Goal: Communication & Community: Ask a question

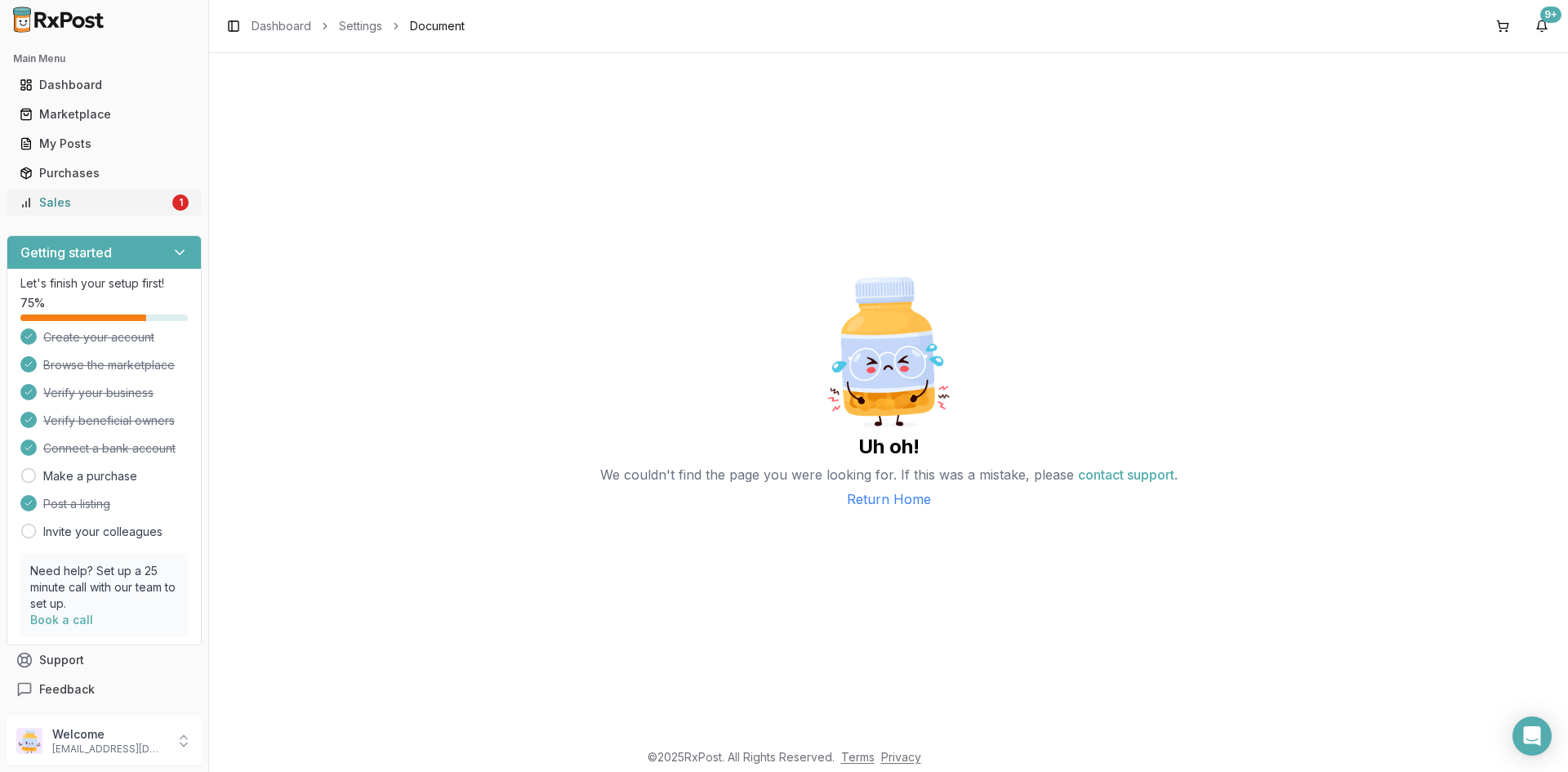
click at [157, 200] on div "Sales" at bounding box center [94, 203] width 150 height 16
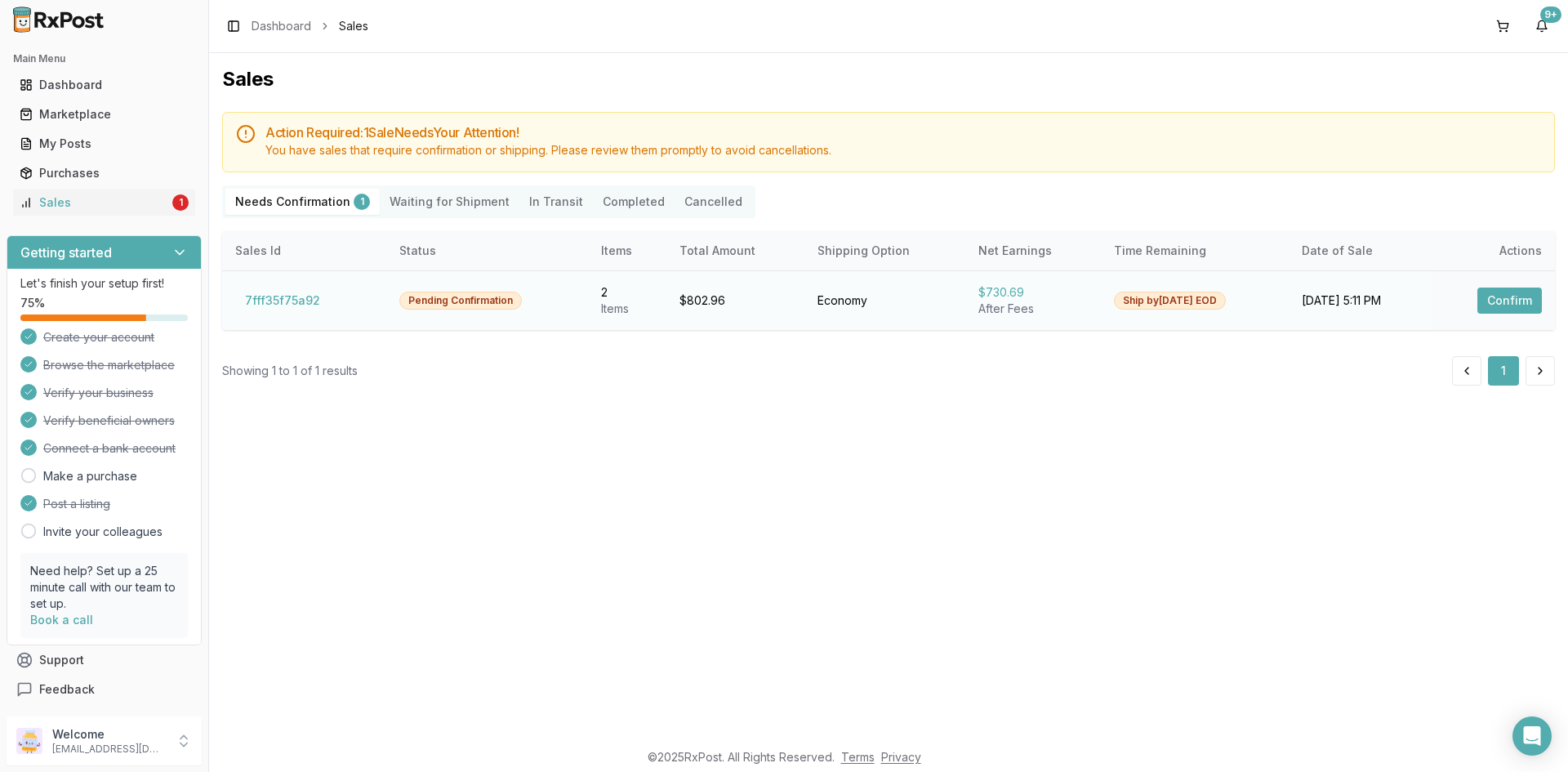
click at [1512, 294] on button "Confirm" at bounding box center [1510, 300] width 65 height 26
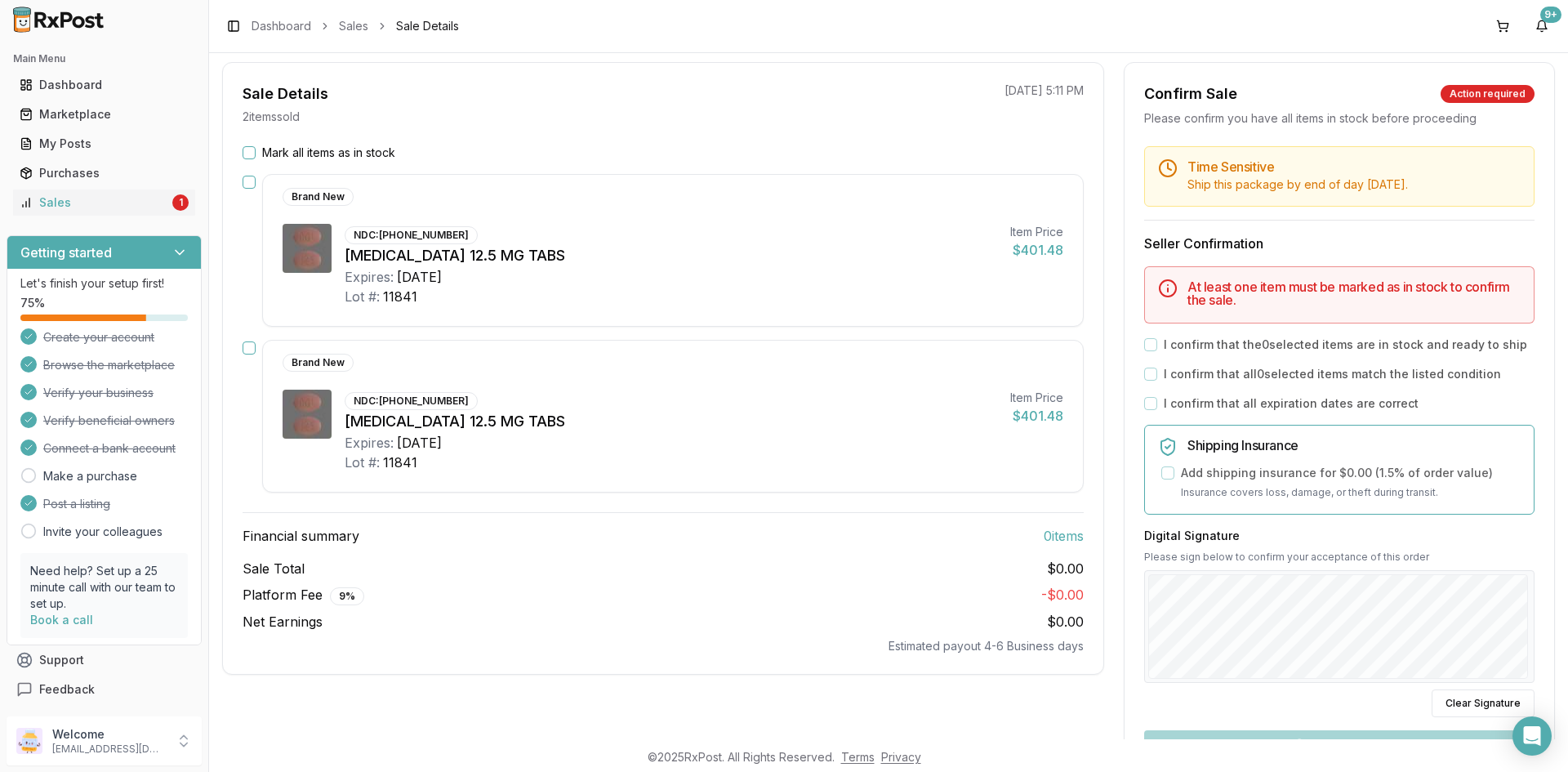
scroll to position [164, 0]
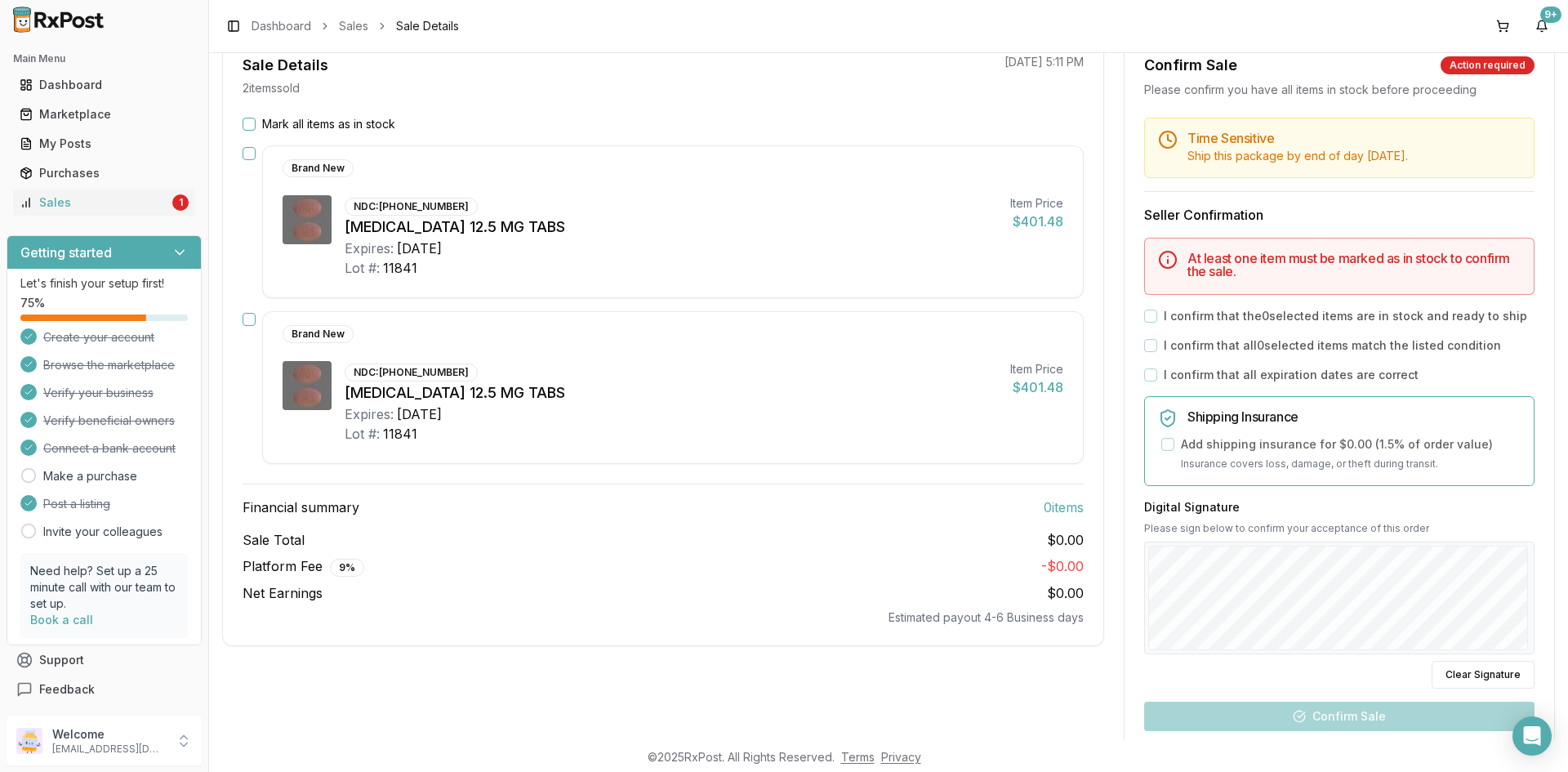
drag, startPoint x: 240, startPoint y: 127, endPoint x: 249, endPoint y: 124, distance: 9.5
click at [246, 125] on div "Mark all items as in stock Brand New NDC: 82625-8801-01 Movantik 12.5 MG TABS E…" at bounding box center [663, 371] width 881 height 510
click at [249, 124] on button "Mark all items as in stock" at bounding box center [249, 124] width 13 height 13
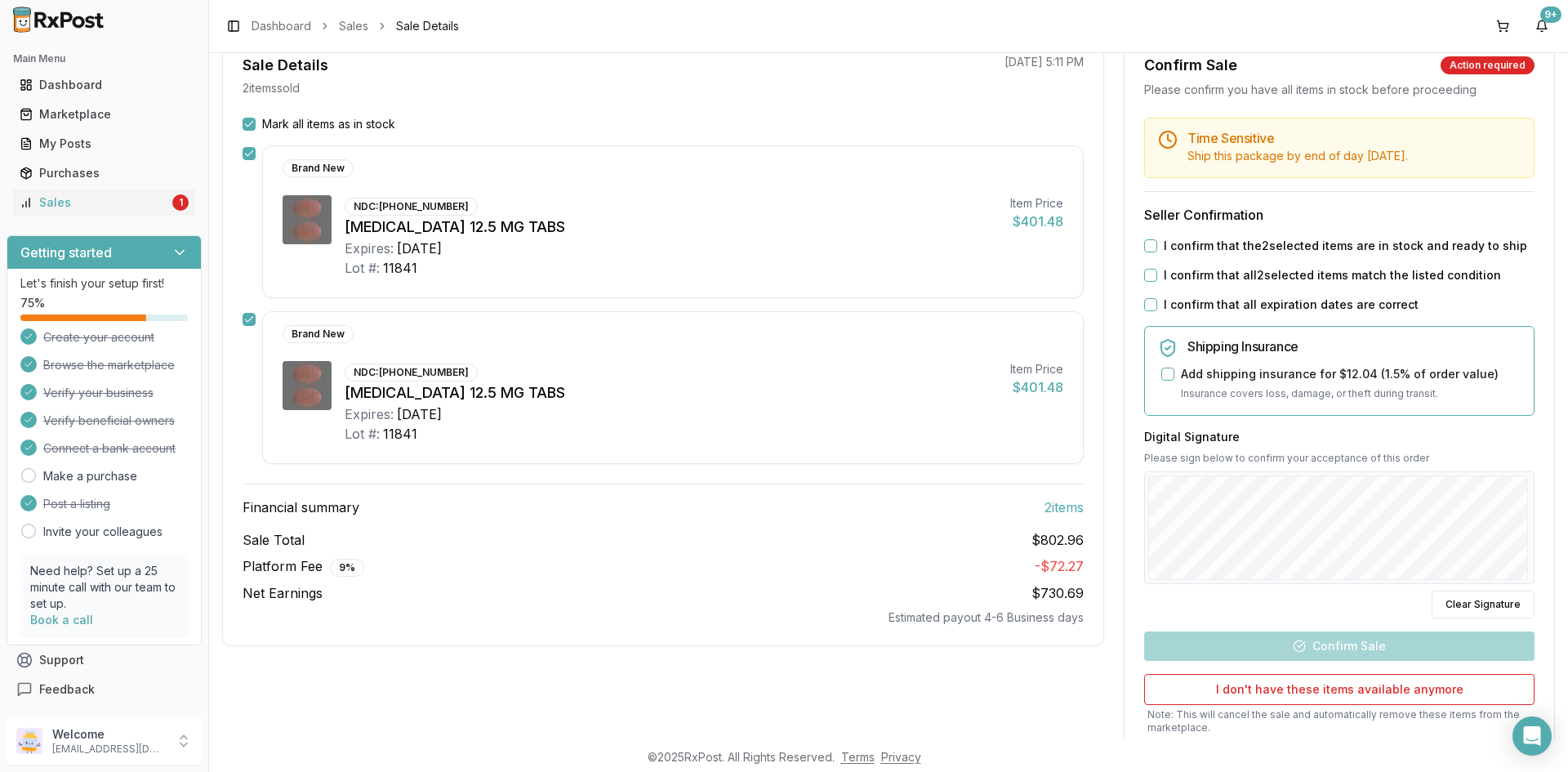
click at [1150, 252] on button "I confirm that the 2 selected items are in stock and ready to ship" at bounding box center [1151, 246] width 13 height 13
click at [1144, 282] on button "I confirm that all 2 selected items match the listed condition" at bounding box center [1151, 275] width 13 height 13
click at [1144, 311] on button "I confirm that all expiration dates are correct" at bounding box center [1151, 305] width 13 height 13
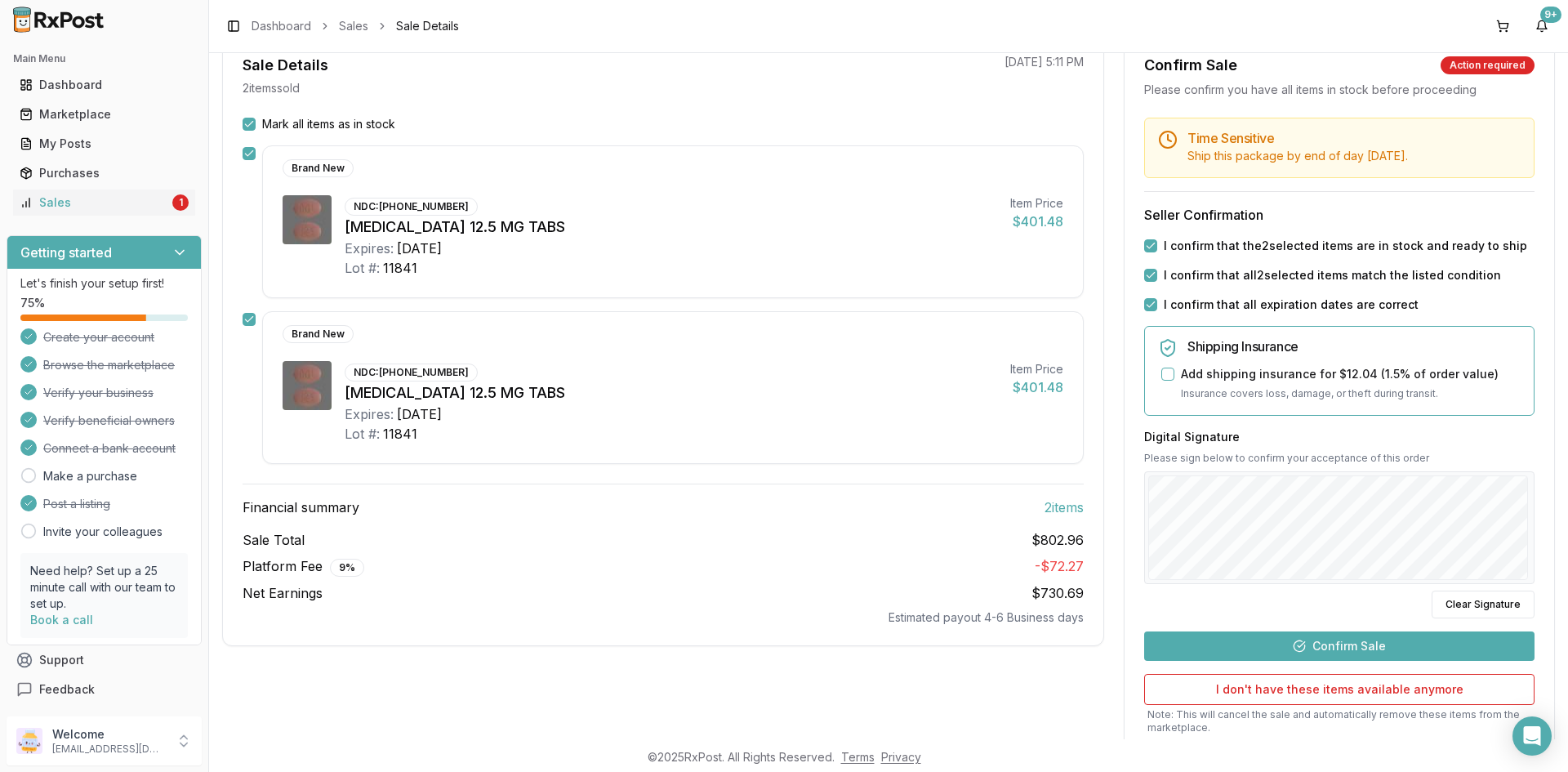
click at [1362, 661] on button "Confirm Sale" at bounding box center [1339, 647] width 390 height 29
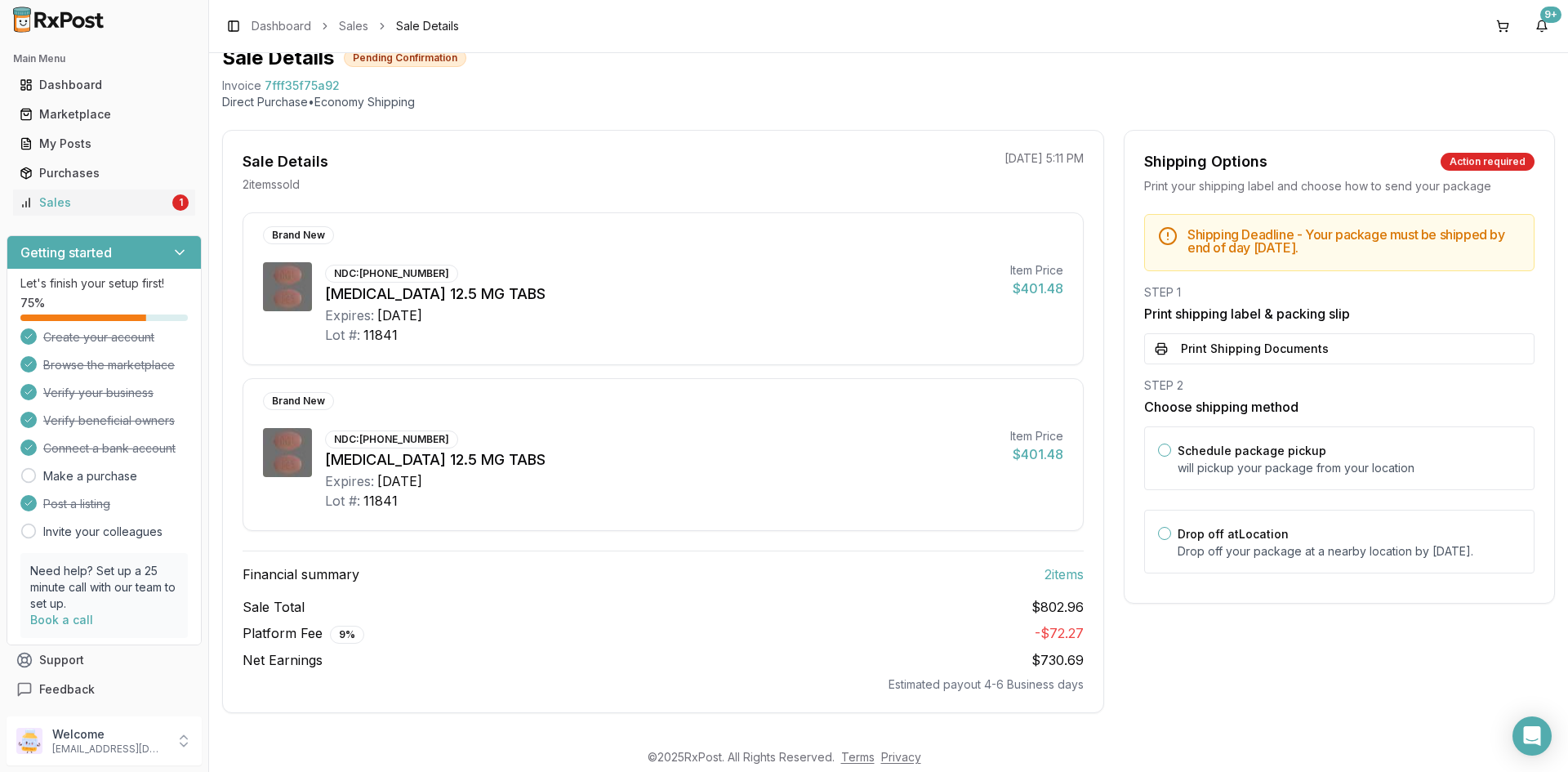
scroll to position [67, 0]
click at [1161, 539] on button "Drop off at Location" at bounding box center [1165, 534] width 13 height 13
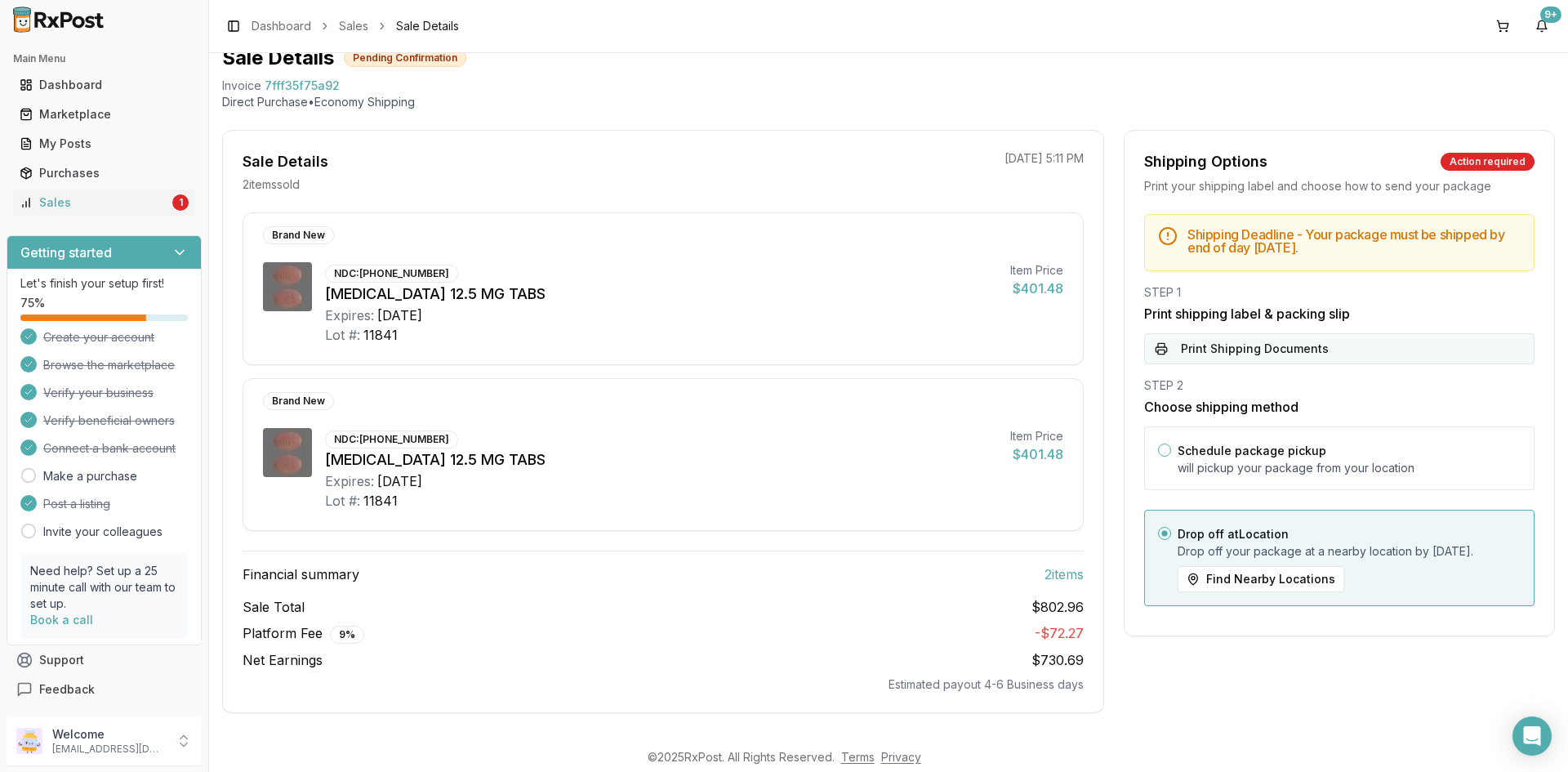
click at [1262, 345] on button "Print Shipping Documents" at bounding box center [1339, 349] width 390 height 31
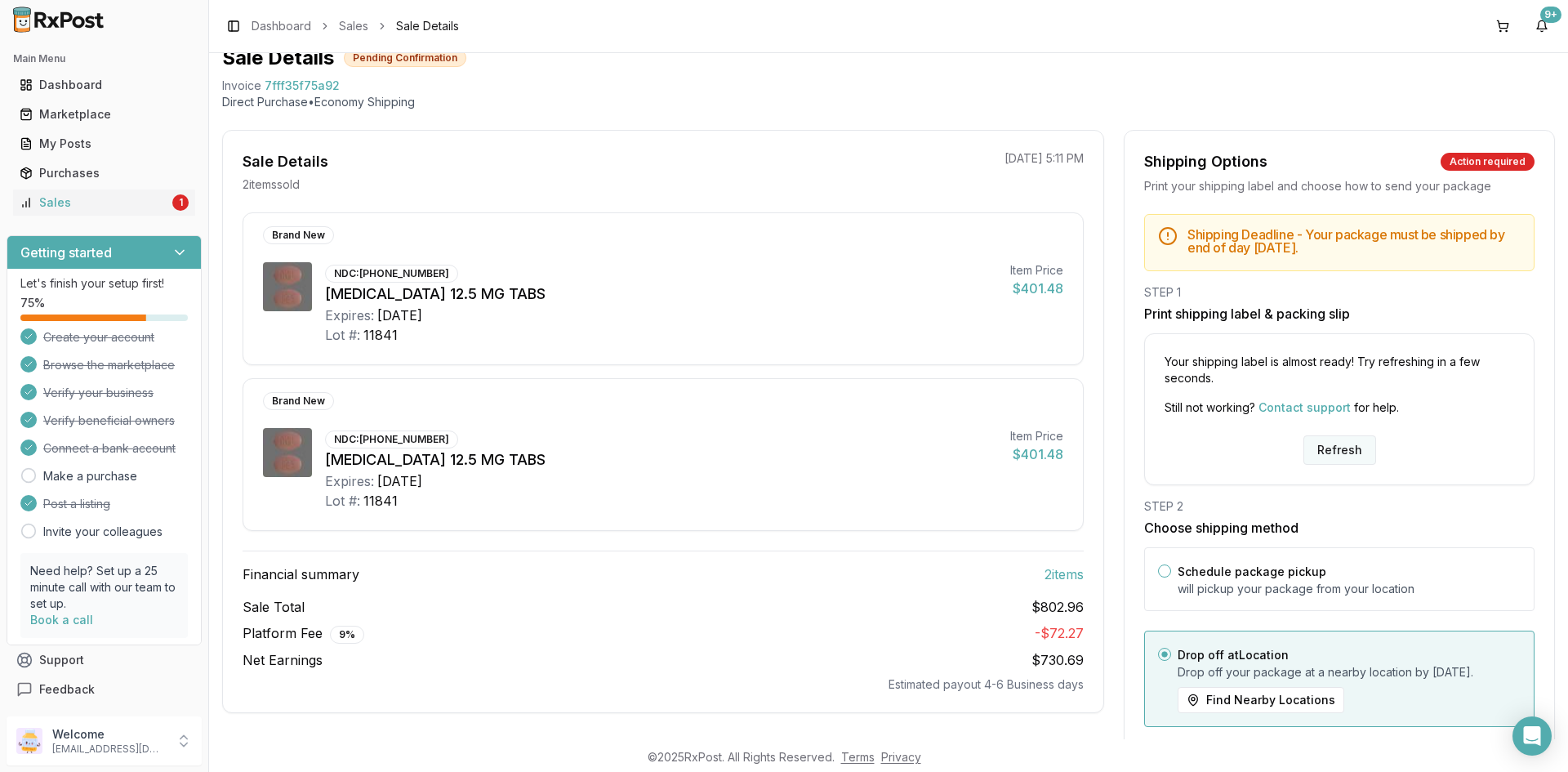
click at [1340, 445] on button "Refresh" at bounding box center [1340, 450] width 73 height 29
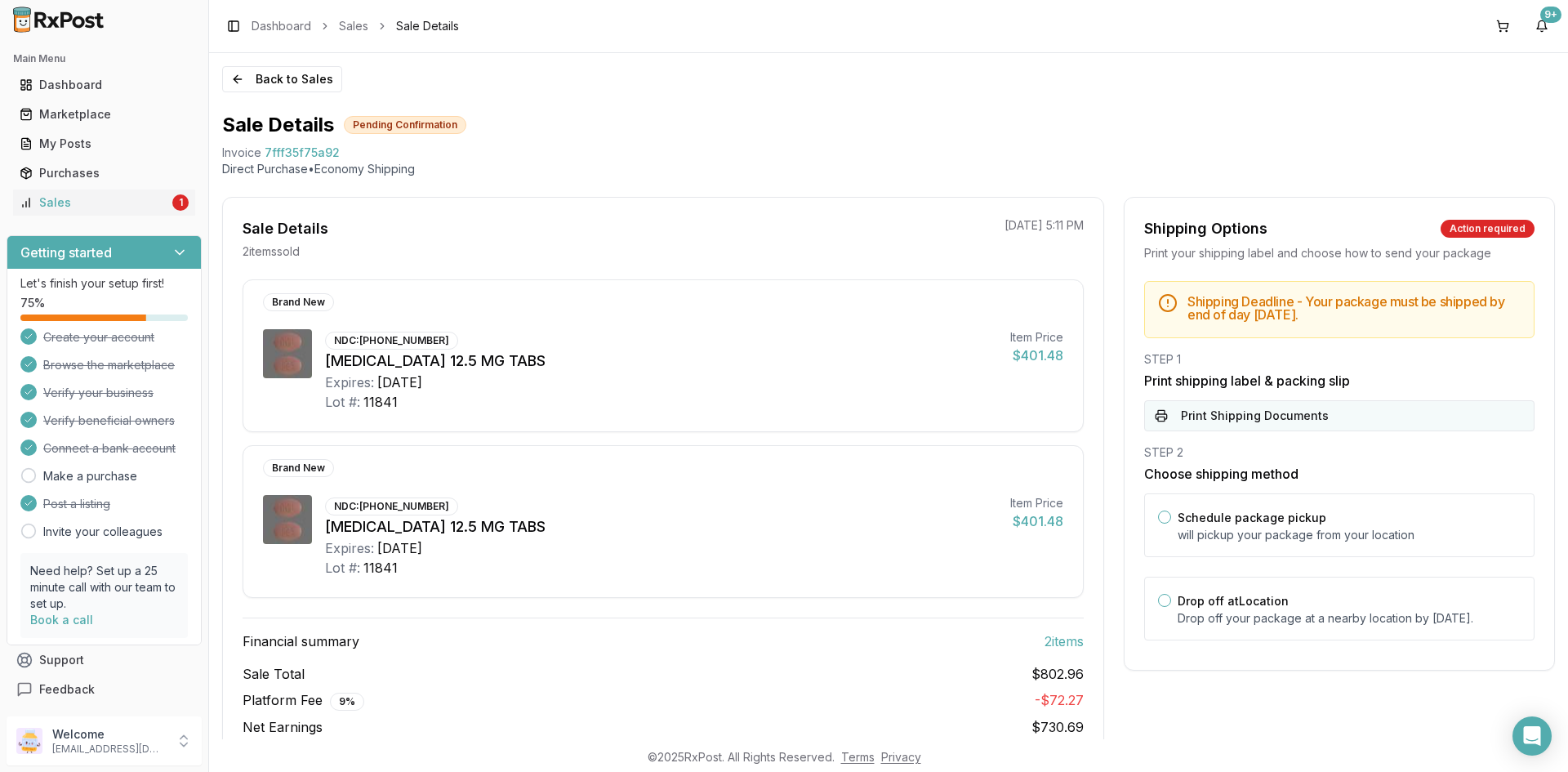
click at [1260, 420] on button "Print Shipping Documents" at bounding box center [1339, 416] width 390 height 31
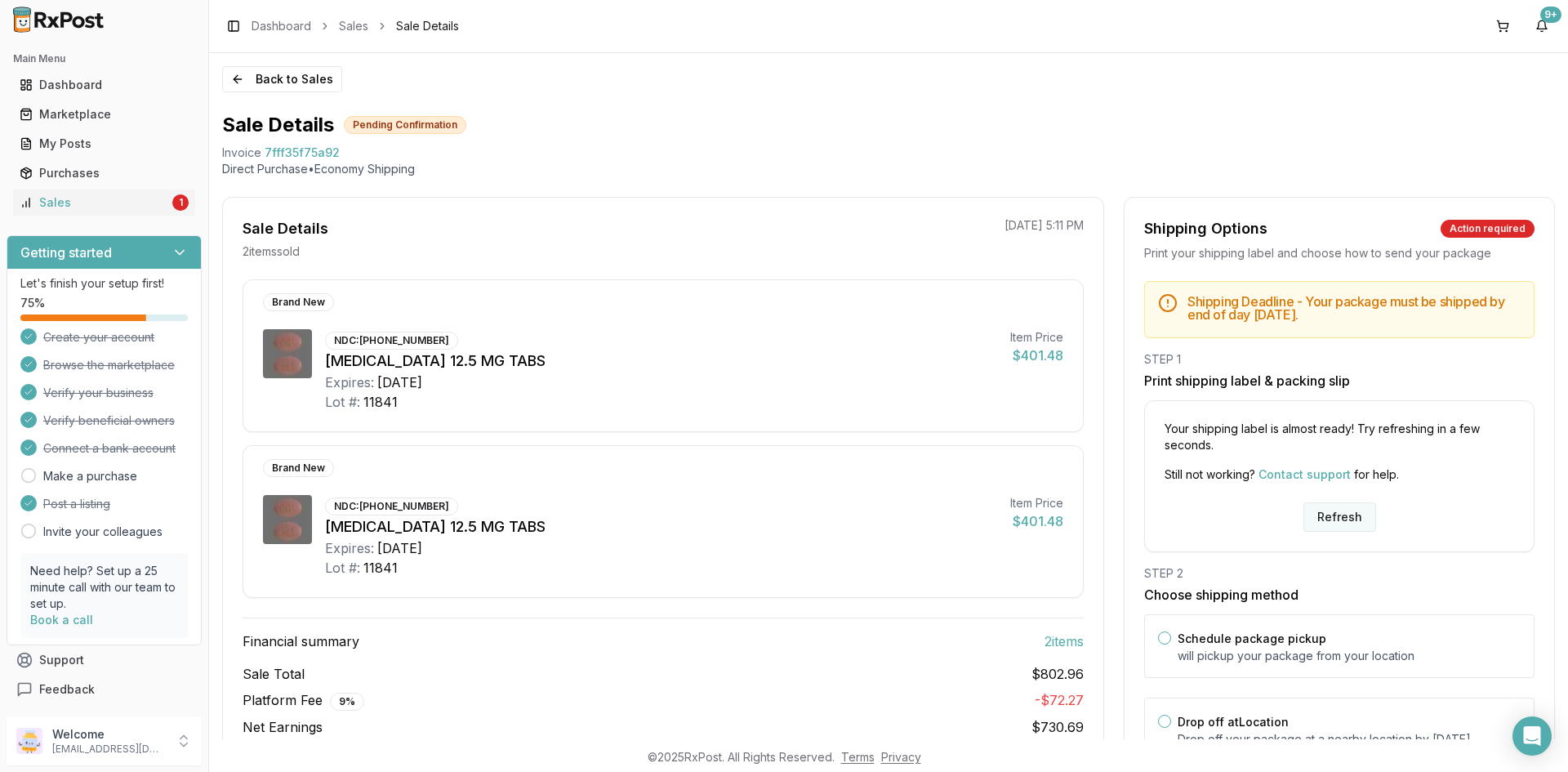
click at [1325, 522] on button "Refresh" at bounding box center [1340, 517] width 73 height 29
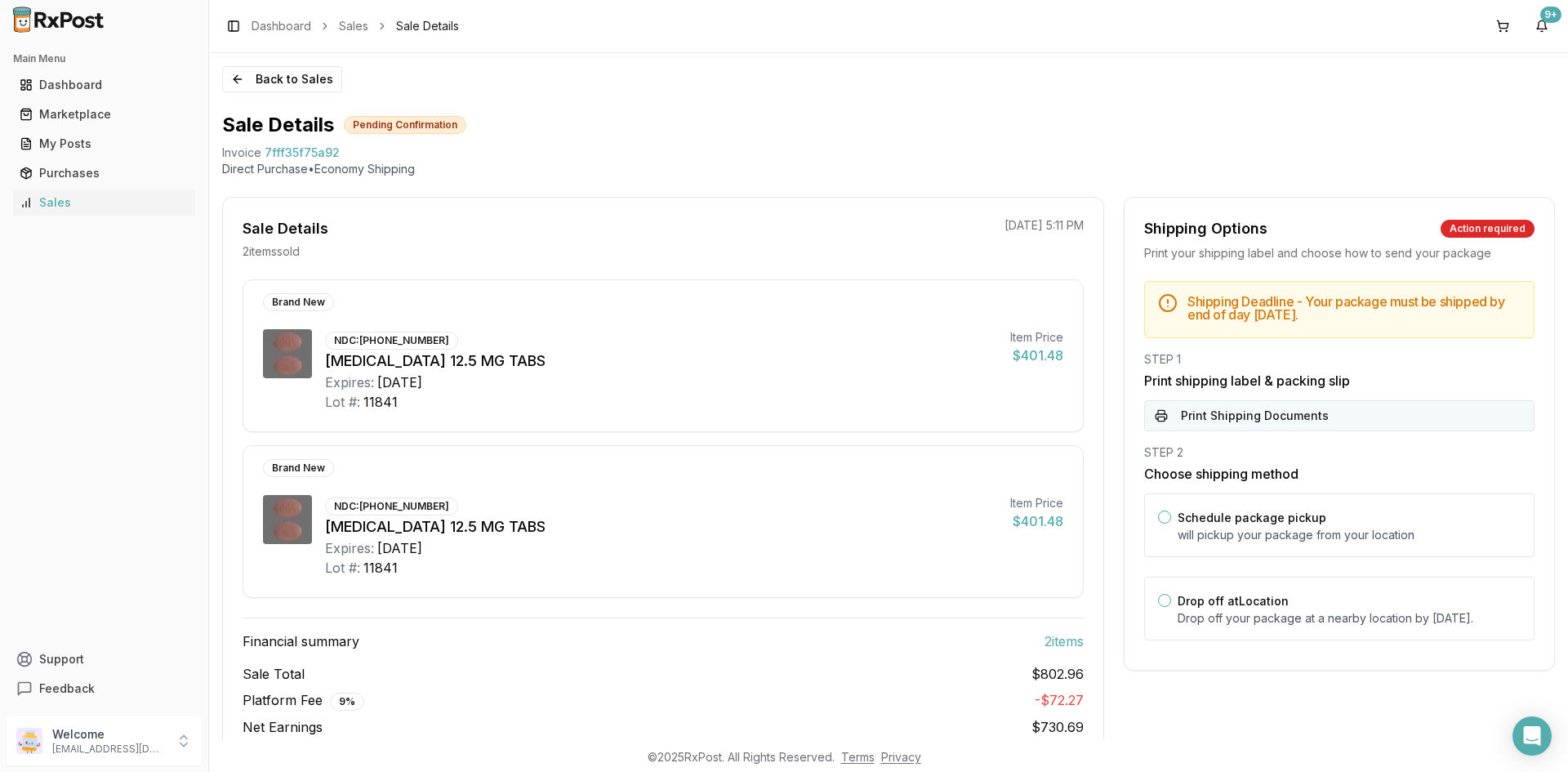
click at [1281, 419] on button "Print Shipping Documents" at bounding box center [1339, 416] width 390 height 31
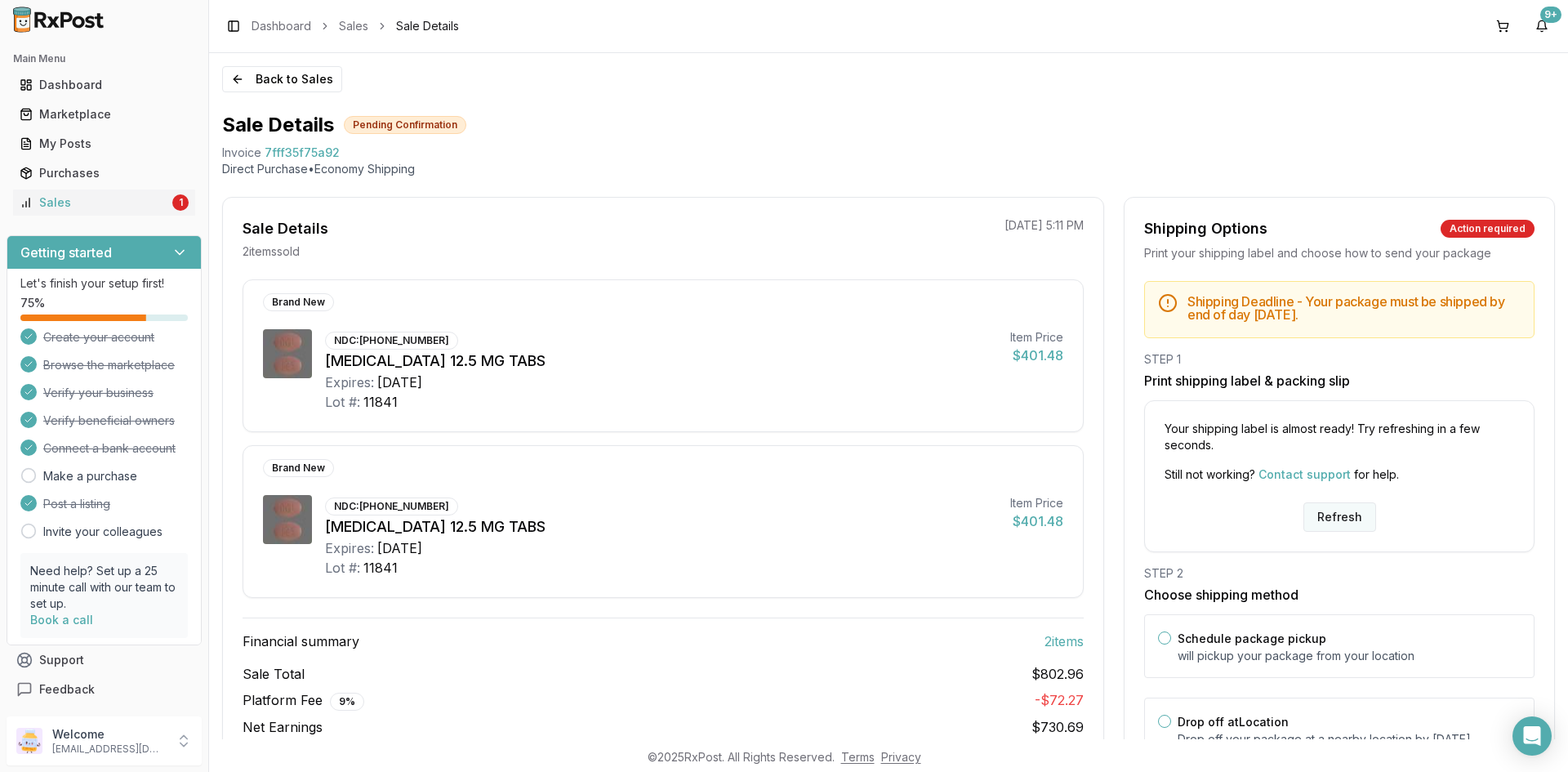
click at [1337, 517] on button "Refresh" at bounding box center [1340, 517] width 73 height 29
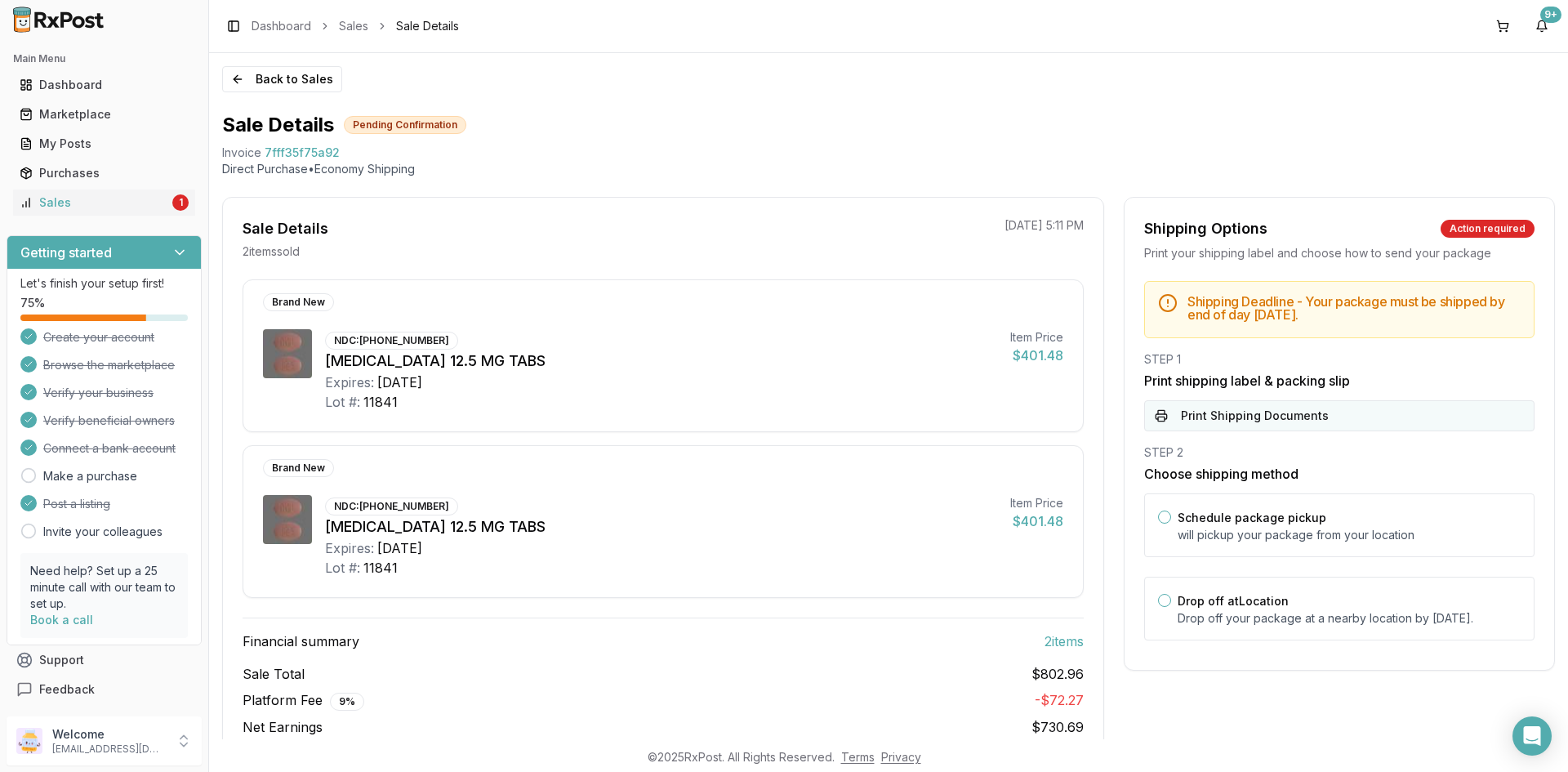
click at [1208, 414] on button "Print Shipping Documents" at bounding box center [1339, 416] width 390 height 31
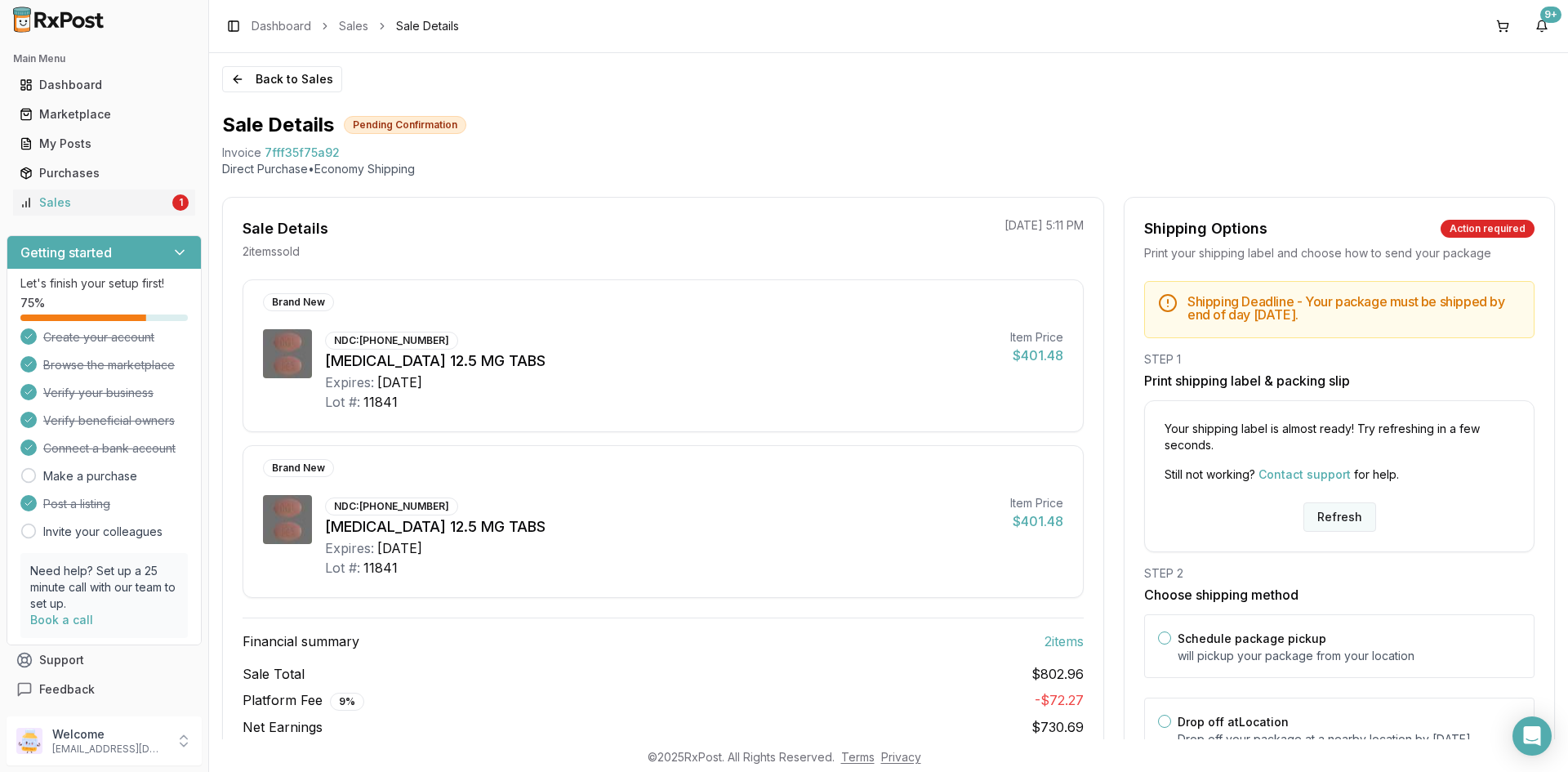
click at [1317, 510] on button "Refresh" at bounding box center [1340, 517] width 73 height 29
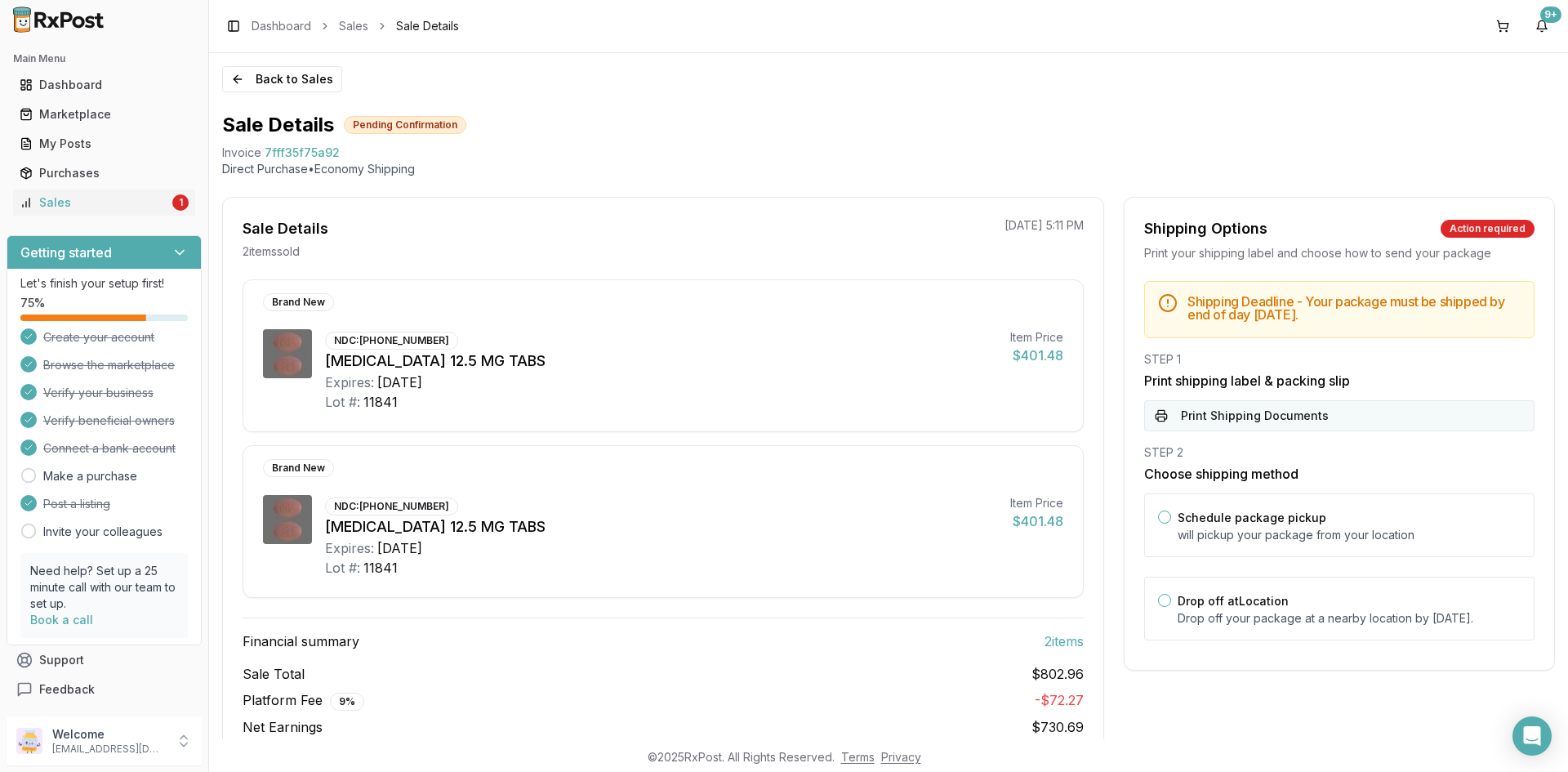
click at [1273, 409] on button "Print Shipping Documents" at bounding box center [1339, 416] width 390 height 31
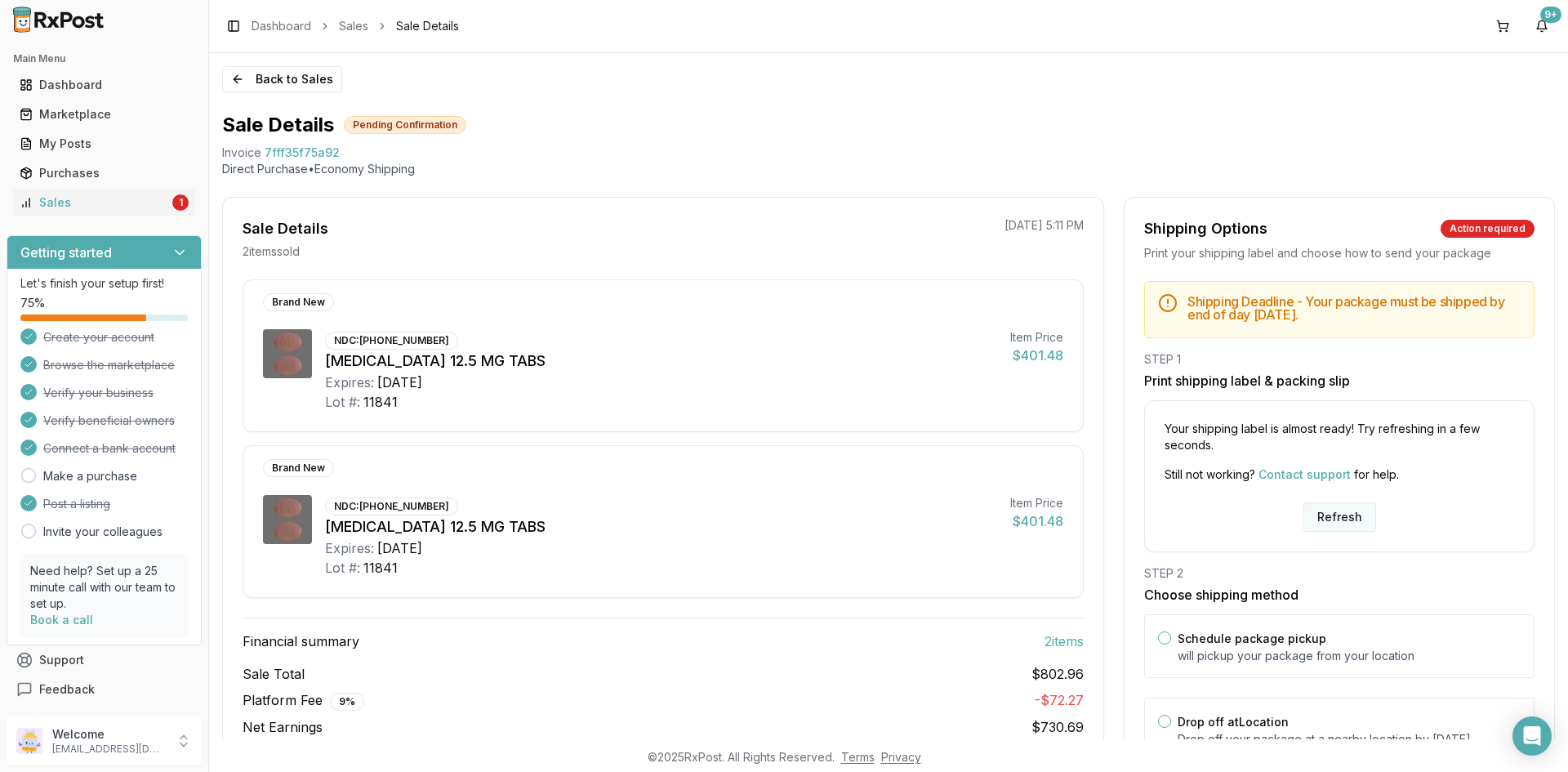
click at [1343, 523] on button "Refresh" at bounding box center [1340, 517] width 73 height 29
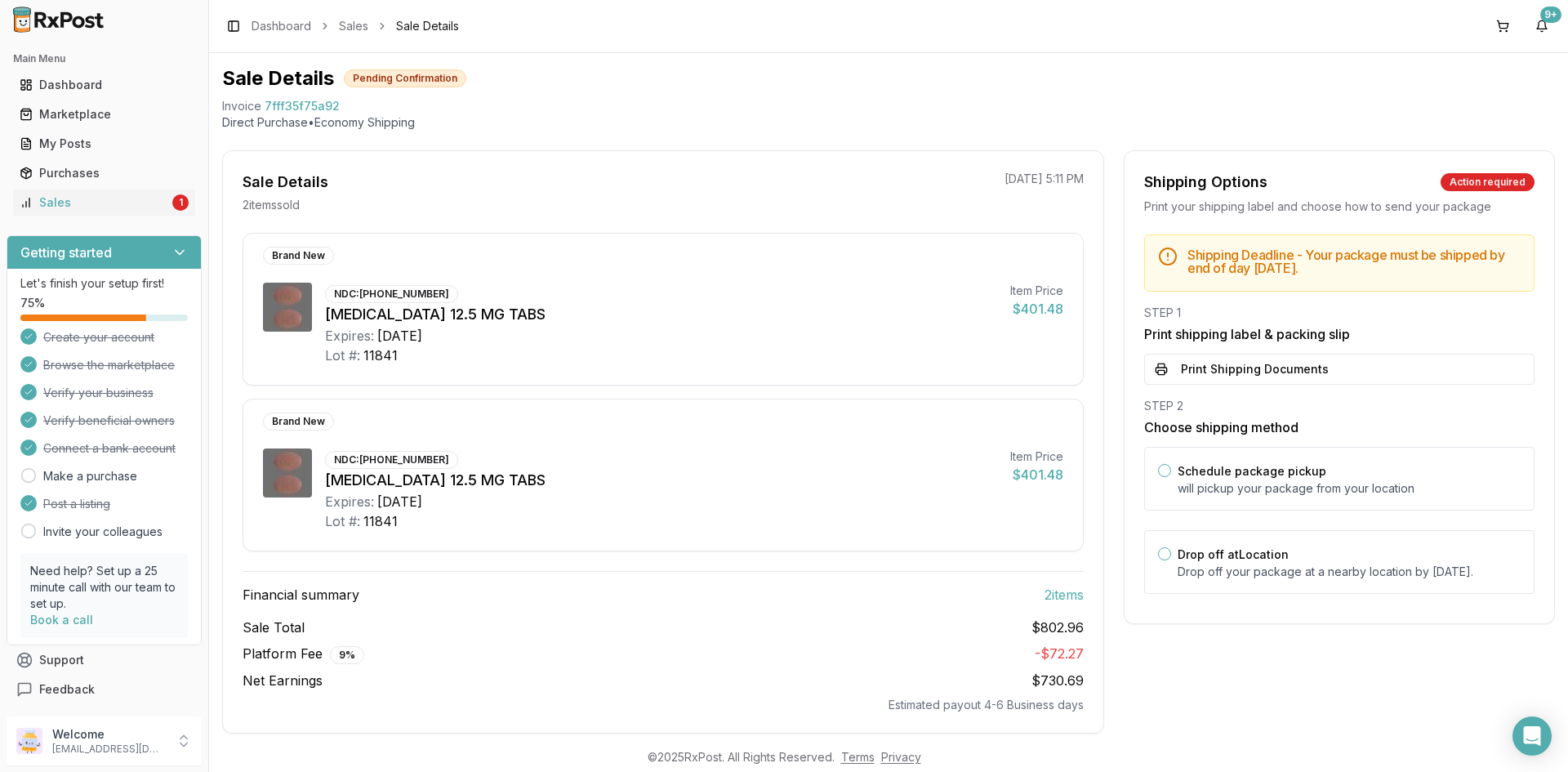
scroll to position [67, 0]
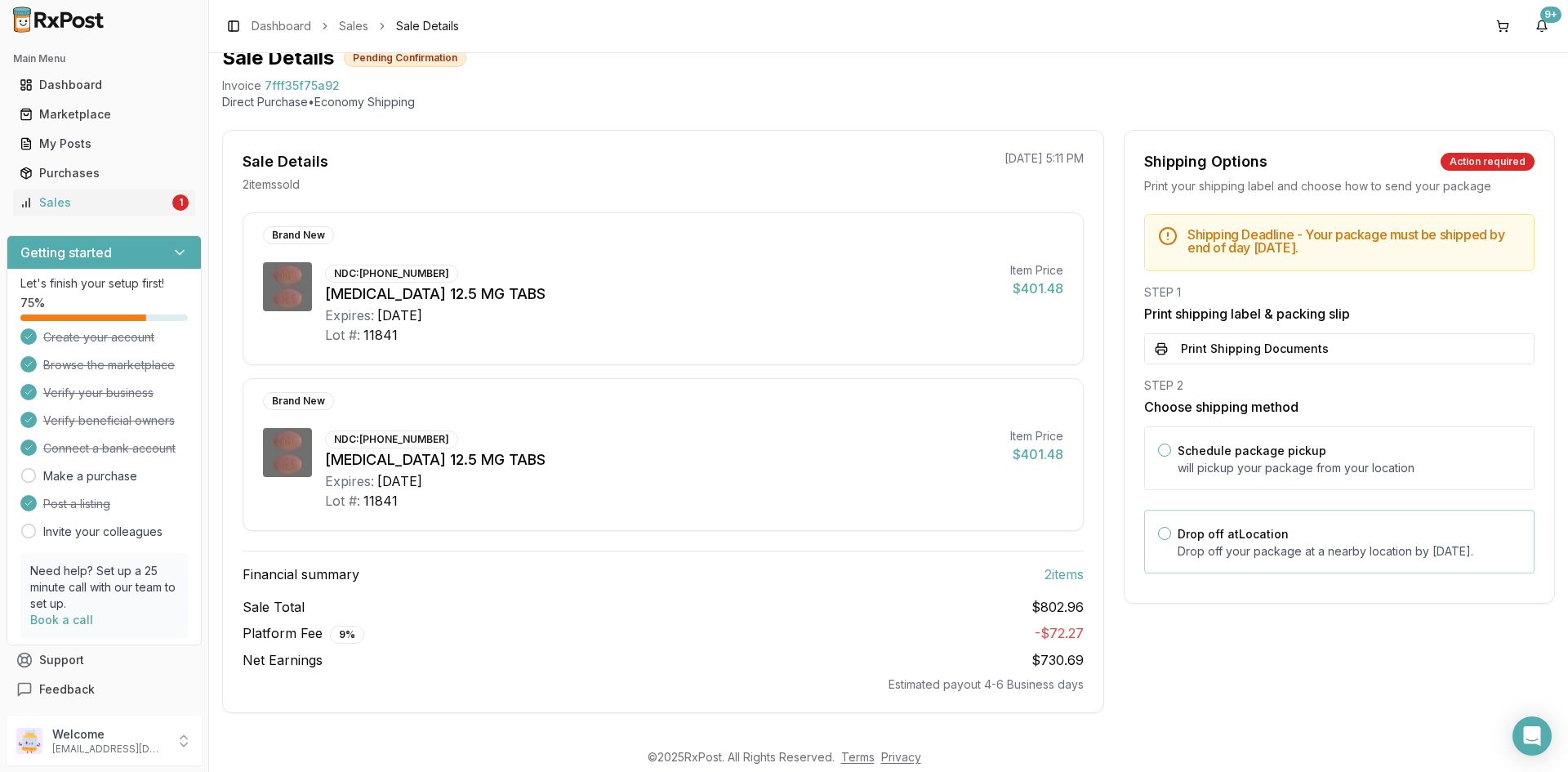
click at [1232, 549] on p "Drop off your package at a nearby location by [DATE] ." at bounding box center [1349, 552] width 343 height 16
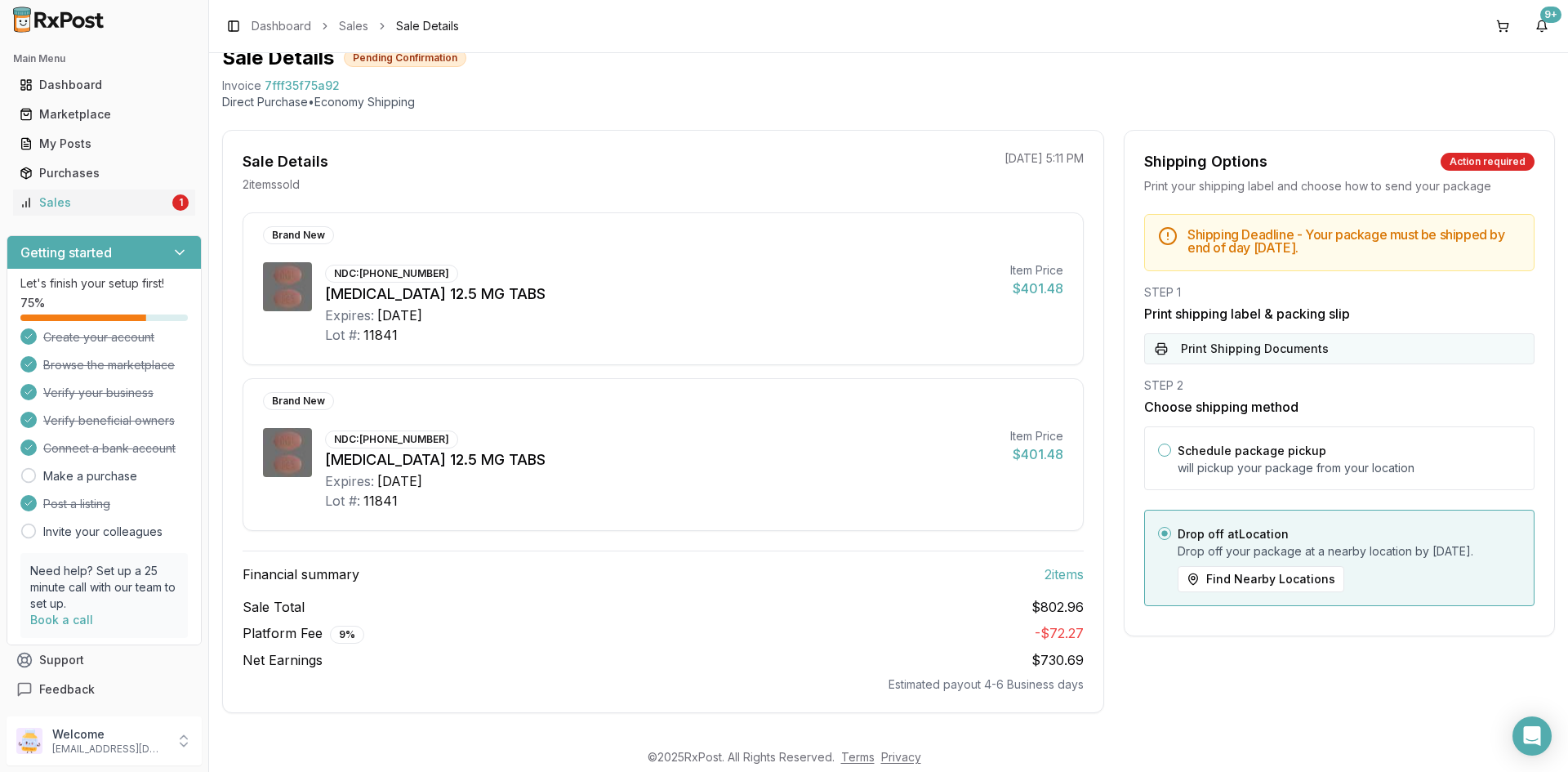
click at [1230, 359] on button "Print Shipping Documents" at bounding box center [1339, 349] width 390 height 31
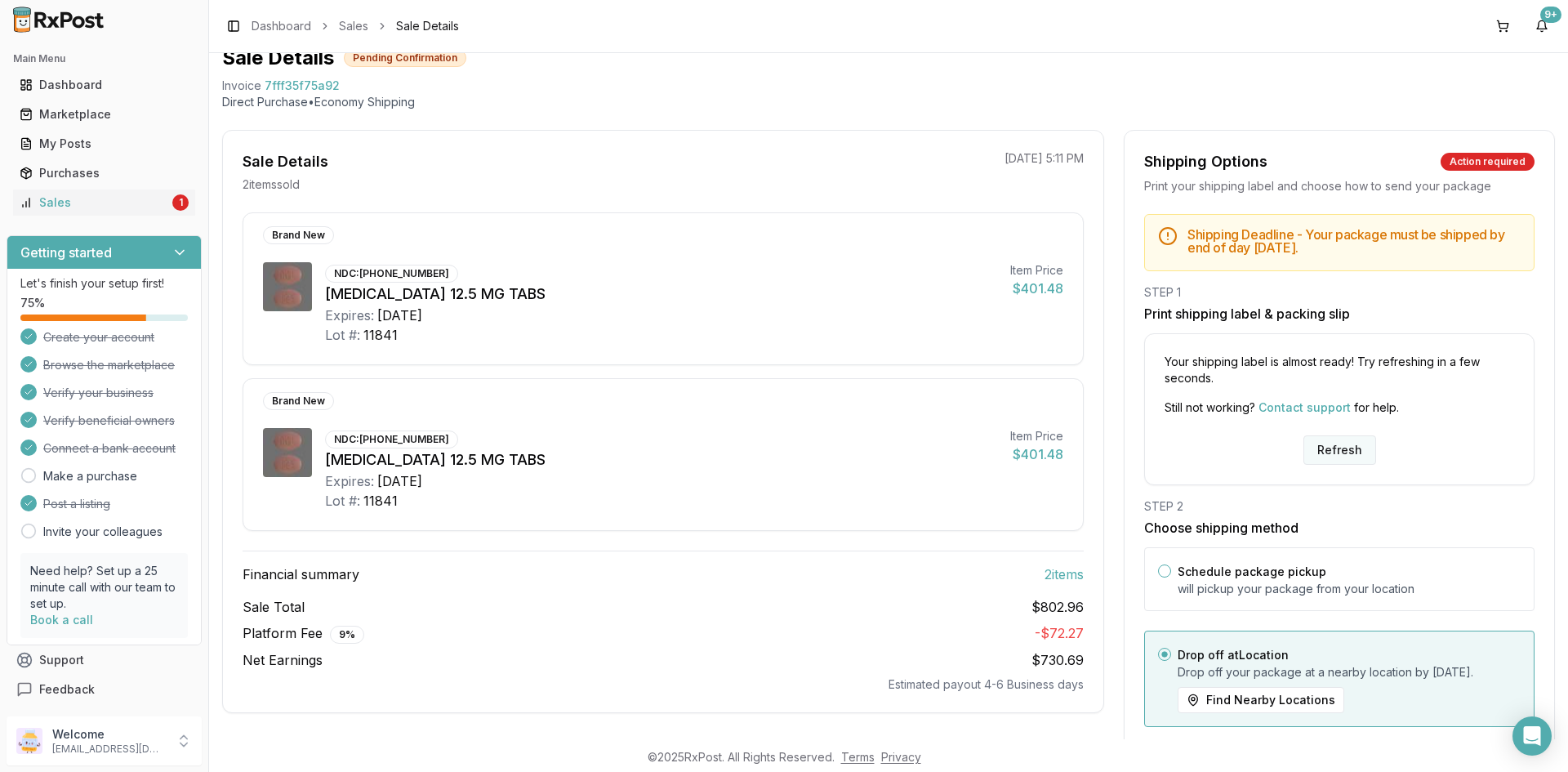
click at [1330, 454] on button "Refresh" at bounding box center [1340, 450] width 73 height 29
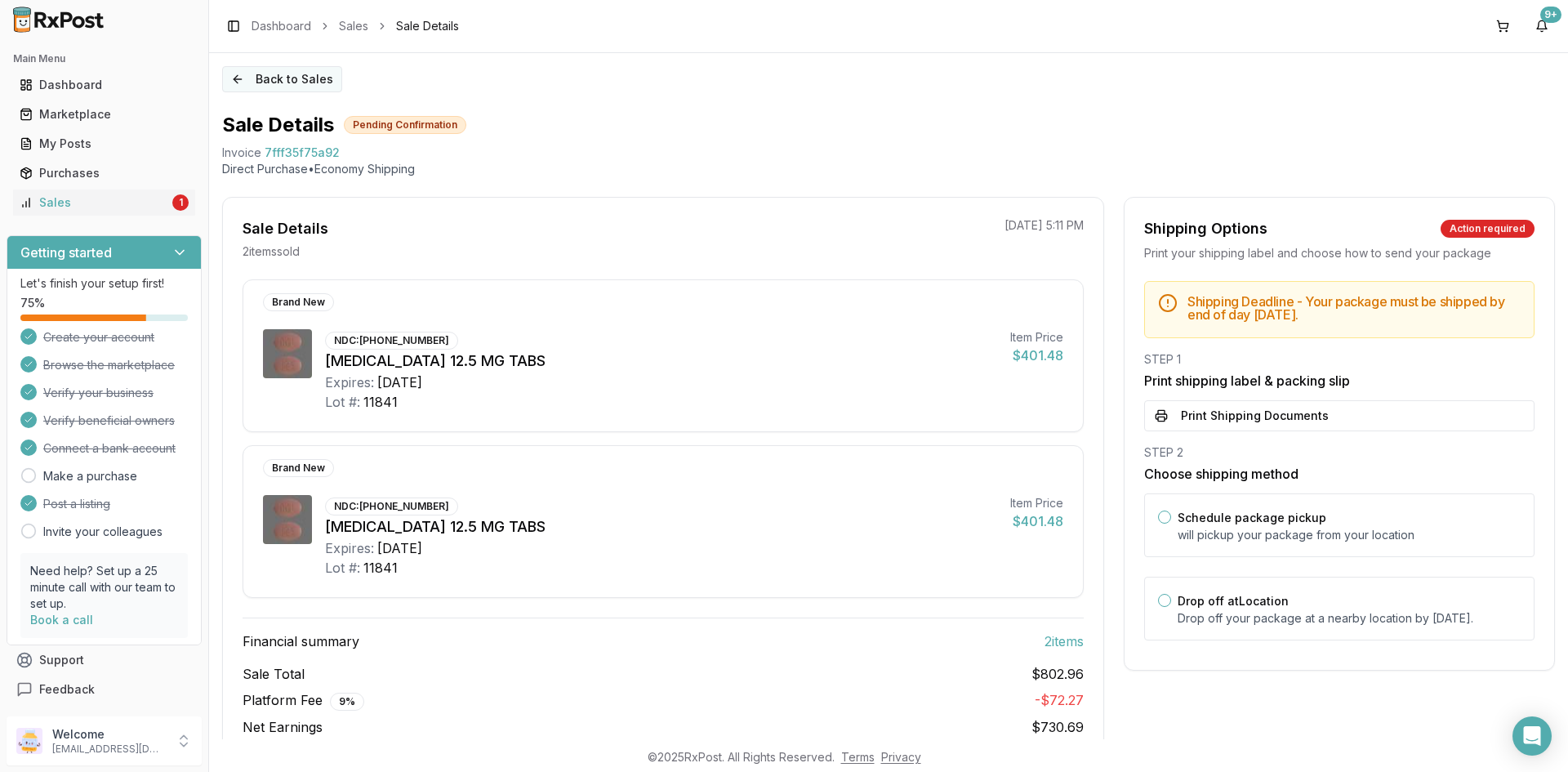
click at [314, 66] on button "Back to Sales" at bounding box center [282, 79] width 120 height 26
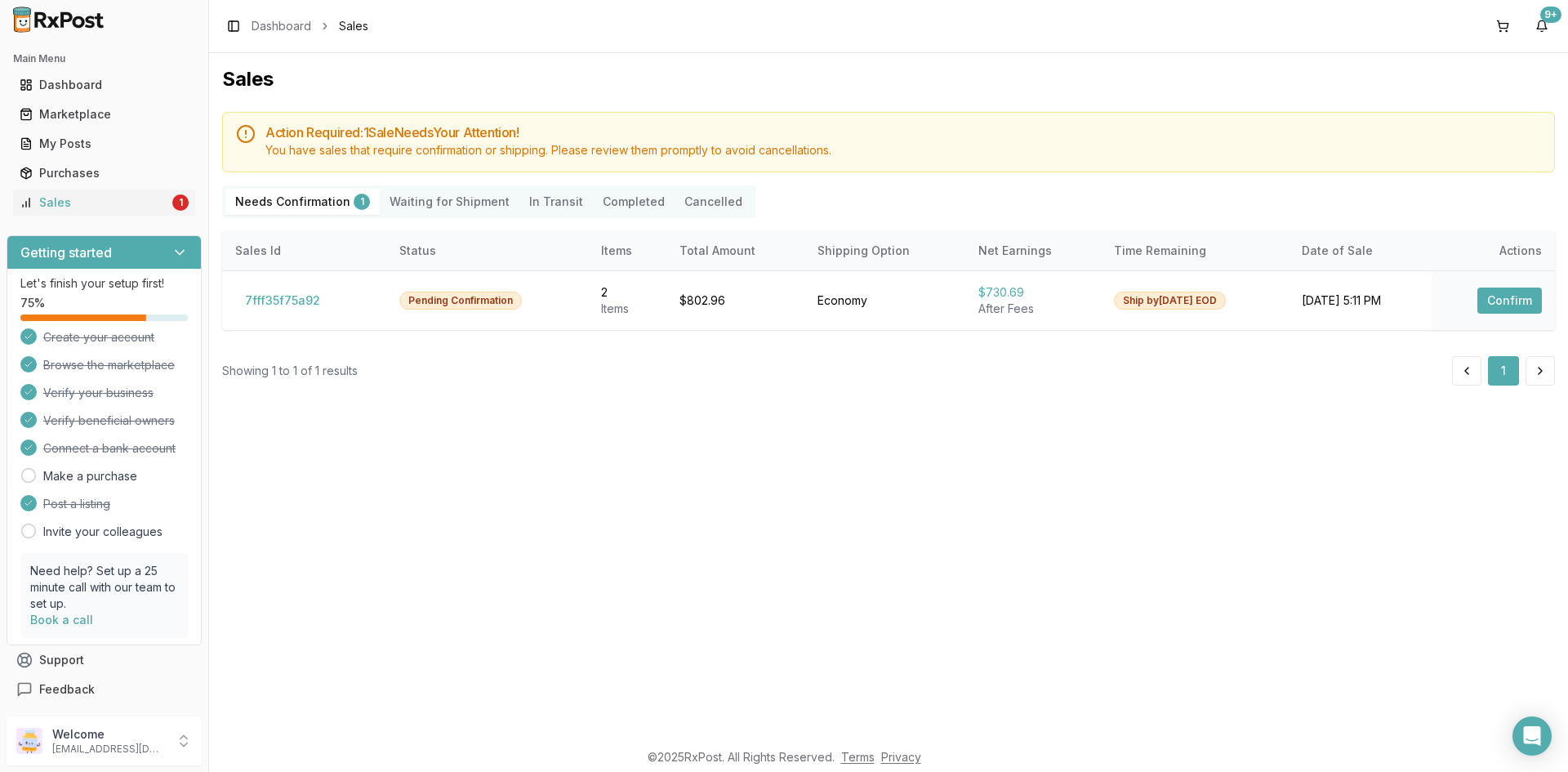
click at [459, 203] on Shipment "Waiting for Shipment" at bounding box center [449, 202] width 140 height 26
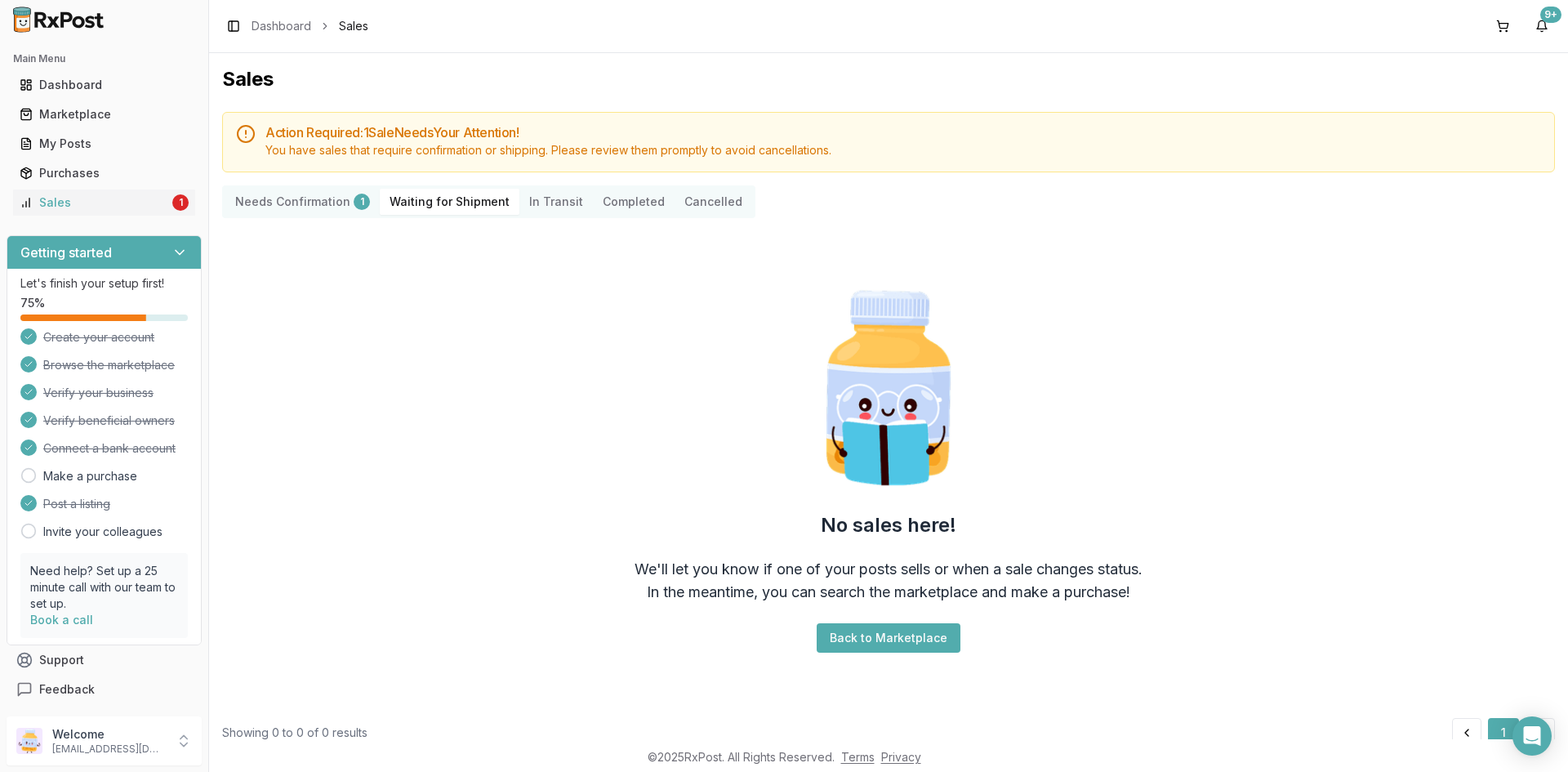
click at [354, 199] on div "1" at bounding box center [362, 202] width 16 height 16
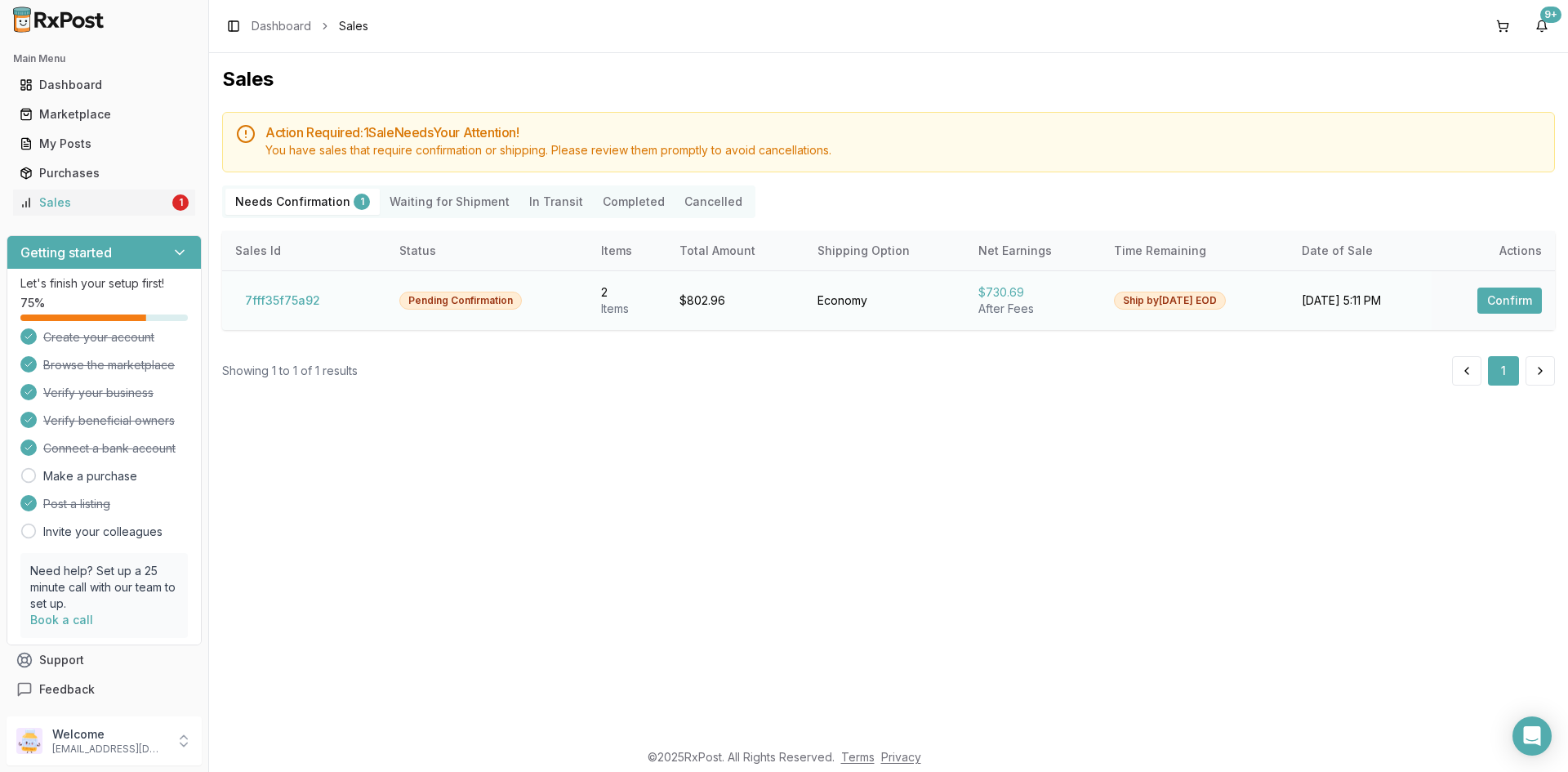
click at [1499, 314] on td "Confirm" at bounding box center [1494, 300] width 124 height 60
click at [1509, 295] on button "Confirm" at bounding box center [1510, 300] width 65 height 26
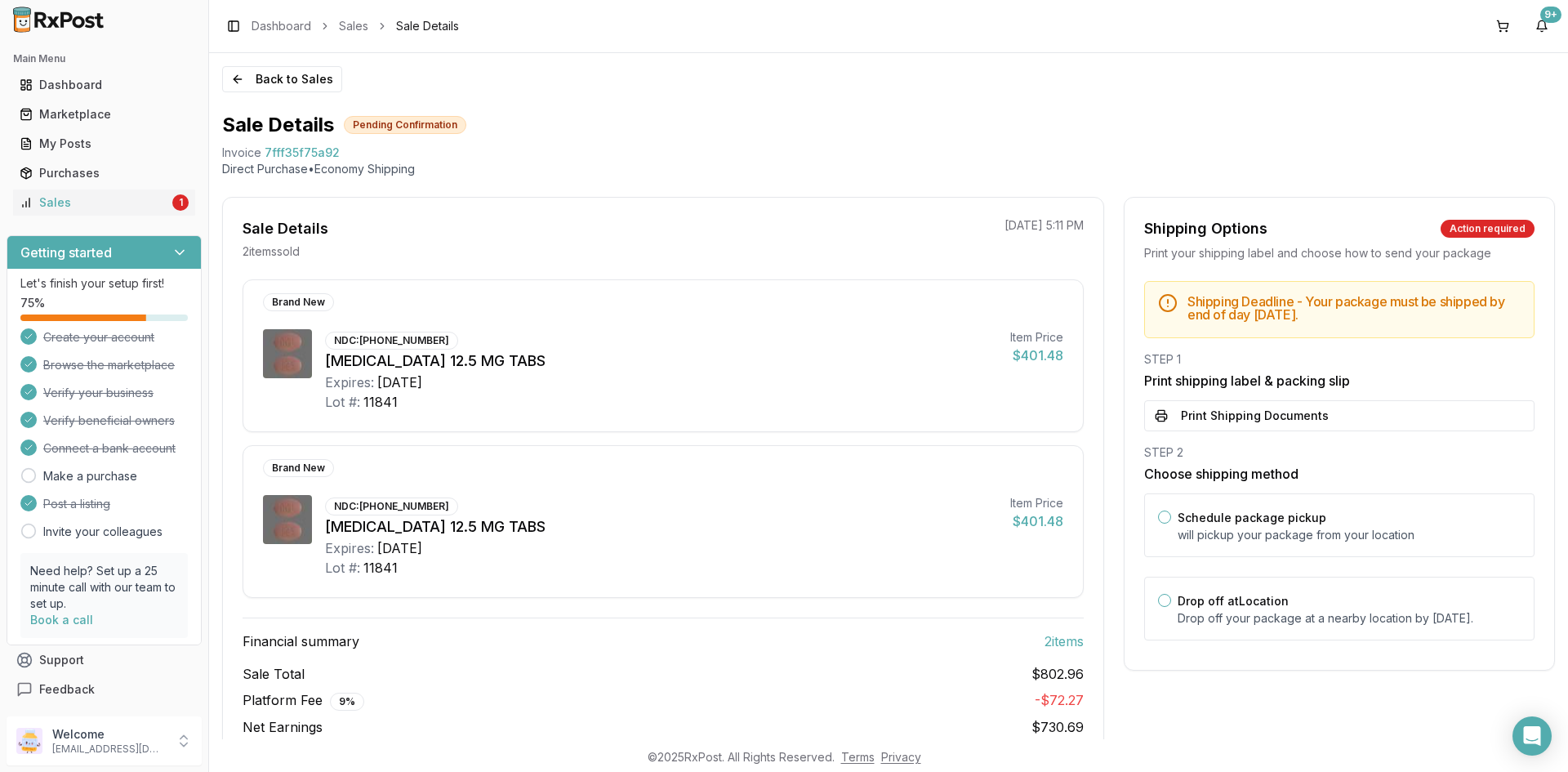
scroll to position [67, 0]
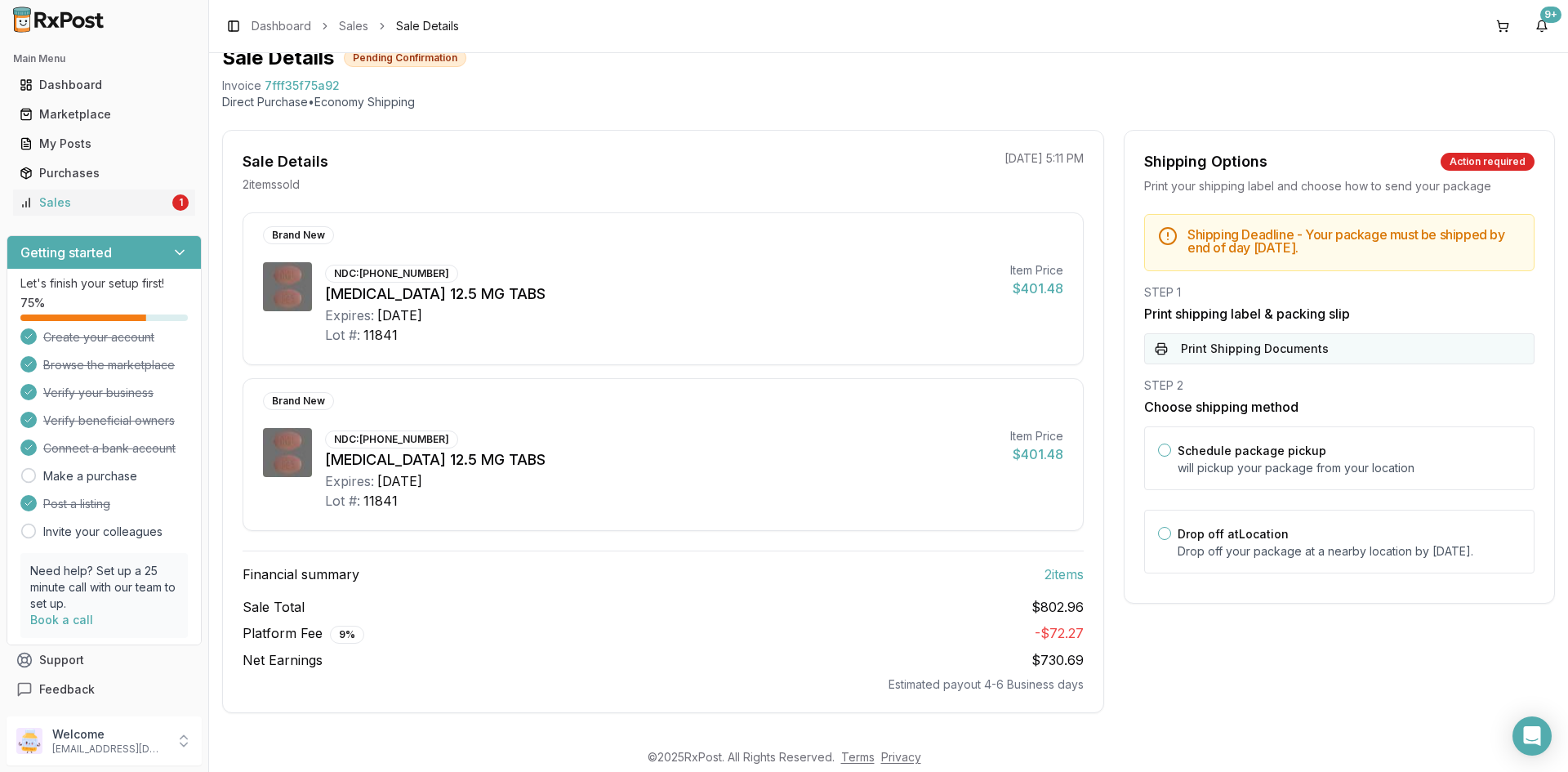
click at [1198, 350] on button "Print Shipping Documents" at bounding box center [1339, 349] width 390 height 31
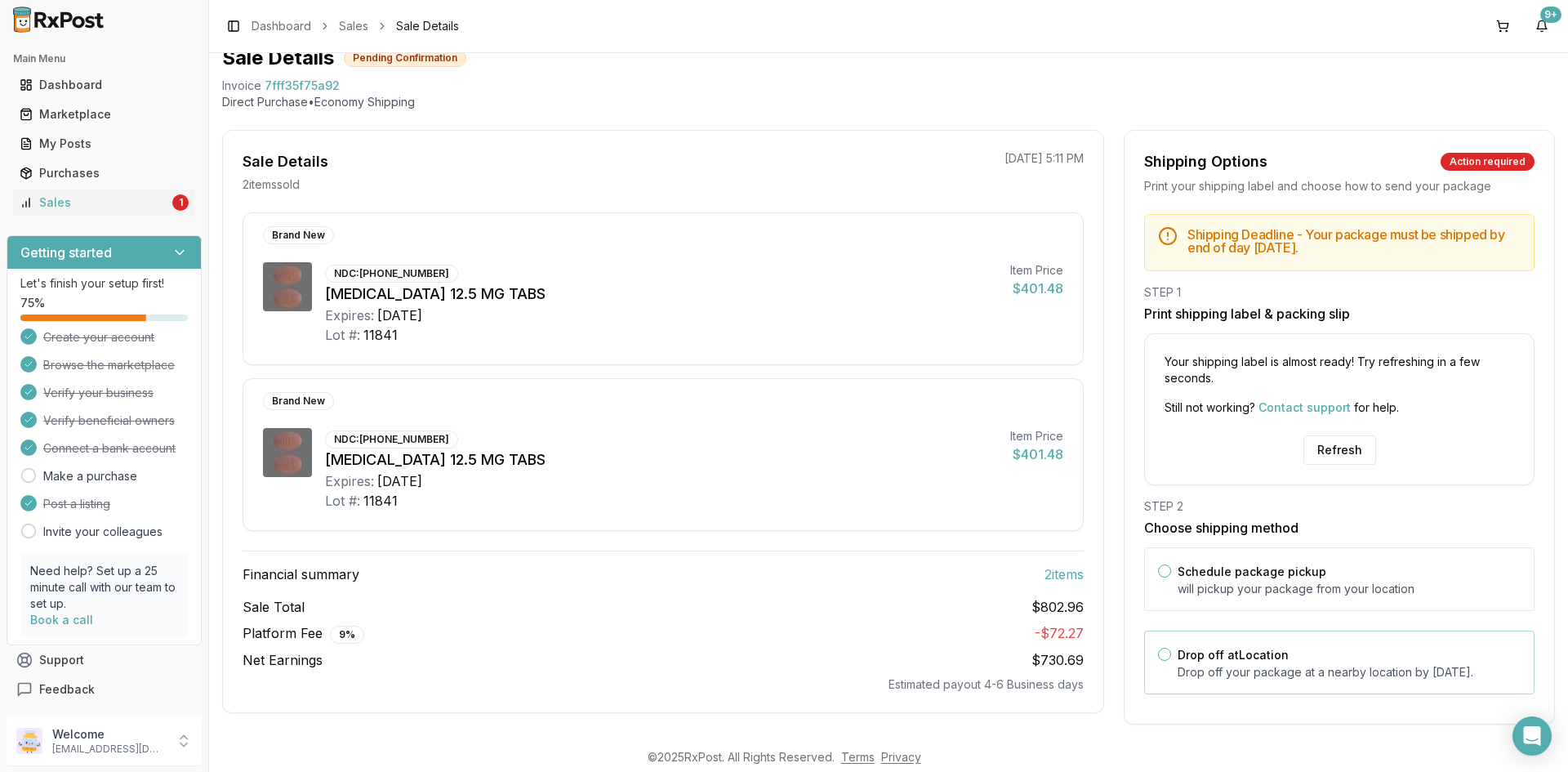
click at [1153, 665] on div "Drop off at Location Drop off your package at a nearby location by September 10…" at bounding box center [1339, 663] width 390 height 64
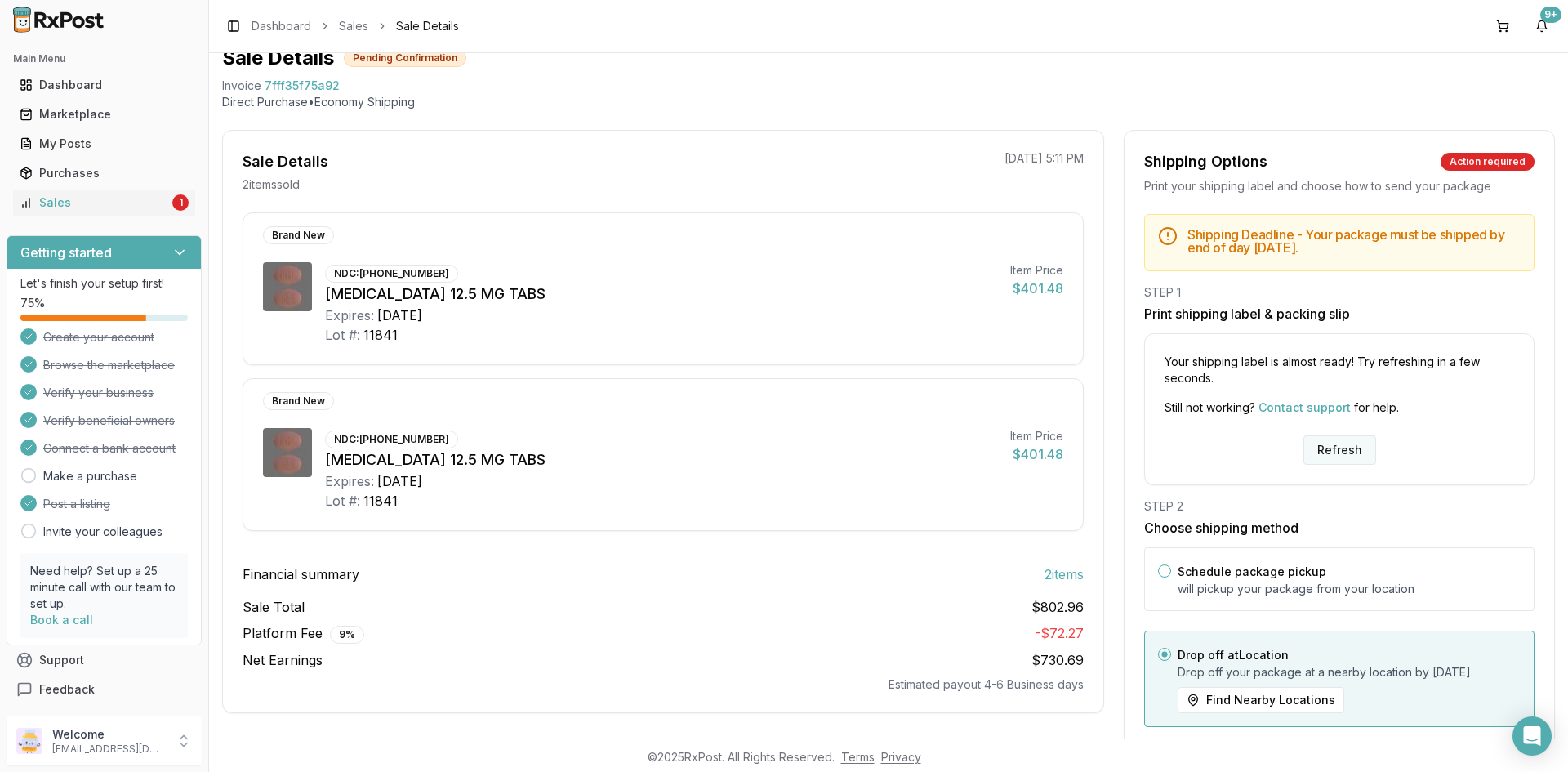
click at [1345, 441] on button "Refresh" at bounding box center [1340, 450] width 73 height 29
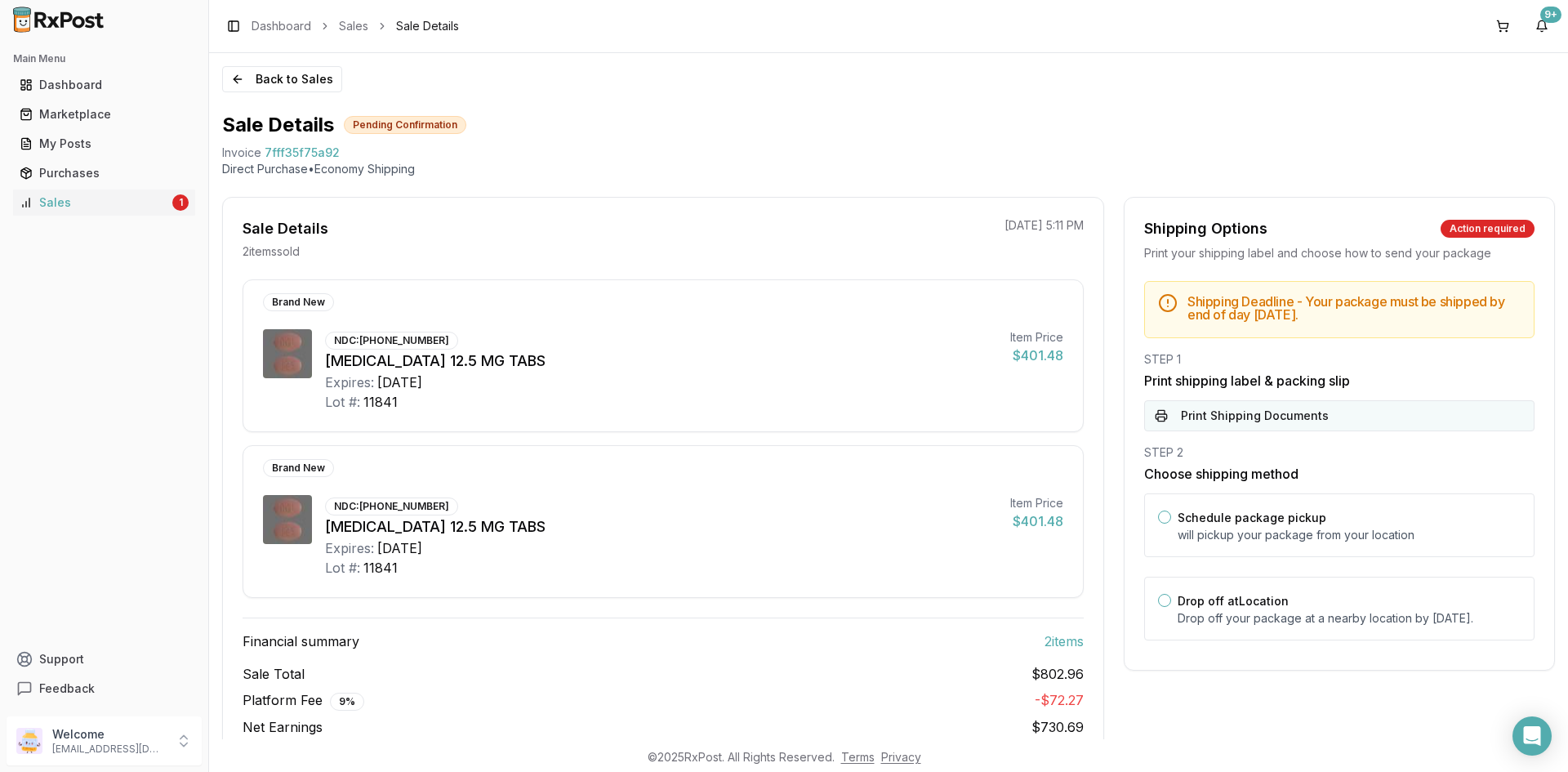
click at [1291, 416] on button "Print Shipping Documents" at bounding box center [1339, 416] width 390 height 31
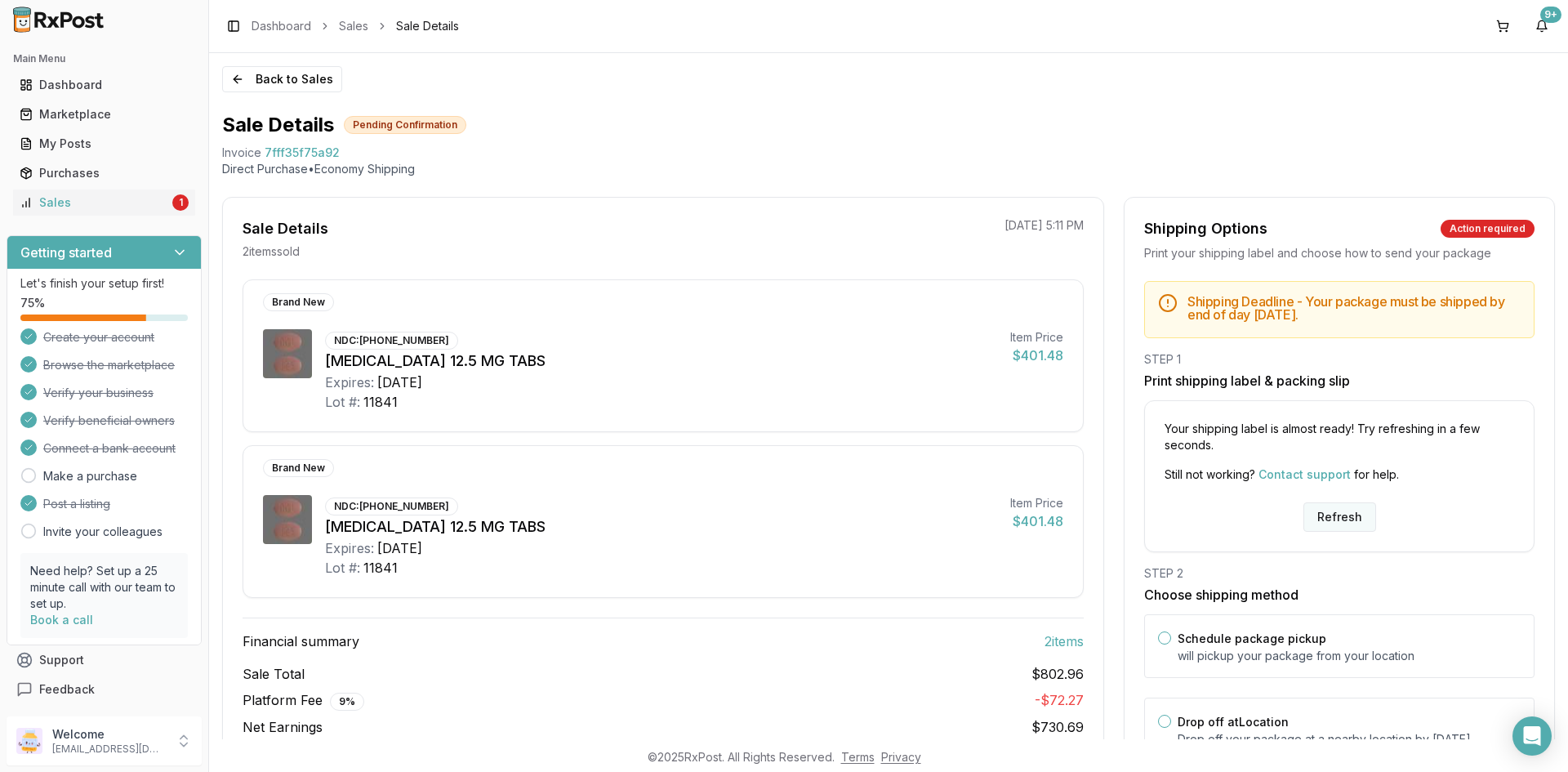
click at [1328, 514] on button "Refresh" at bounding box center [1340, 517] width 73 height 29
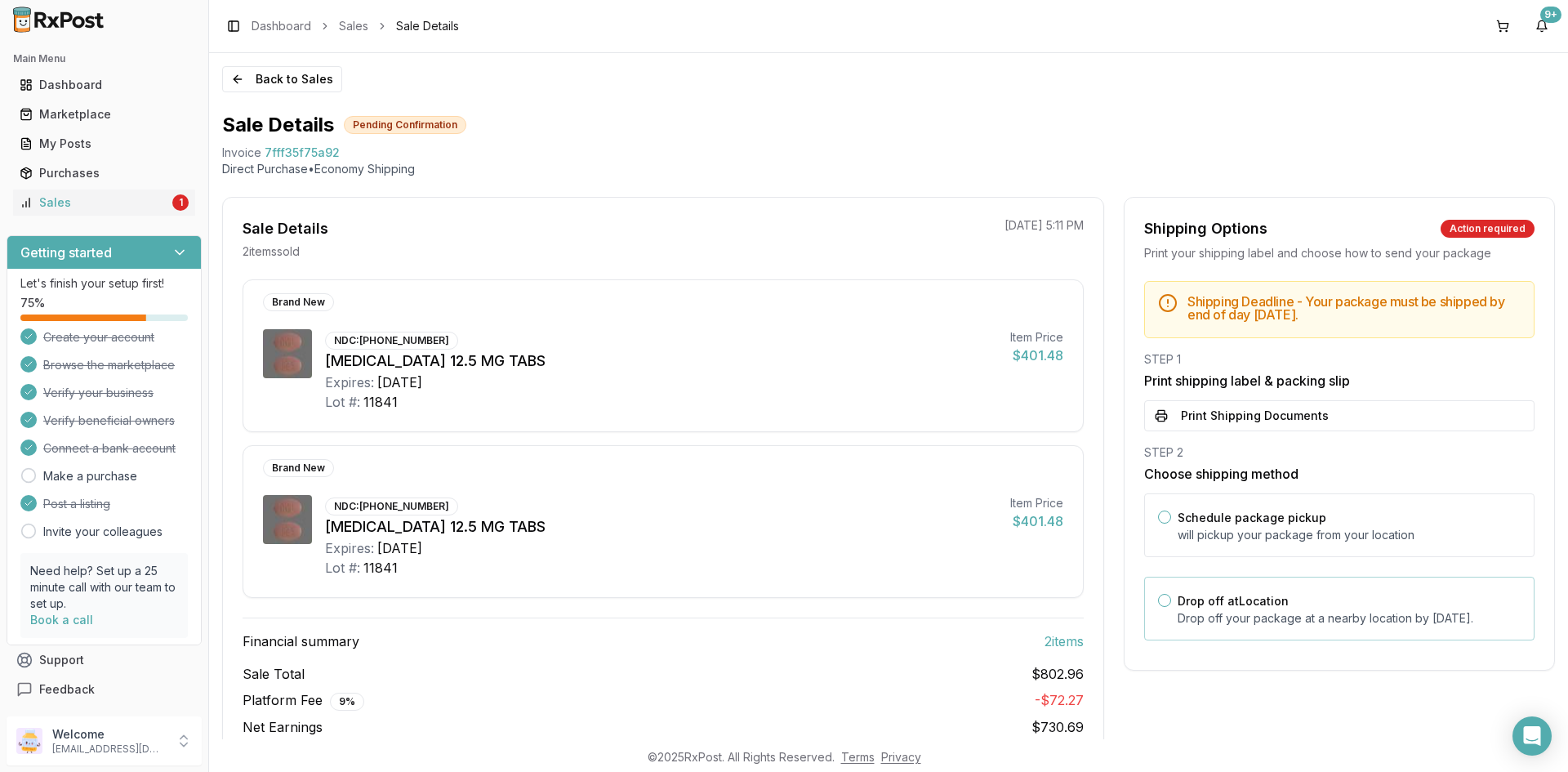
click at [1281, 607] on label "Drop off at Location" at bounding box center [1233, 601] width 111 height 14
click at [1171, 607] on button "Drop off at Location" at bounding box center [1165, 601] width 13 height 13
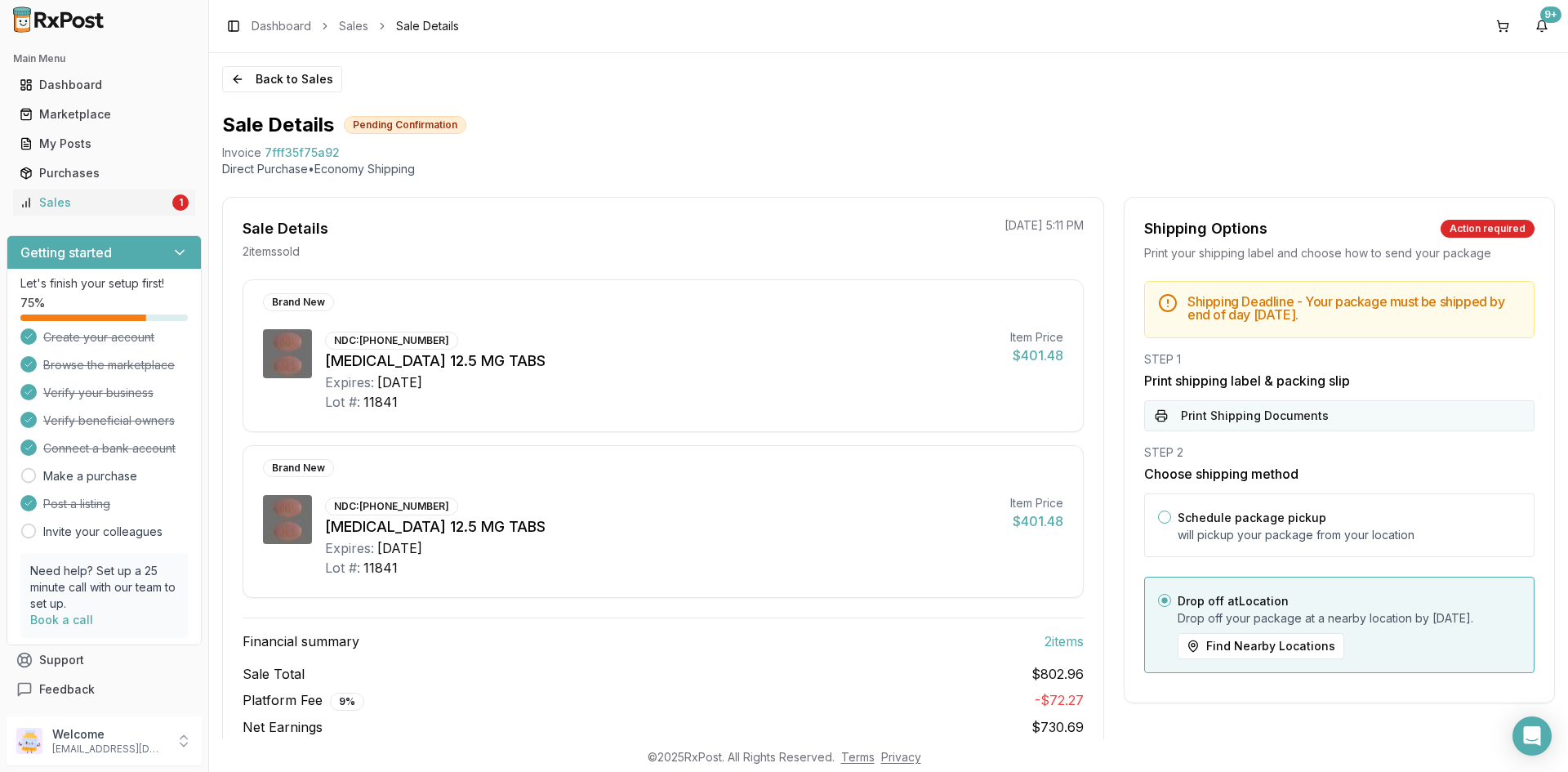
click at [1328, 417] on button "Print Shipping Documents" at bounding box center [1339, 416] width 390 height 31
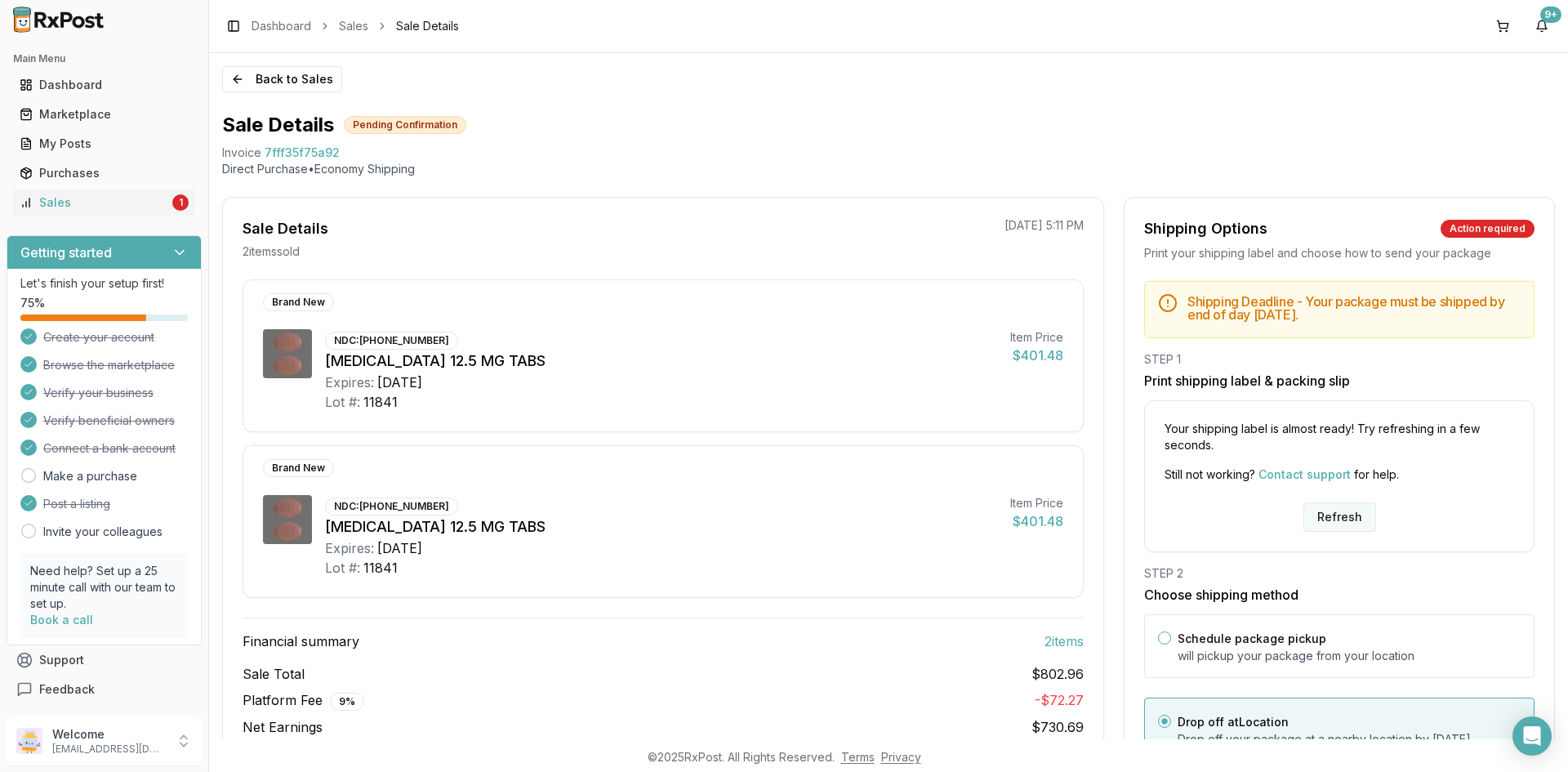
click at [1336, 515] on button "Refresh" at bounding box center [1340, 517] width 73 height 29
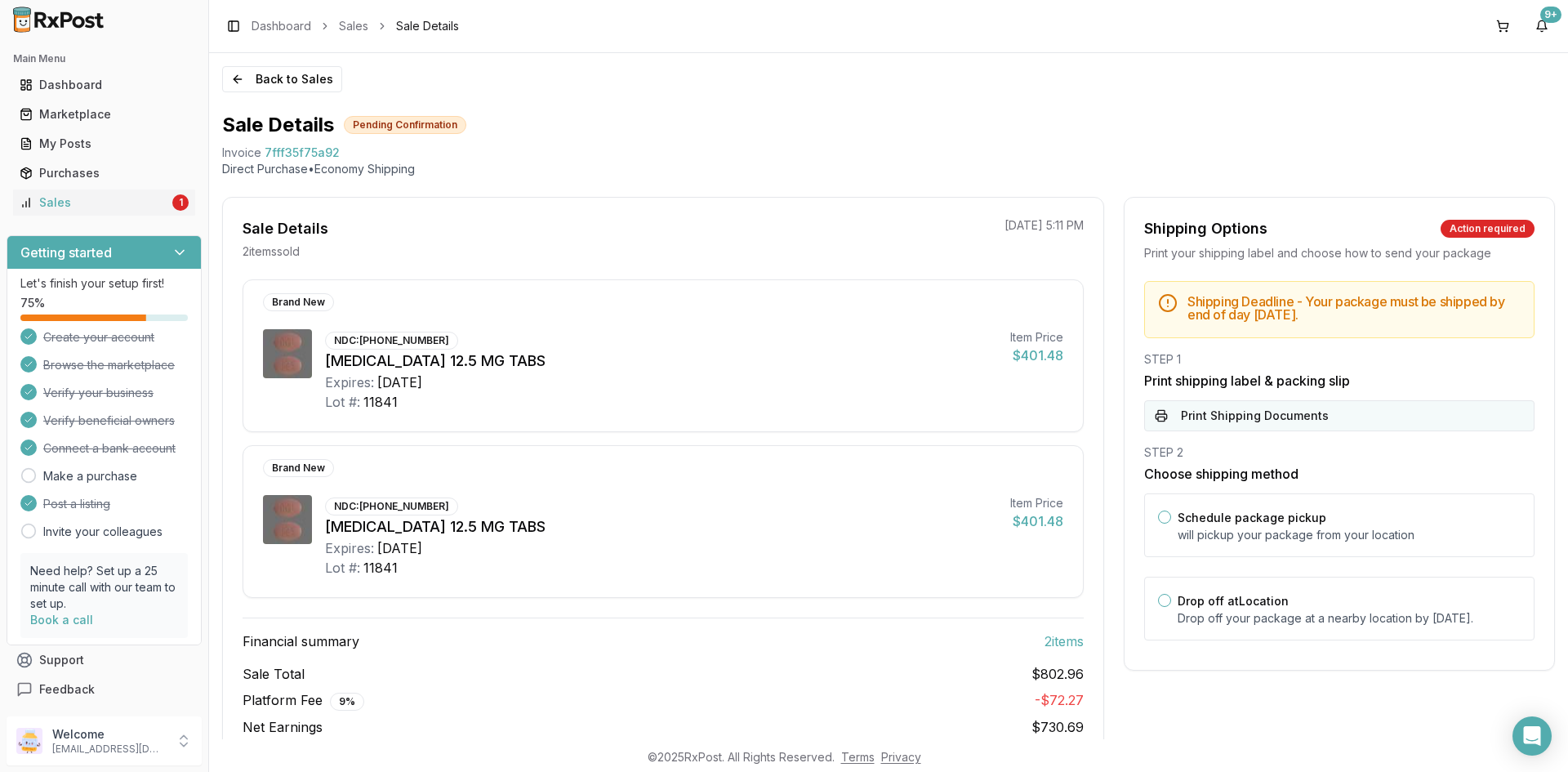
click at [1207, 418] on button "Print Shipping Documents" at bounding box center [1339, 416] width 390 height 31
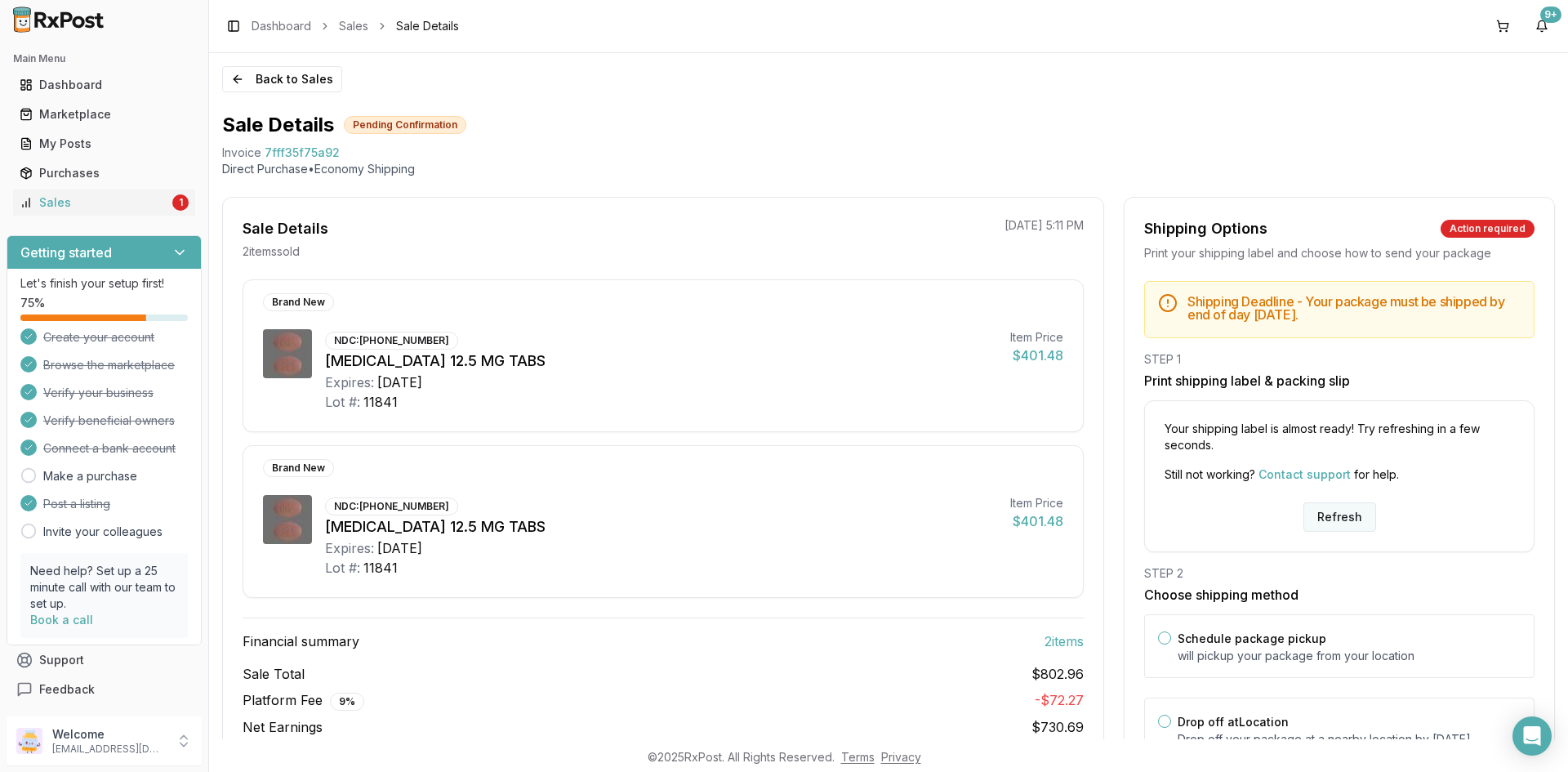
click at [1355, 517] on button "Refresh" at bounding box center [1340, 517] width 73 height 29
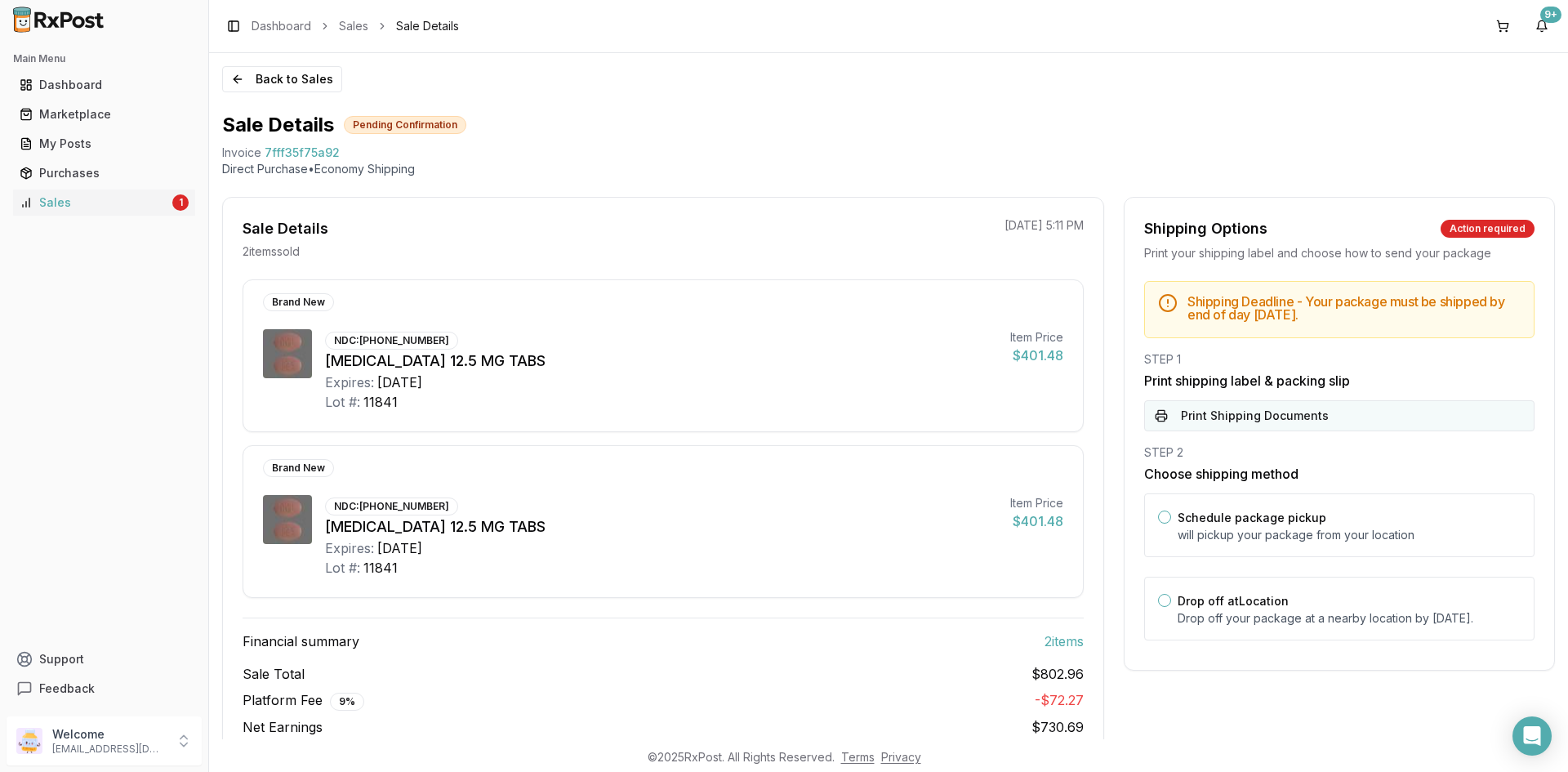
click at [1322, 411] on button "Print Shipping Documents" at bounding box center [1339, 416] width 390 height 31
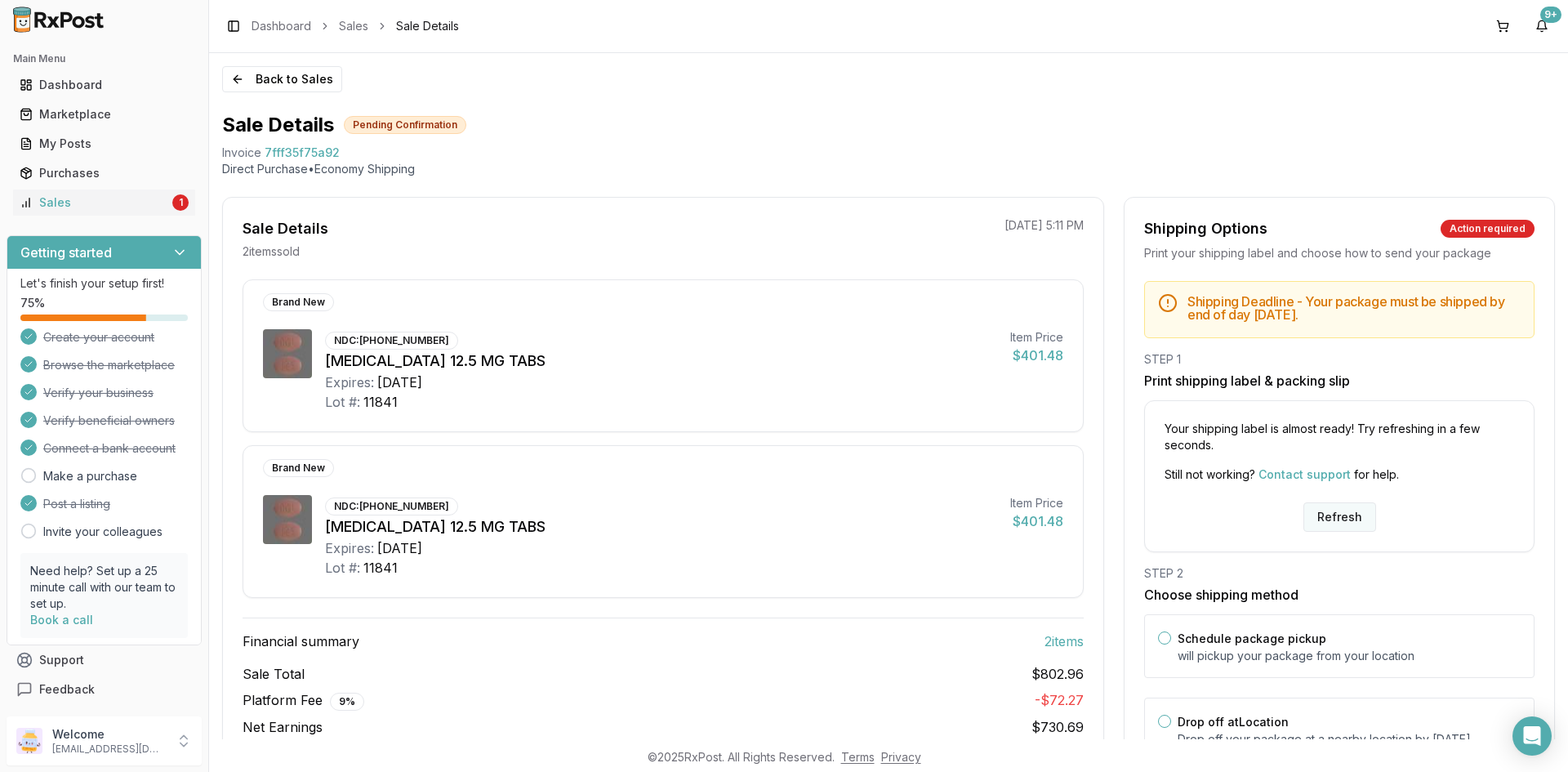
click at [1357, 509] on button "Refresh" at bounding box center [1340, 517] width 73 height 29
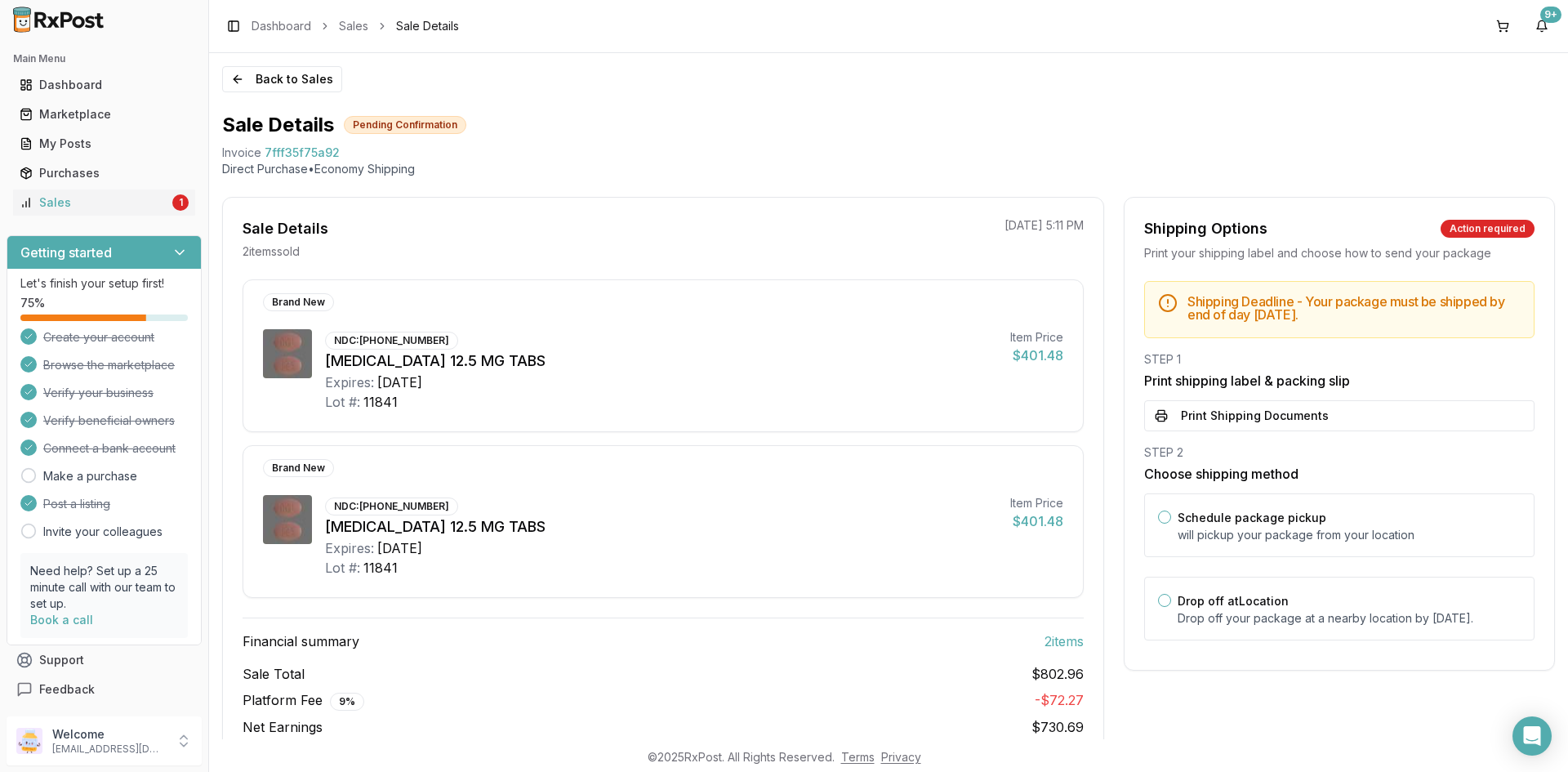
click at [414, 116] on div "Pending Confirmation" at bounding box center [405, 125] width 123 height 18
drag, startPoint x: 414, startPoint y: 115, endPoint x: 420, endPoint y: 125, distance: 11.7
click at [418, 121] on div "Sale Details Pending Confirmation" at bounding box center [888, 125] width 1333 height 26
click at [423, 127] on div "Pending Confirmation" at bounding box center [405, 125] width 123 height 18
drag, startPoint x: 425, startPoint y: 129, endPoint x: 555, endPoint y: 157, distance: 133.0
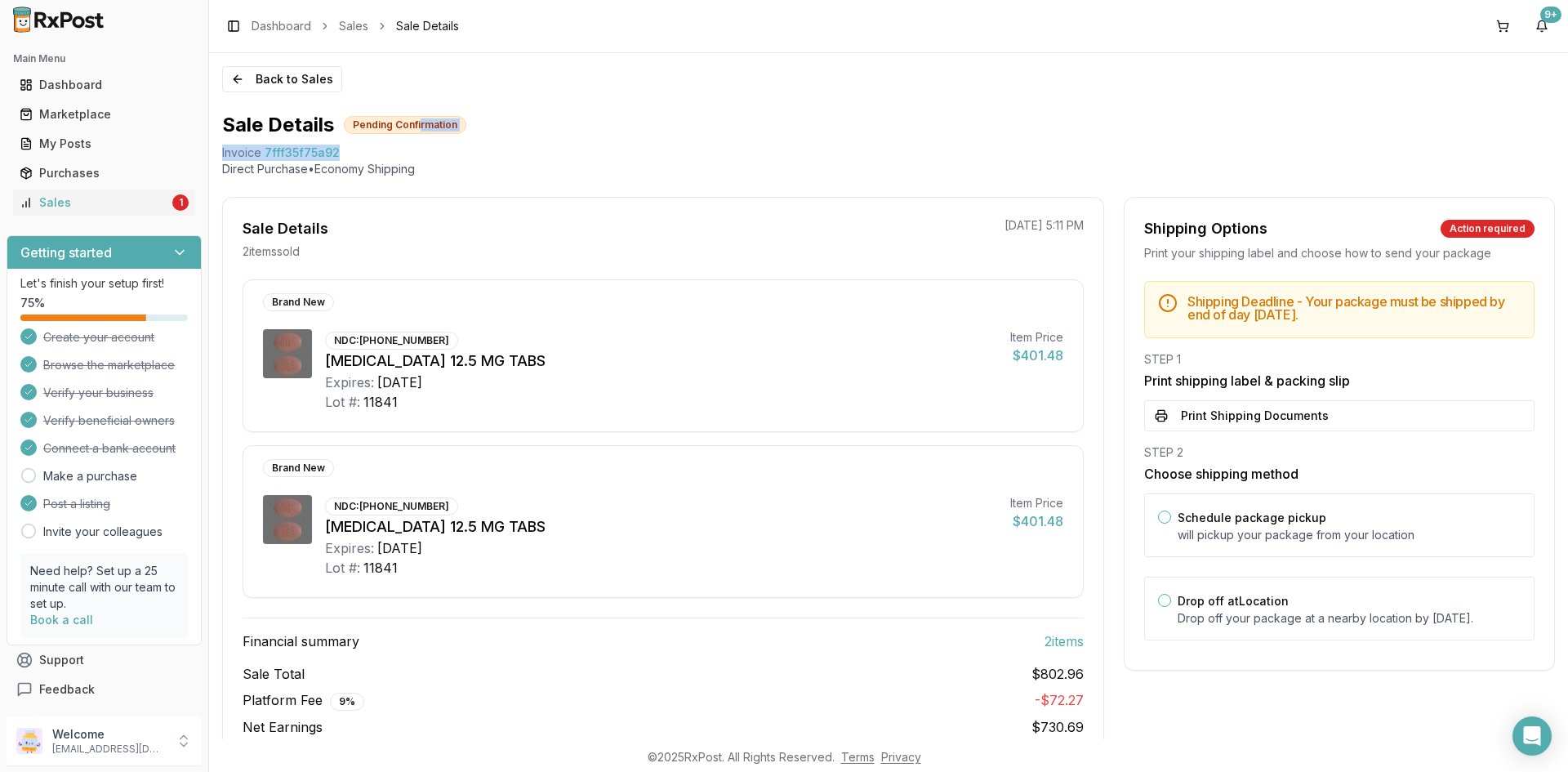
click at [551, 157] on div "Sale Details Pending Confirmation Invoice 7fff35f75a92 Direct Purchase • Econom…" at bounding box center [888, 145] width 1333 height 65
click at [579, 160] on div "Invoice 7fff35f75a92" at bounding box center [888, 153] width 1333 height 16
click at [611, 138] on div "Sale Details Pending Confirmation" at bounding box center [888, 125] width 1333 height 26
click at [624, 100] on div "Back to Sales Sale Details Pending Confirmation Invoice 7fff35f75a92 Direct Pur…" at bounding box center [889, 396] width 1359 height 686
click at [1240, 422] on button "Print Shipping Documents" at bounding box center [1339, 416] width 390 height 31
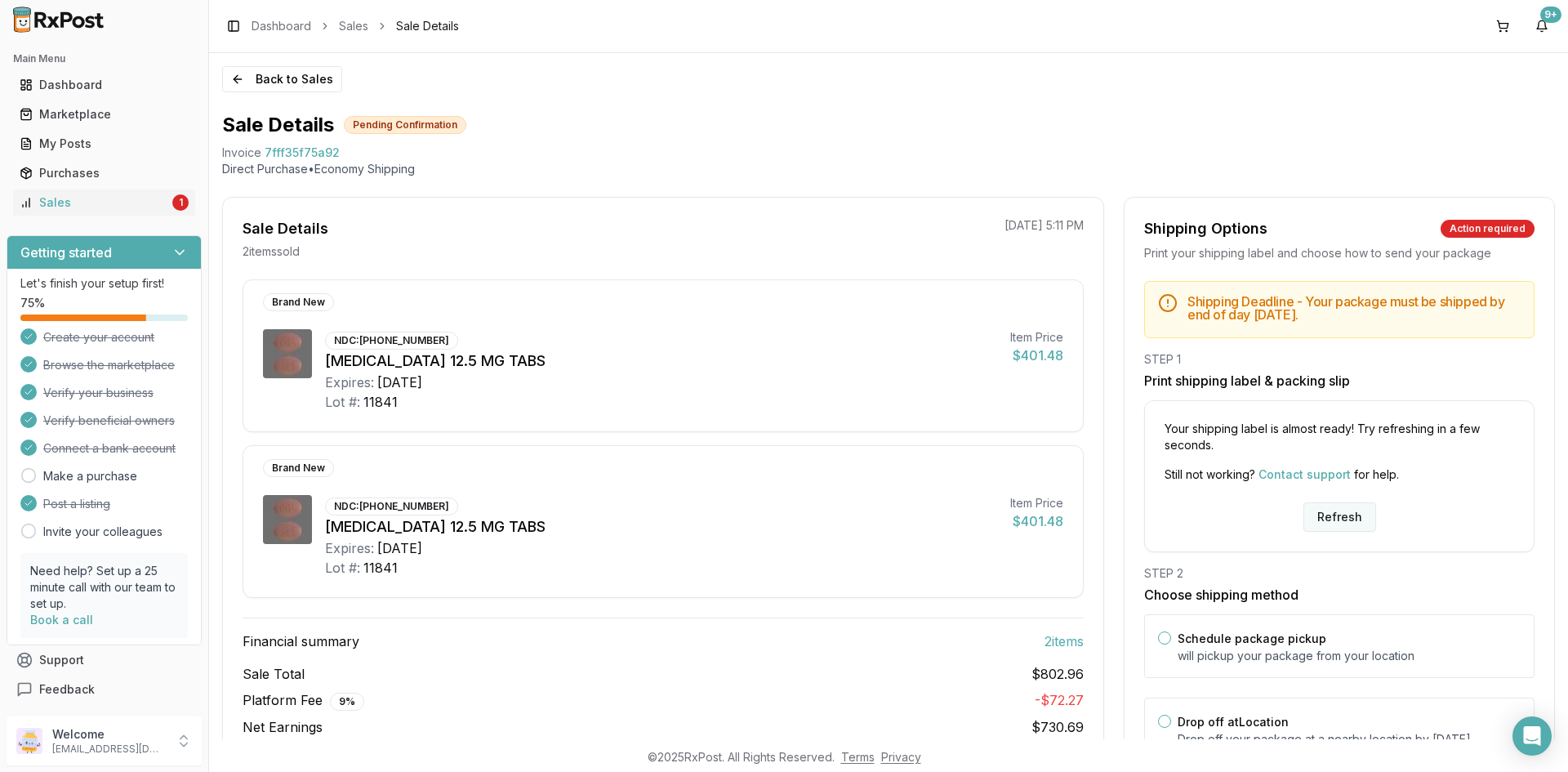
click at [1342, 516] on button "Refresh" at bounding box center [1340, 517] width 73 height 29
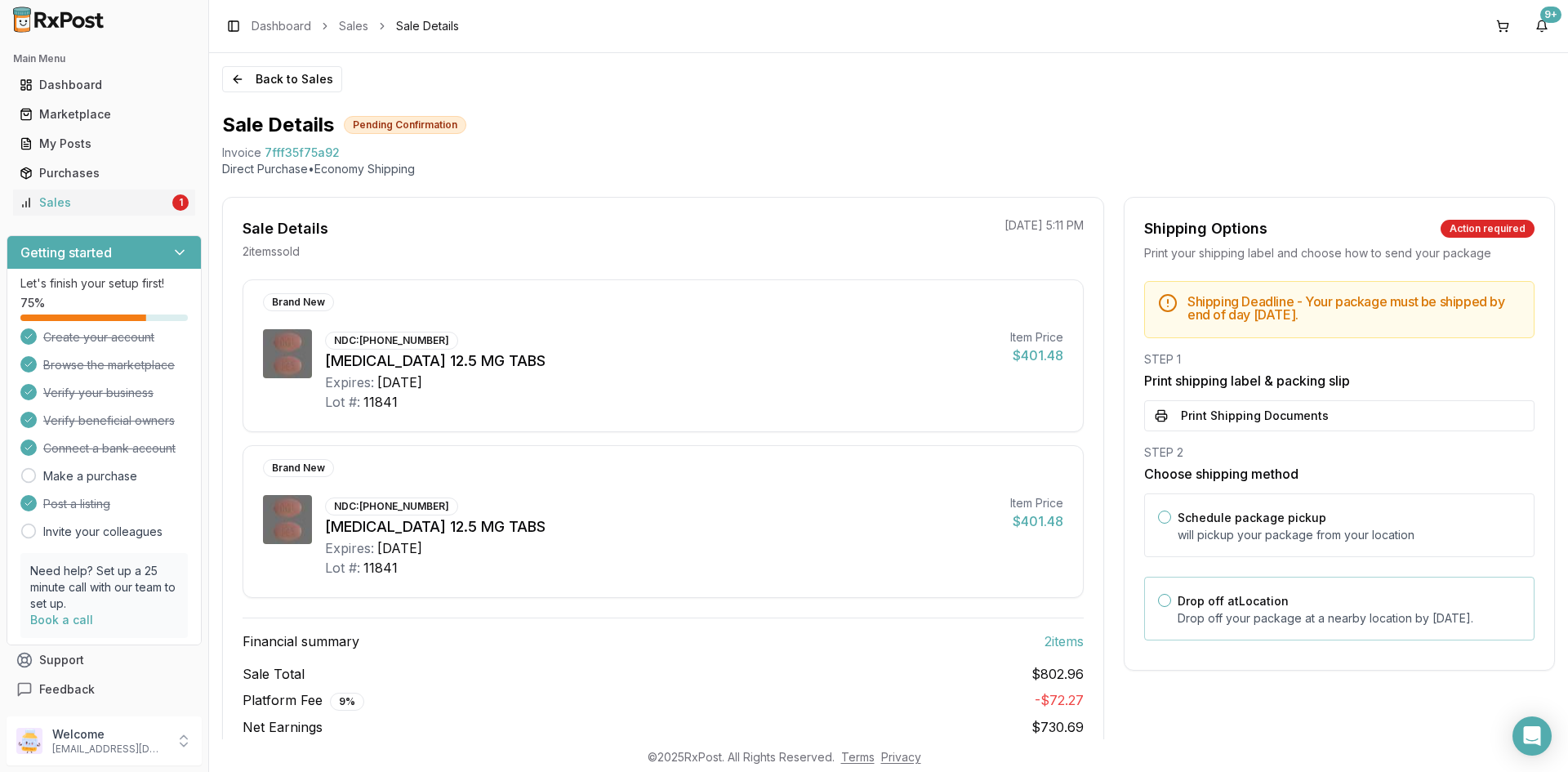
click at [1282, 602] on div "Drop off at Location Drop off your package at a nearby location by [DATE] ." at bounding box center [1349, 609] width 343 height 36
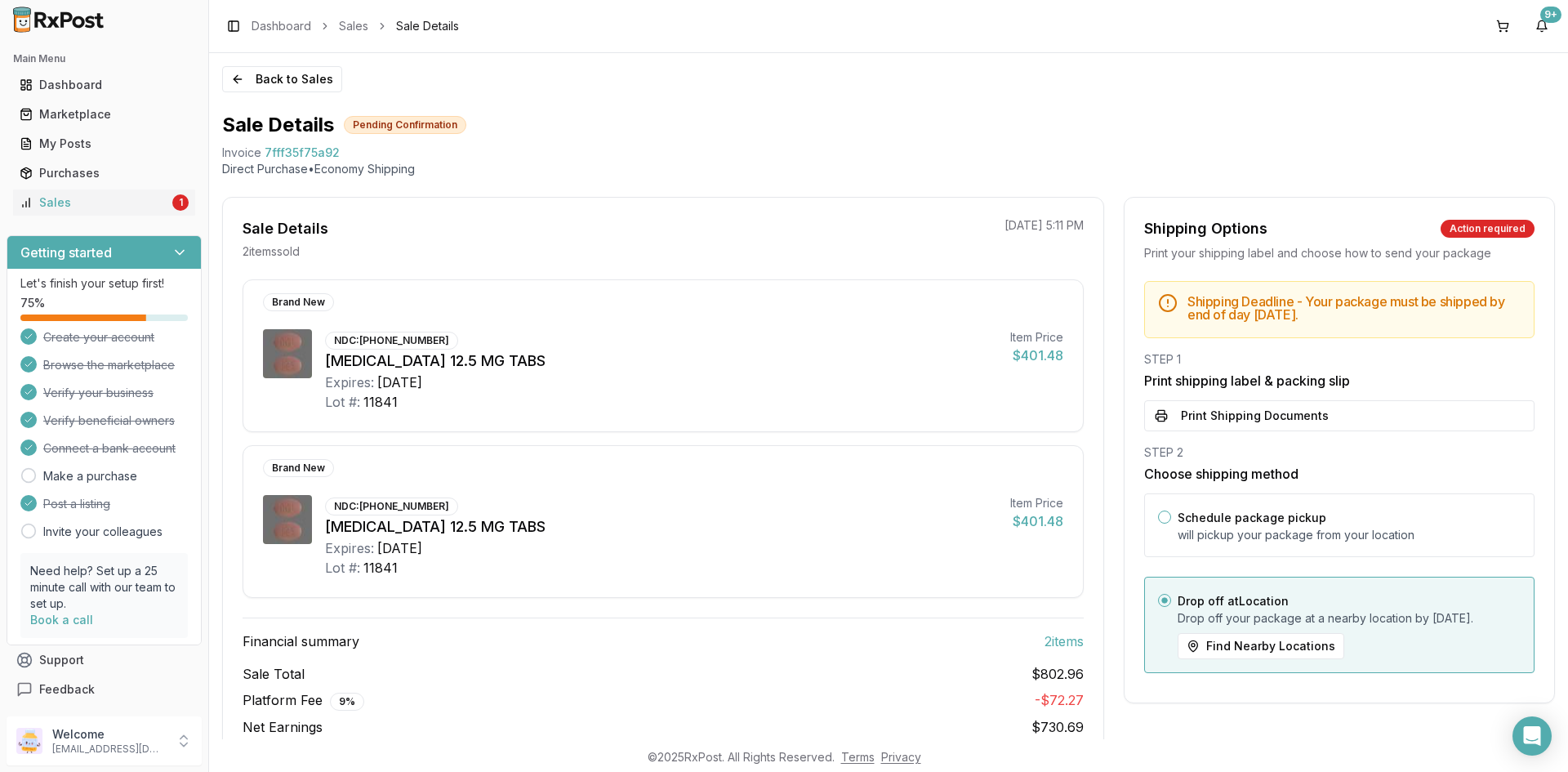
click at [1257, 413] on button "Print Shipping Documents" at bounding box center [1339, 416] width 390 height 31
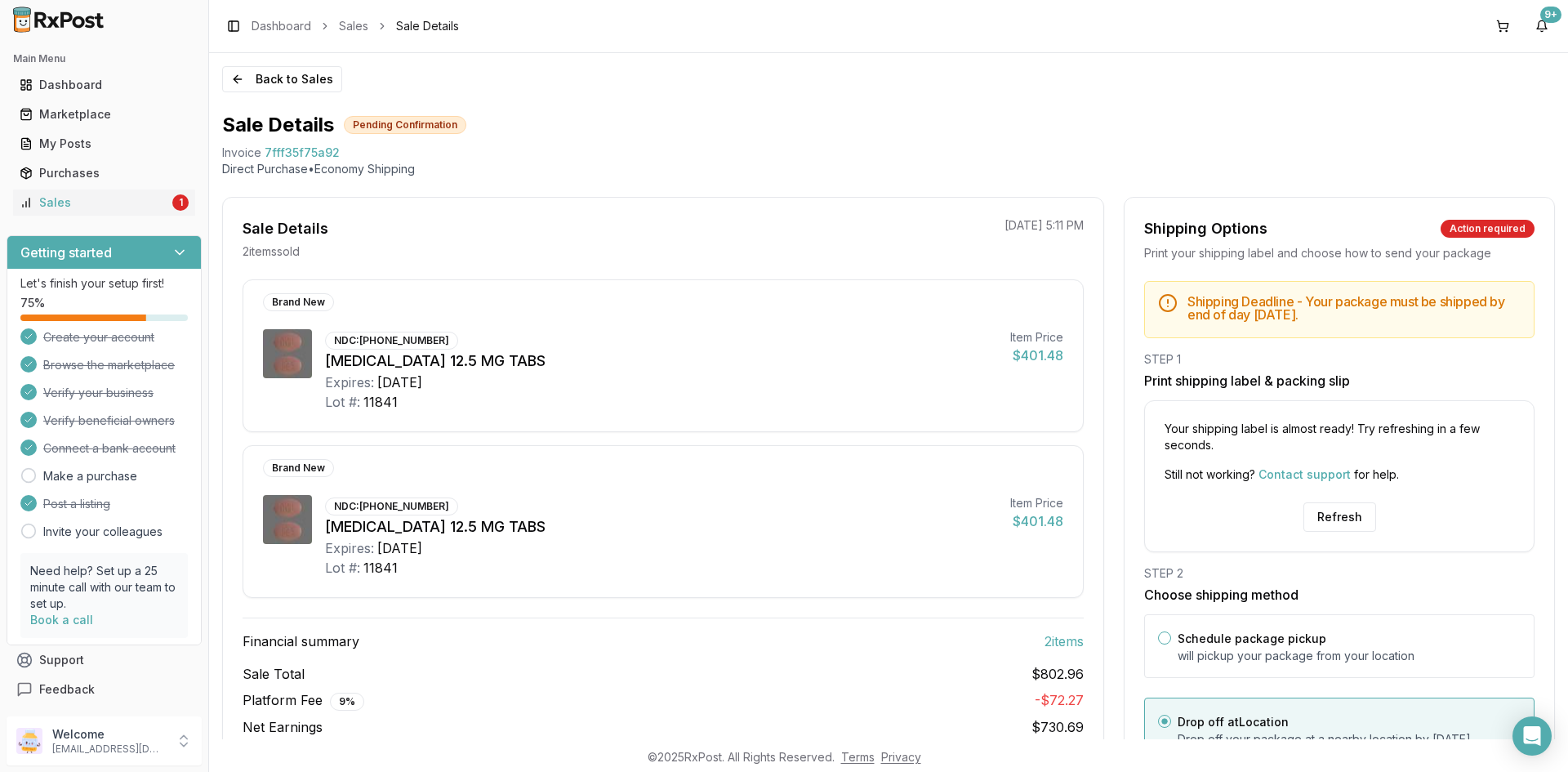
click at [1308, 501] on div "Your shipping label is almost ready! Try refreshing in a few seconds. Still not…" at bounding box center [1339, 476] width 390 height 152
click at [1316, 514] on button "Refresh" at bounding box center [1340, 517] width 73 height 29
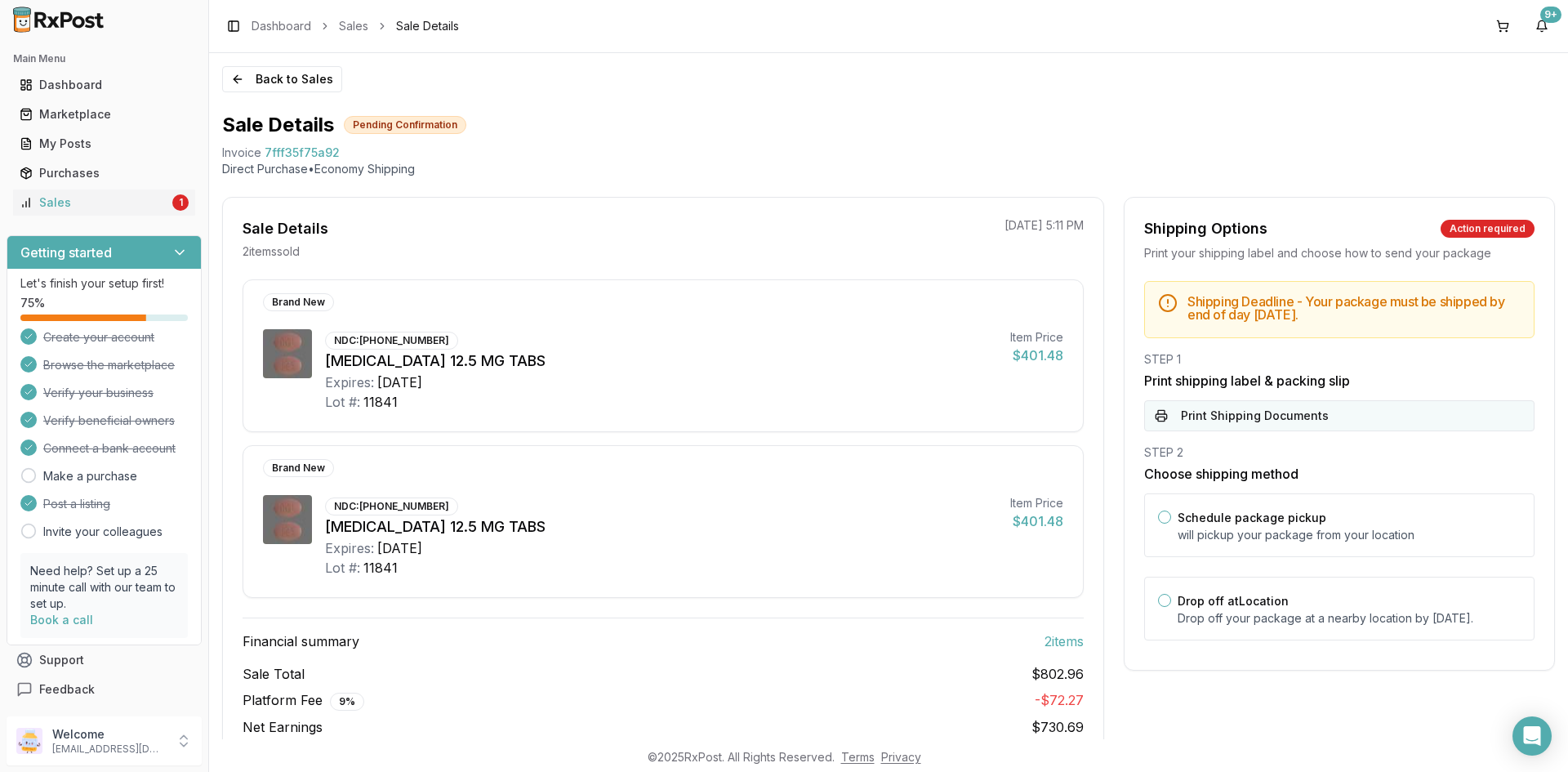
click at [1208, 416] on button "Print Shipping Documents" at bounding box center [1339, 416] width 390 height 31
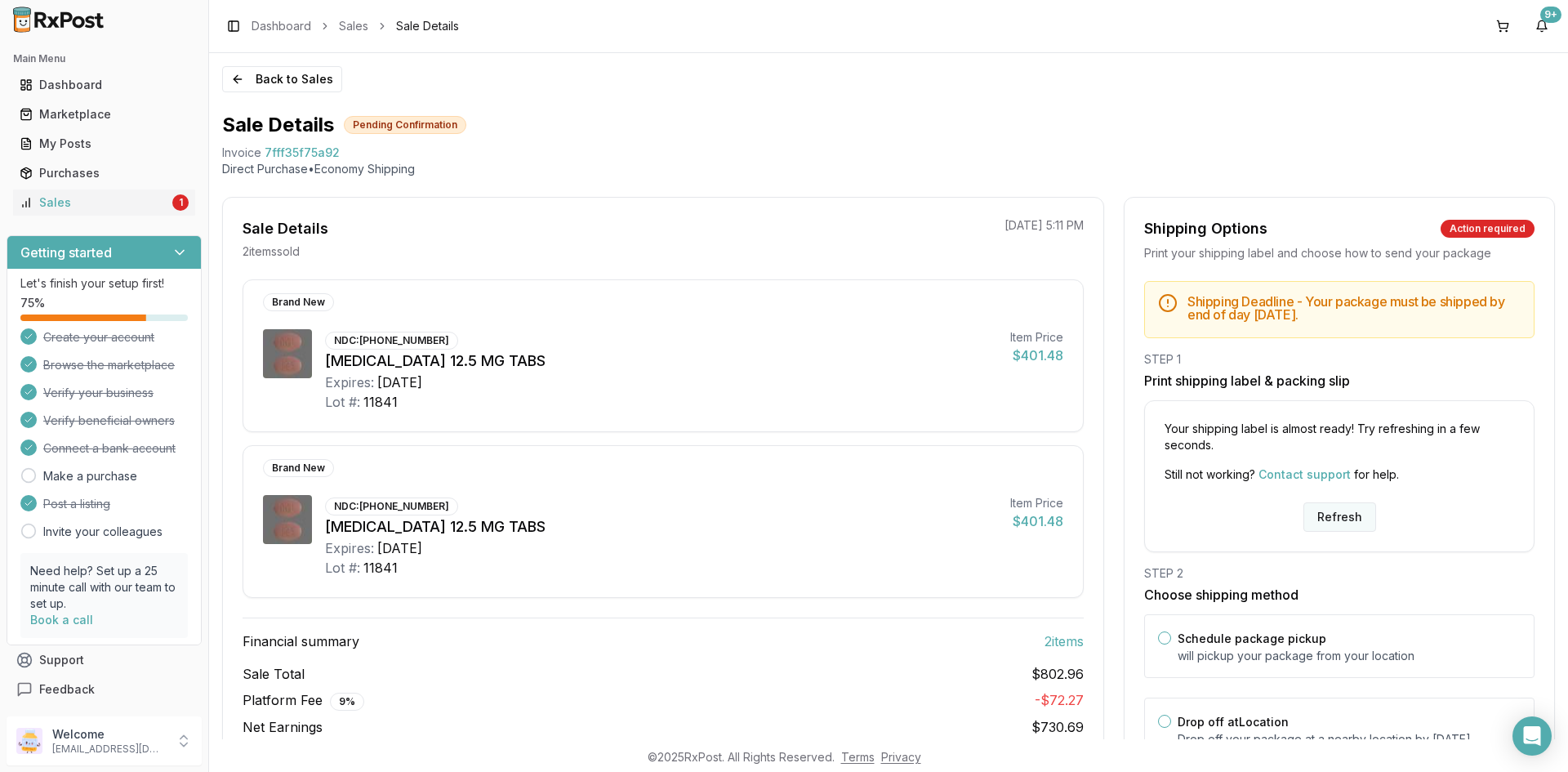
click at [1316, 523] on button "Refresh" at bounding box center [1340, 517] width 73 height 29
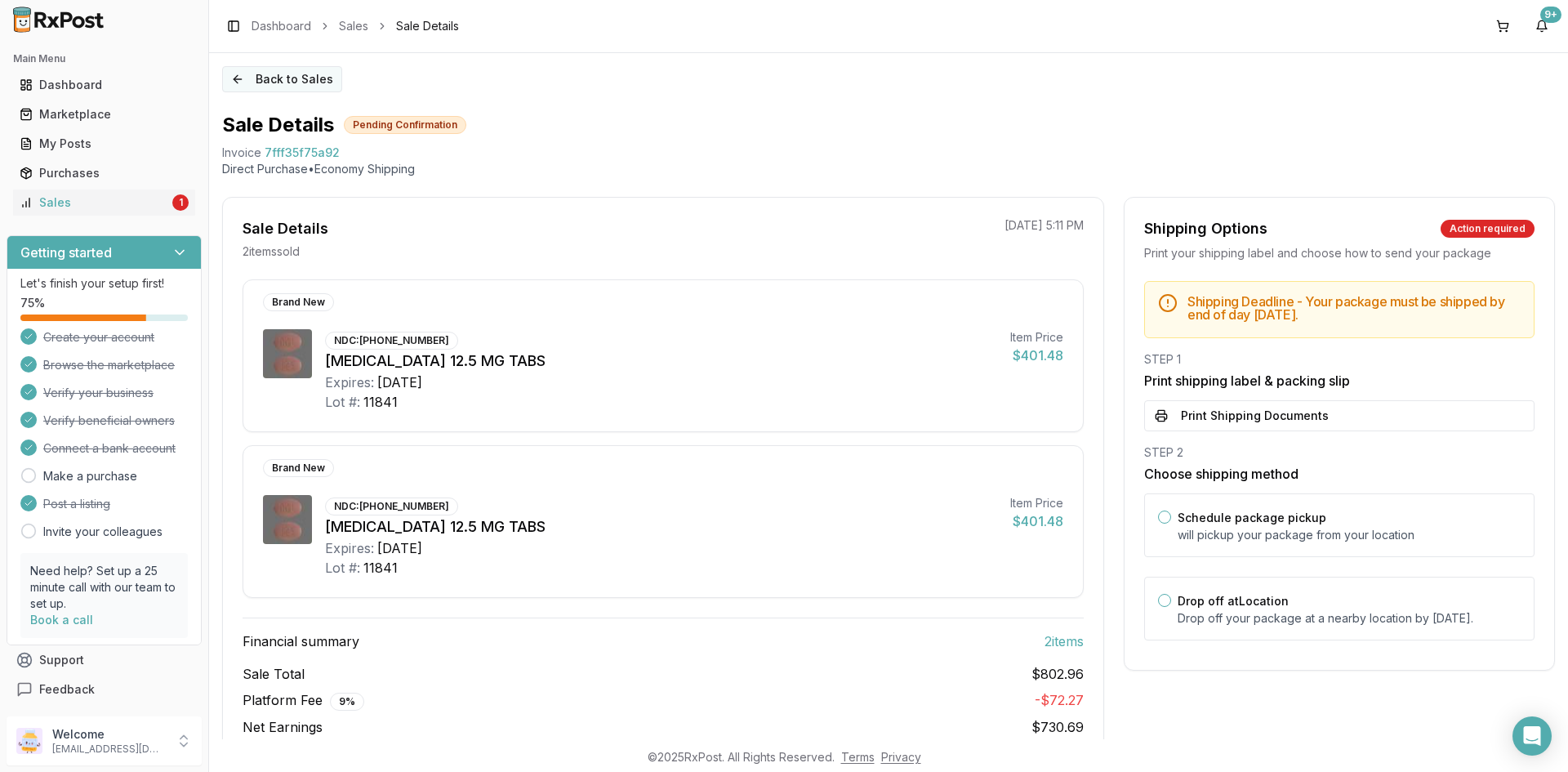
click at [283, 67] on button "Back to Sales" at bounding box center [282, 79] width 120 height 26
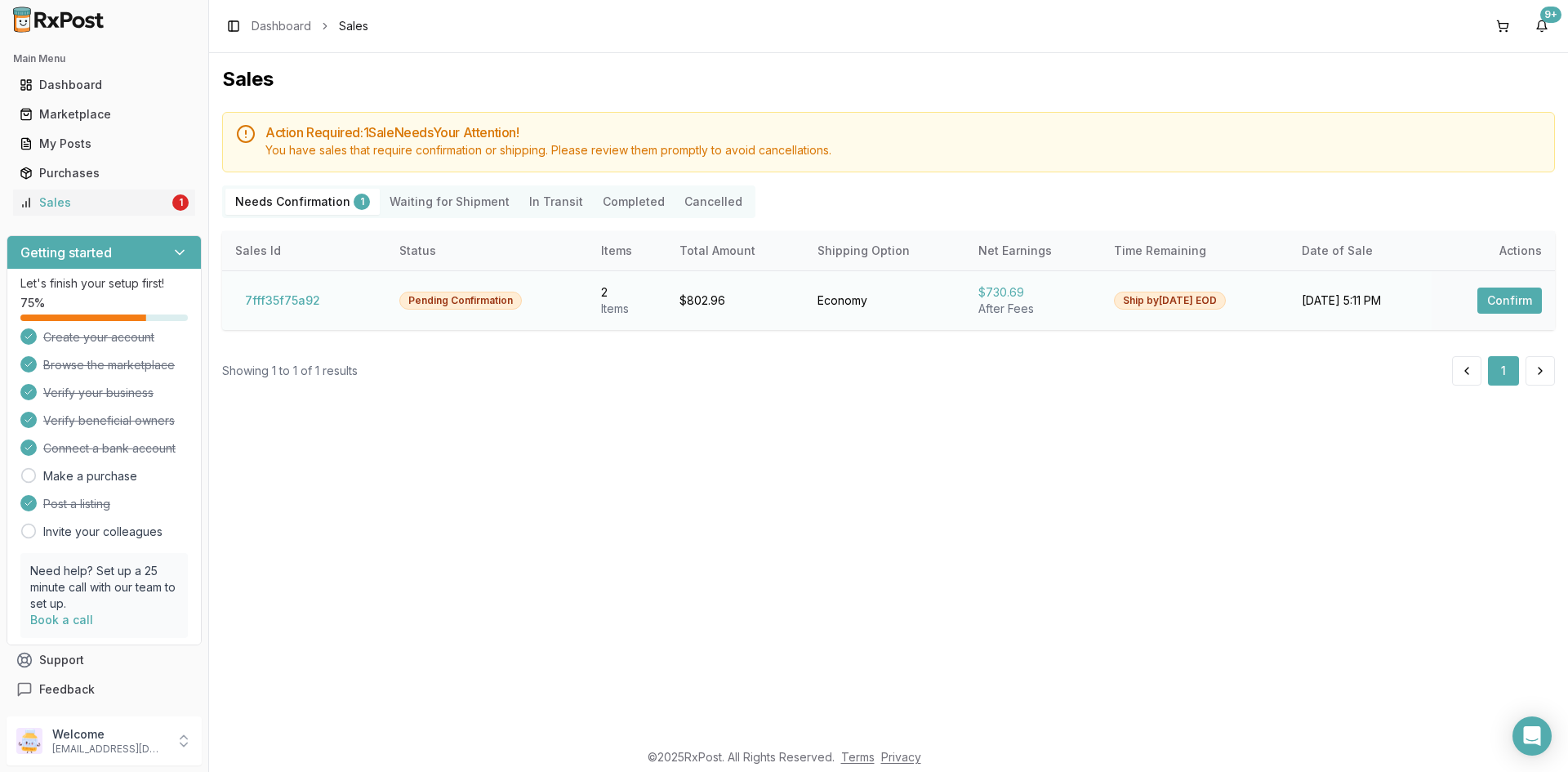
click at [1494, 303] on button "Confirm" at bounding box center [1510, 300] width 65 height 26
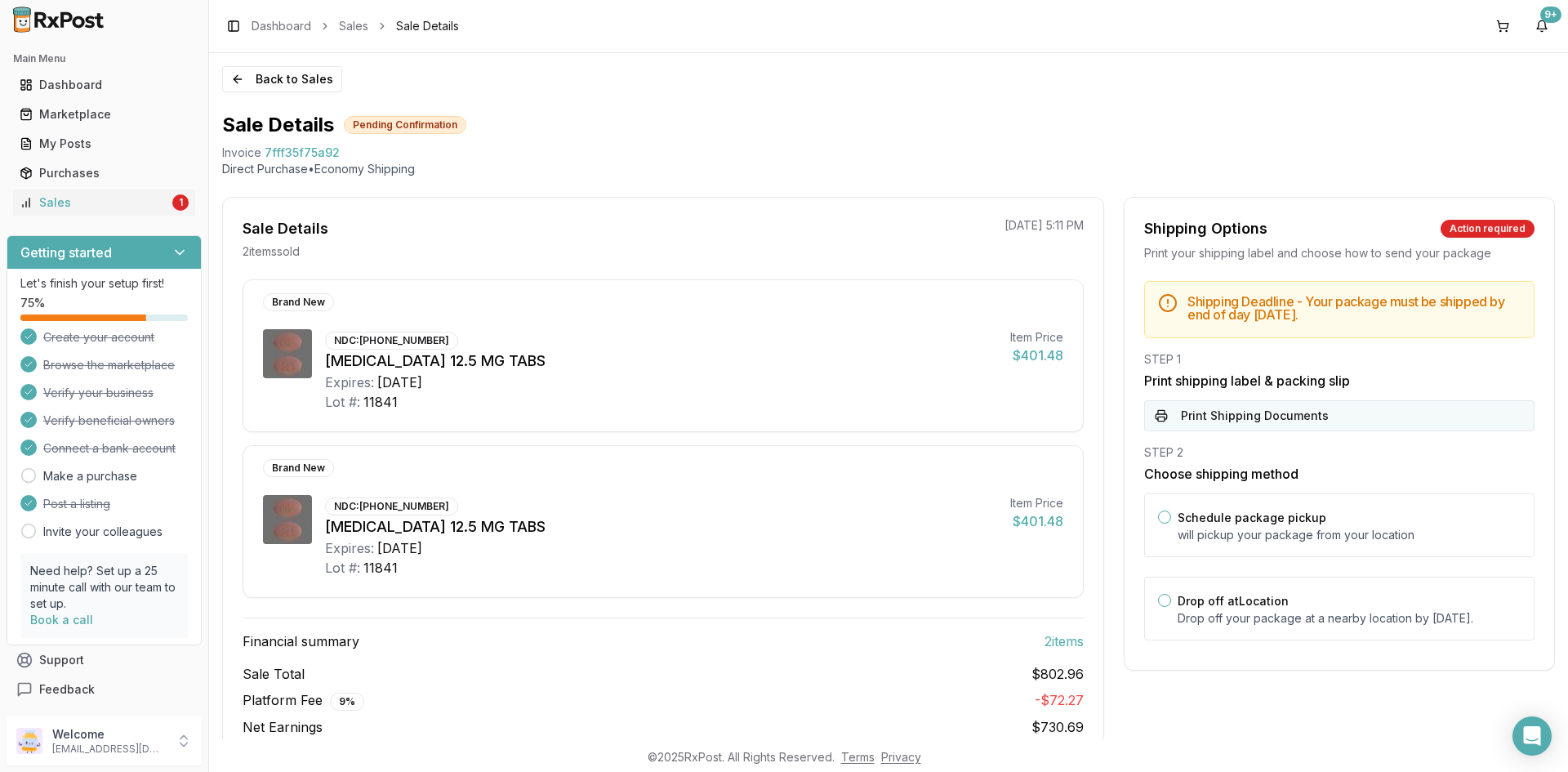
click at [1201, 412] on button "Print Shipping Documents" at bounding box center [1339, 416] width 390 height 31
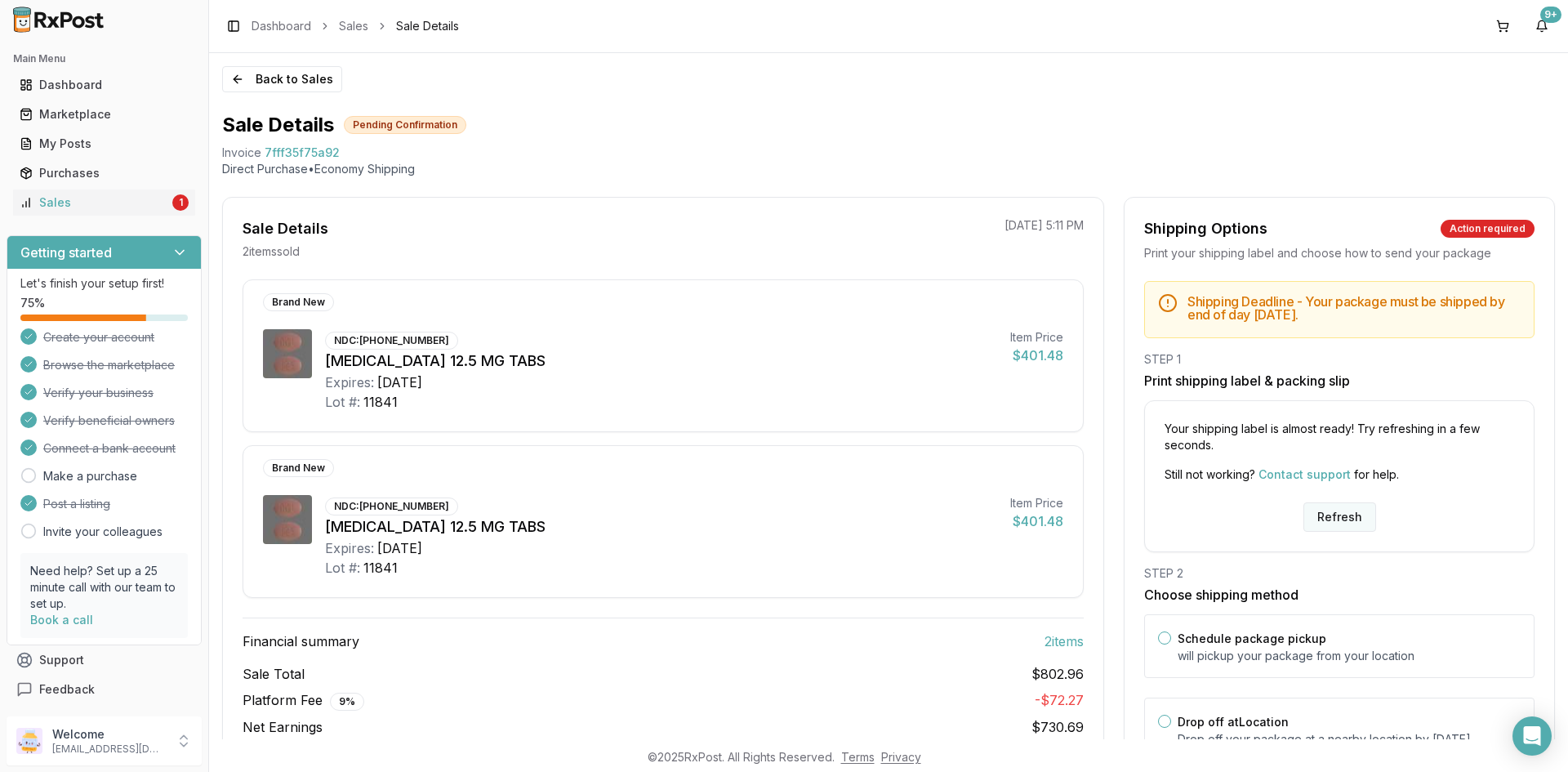
click at [1331, 508] on button "Refresh" at bounding box center [1340, 517] width 73 height 29
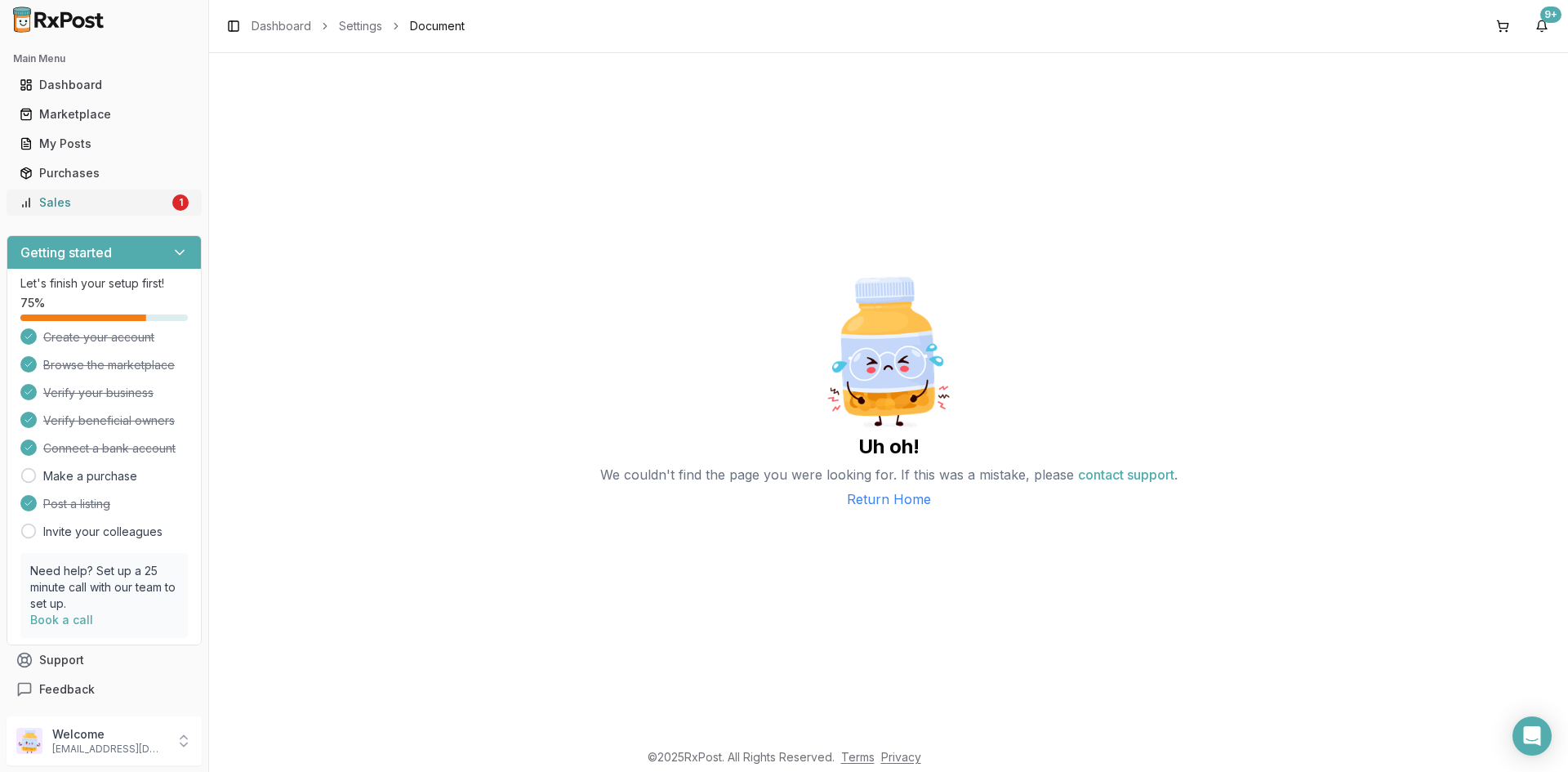
click at [155, 208] on div "Sales" at bounding box center [94, 203] width 150 height 16
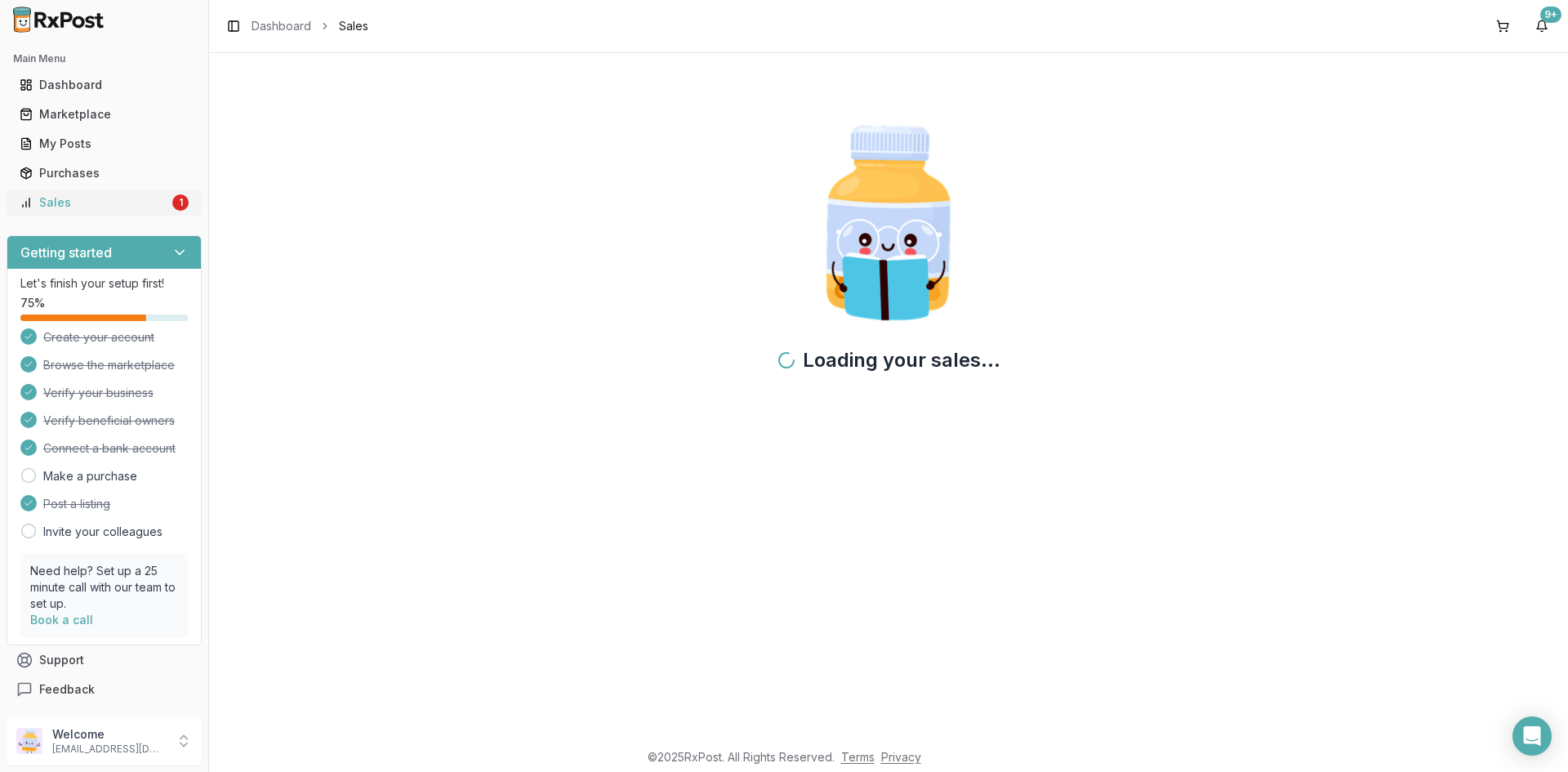
click at [155, 208] on div "Sales" at bounding box center [94, 203] width 150 height 16
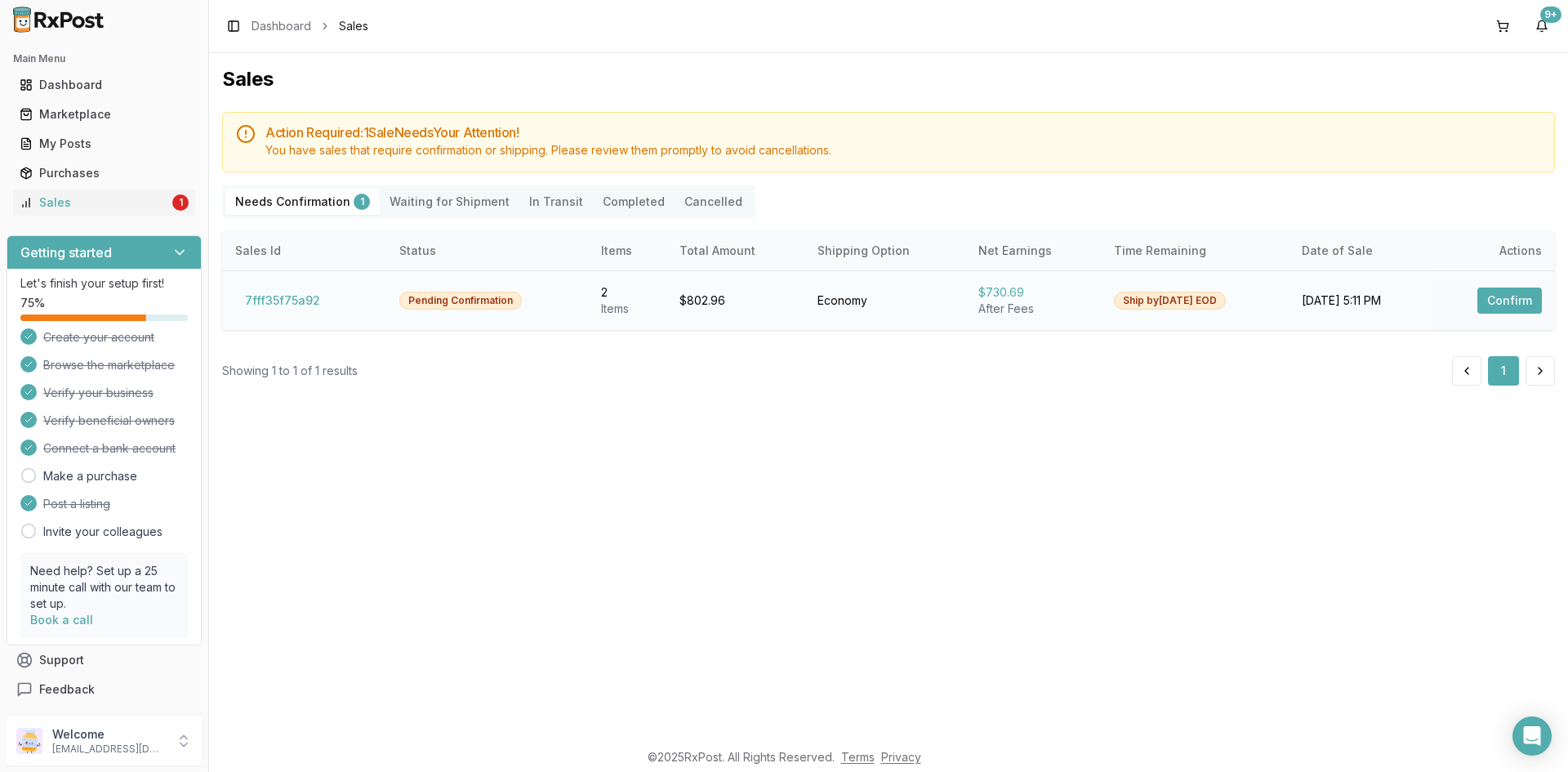
click at [1512, 295] on button "Confirm" at bounding box center [1510, 300] width 65 height 26
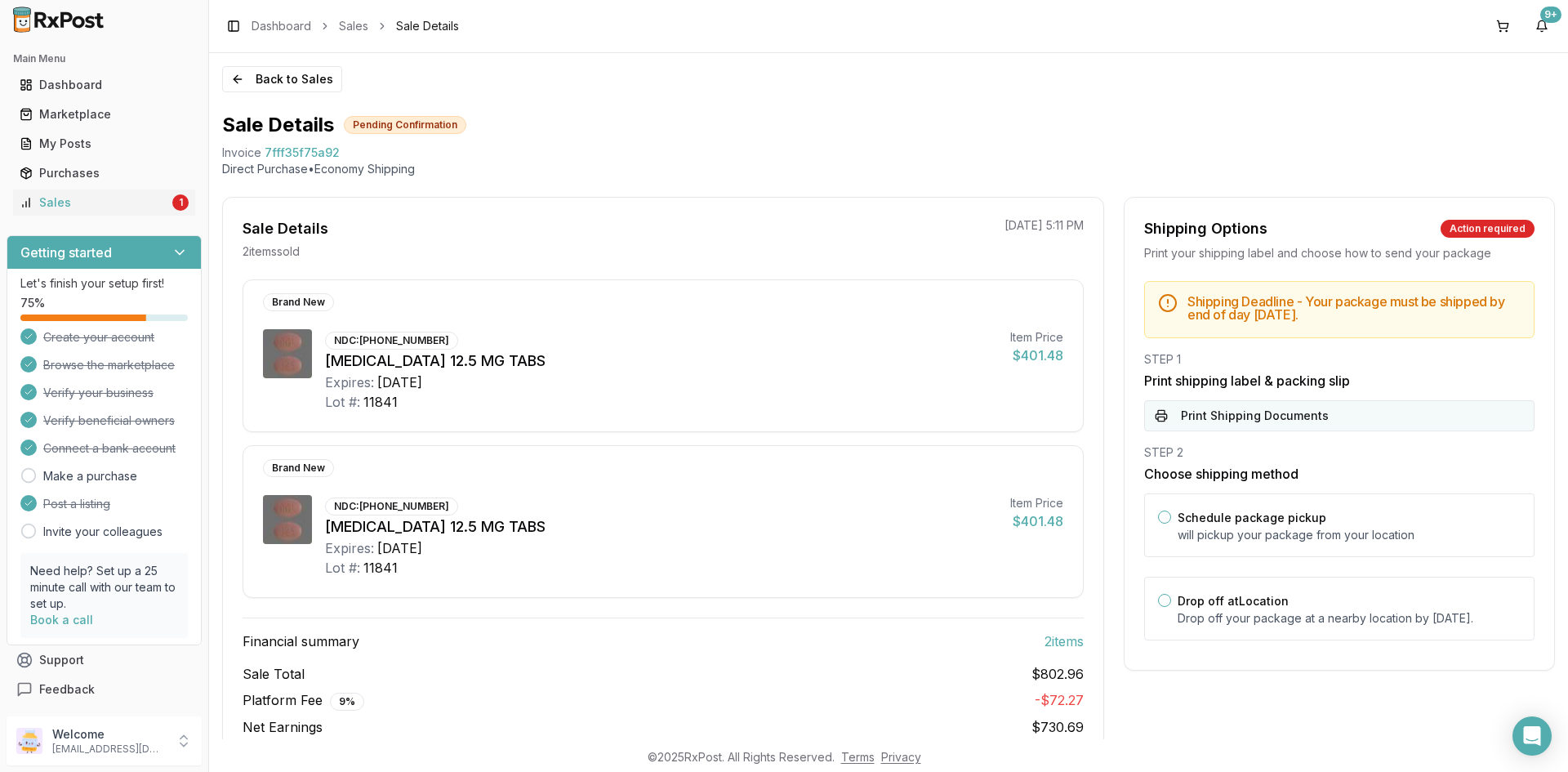
drag, startPoint x: 1197, startPoint y: 438, endPoint x: 1199, endPoint y: 429, distance: 9.2
click at [1197, 436] on div "Shipping Deadline - Your package must be shipped by end of day Wednesday, Septe…" at bounding box center [1339, 465] width 430 height 369
click at [1202, 414] on button "Print Shipping Documents" at bounding box center [1339, 416] width 390 height 31
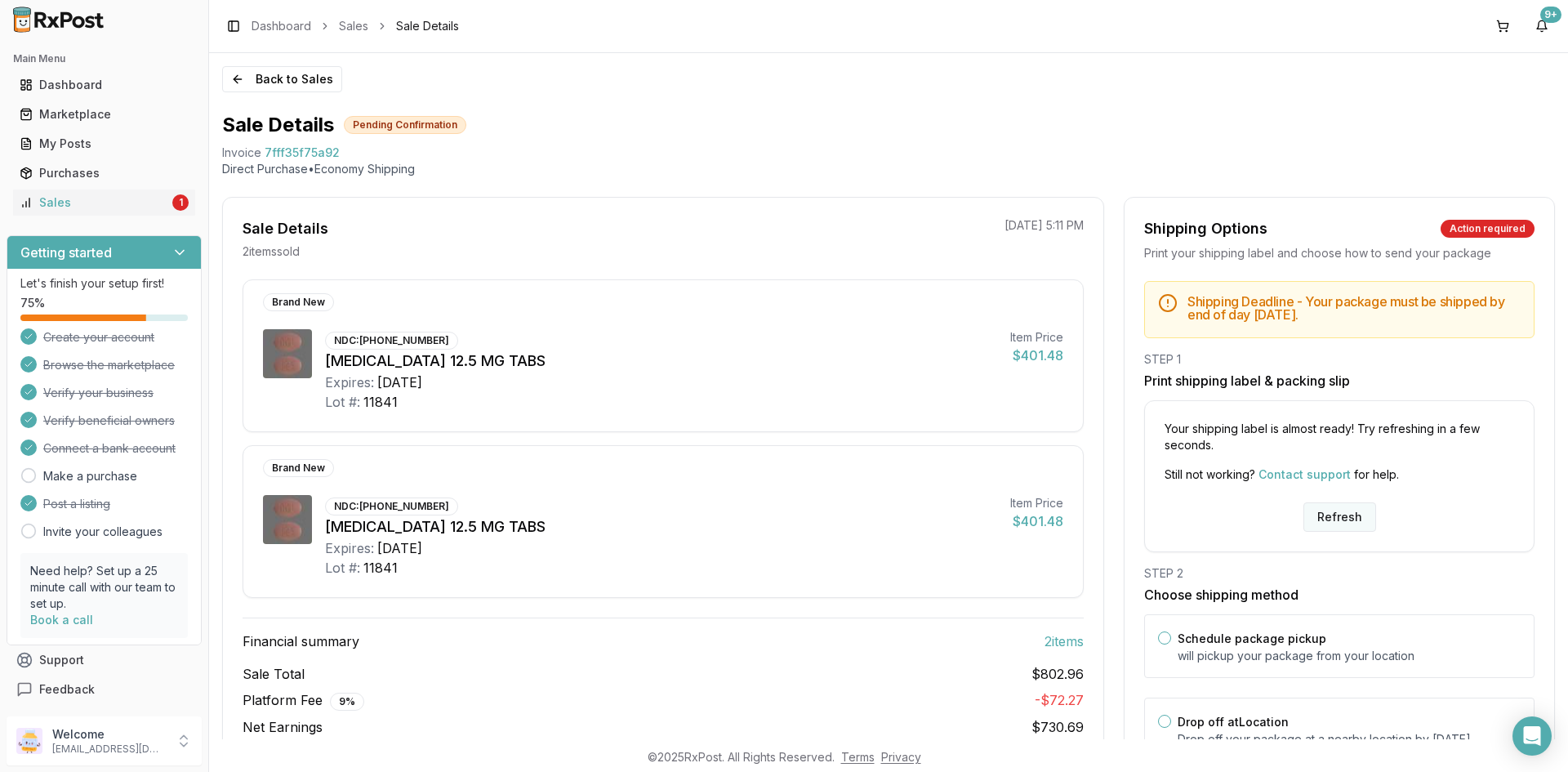
click at [1304, 518] on button "Refresh" at bounding box center [1340, 517] width 73 height 29
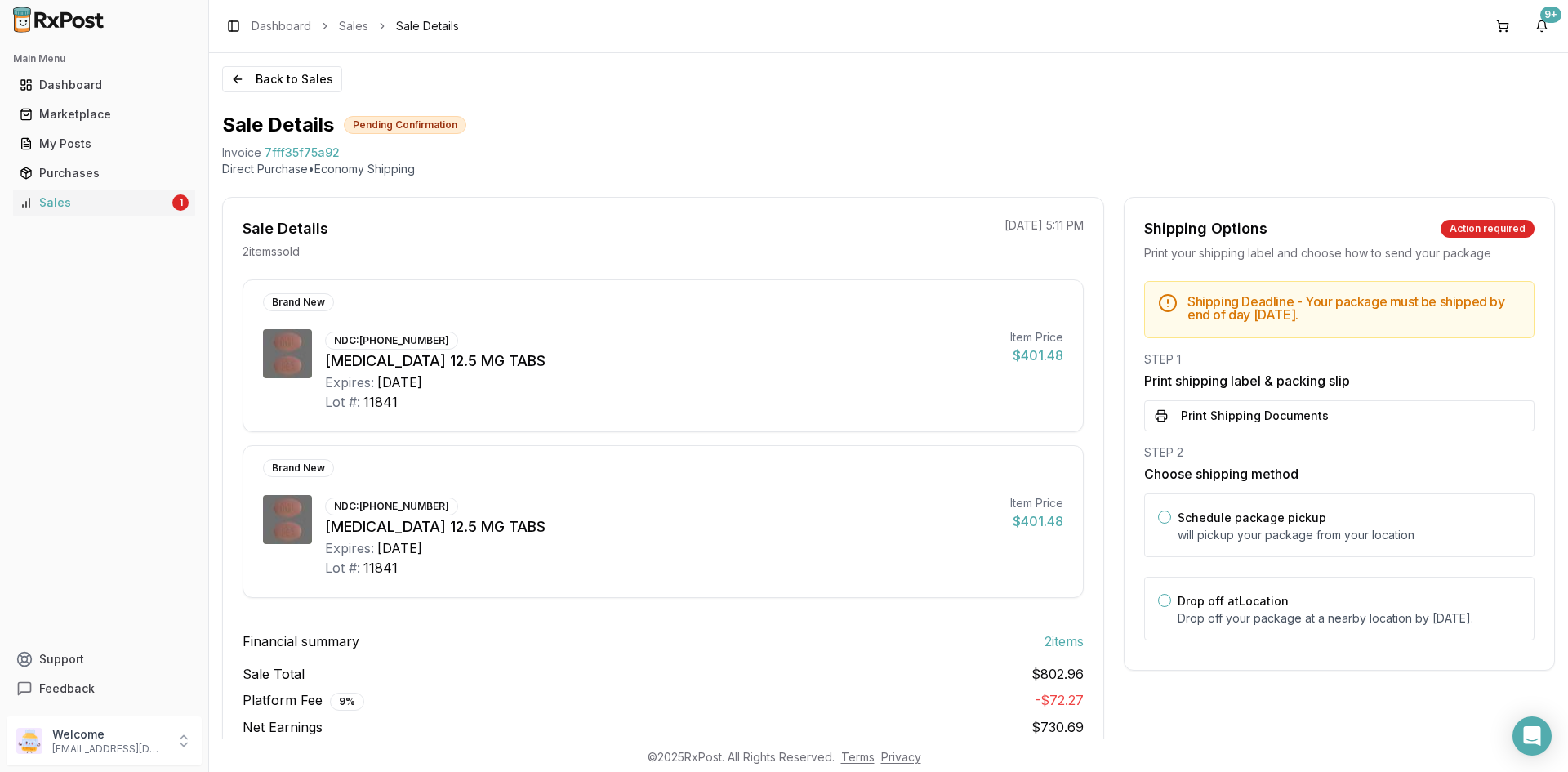
click at [1252, 423] on button "Print Shipping Documents" at bounding box center [1339, 416] width 390 height 31
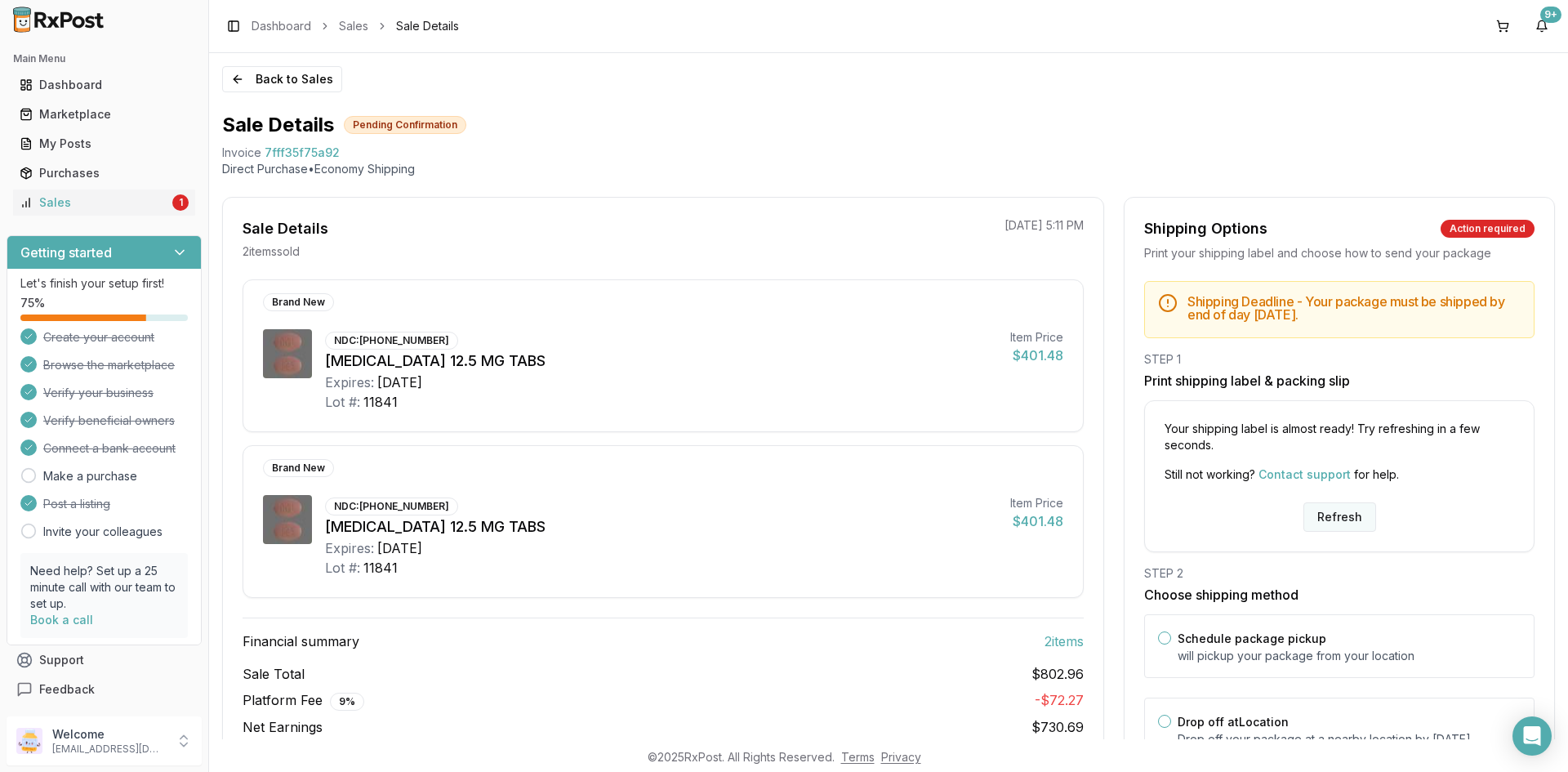
click at [1323, 517] on button "Refresh" at bounding box center [1340, 517] width 73 height 29
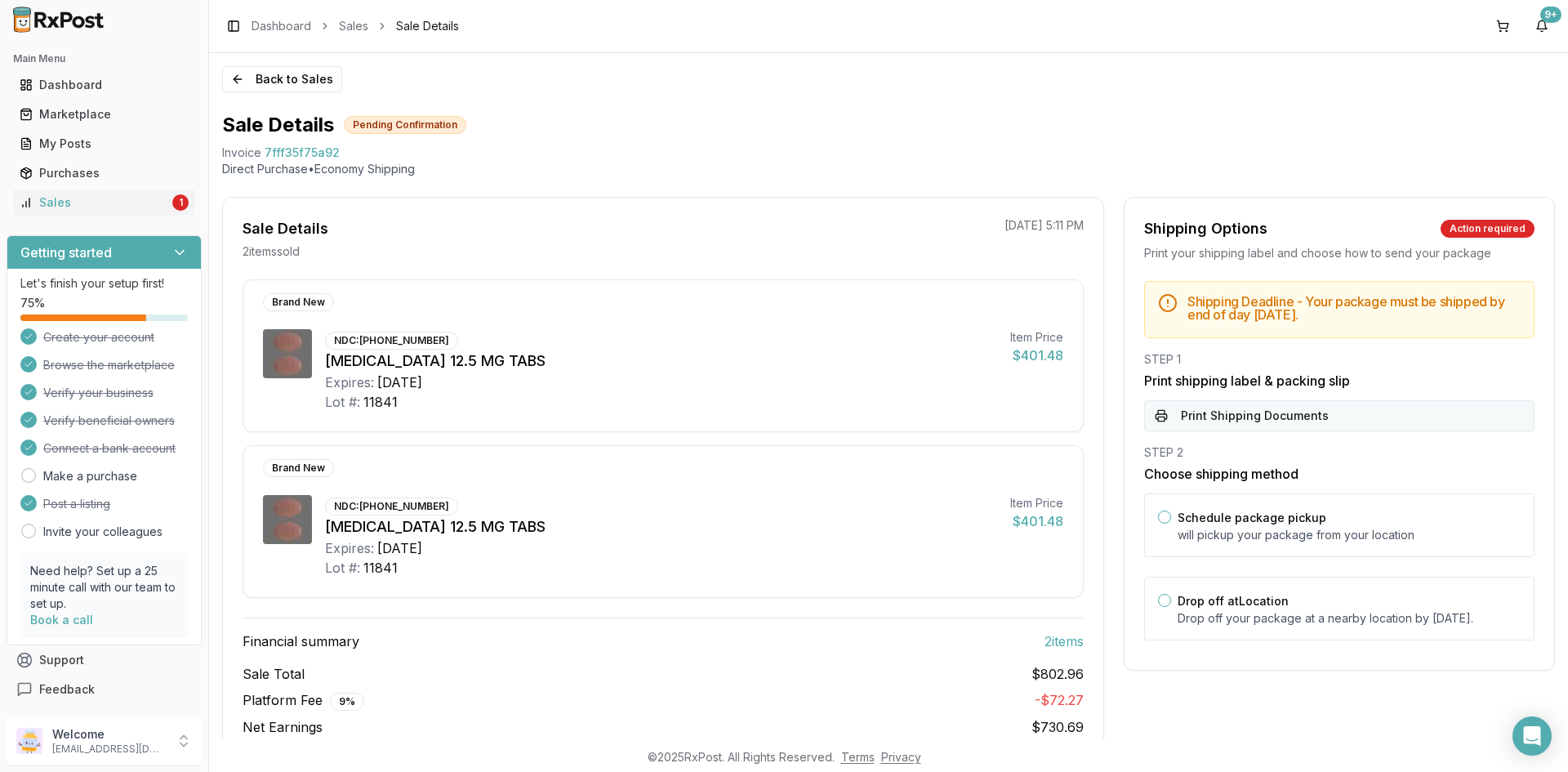
click at [1210, 417] on button "Print Shipping Documents" at bounding box center [1339, 416] width 390 height 31
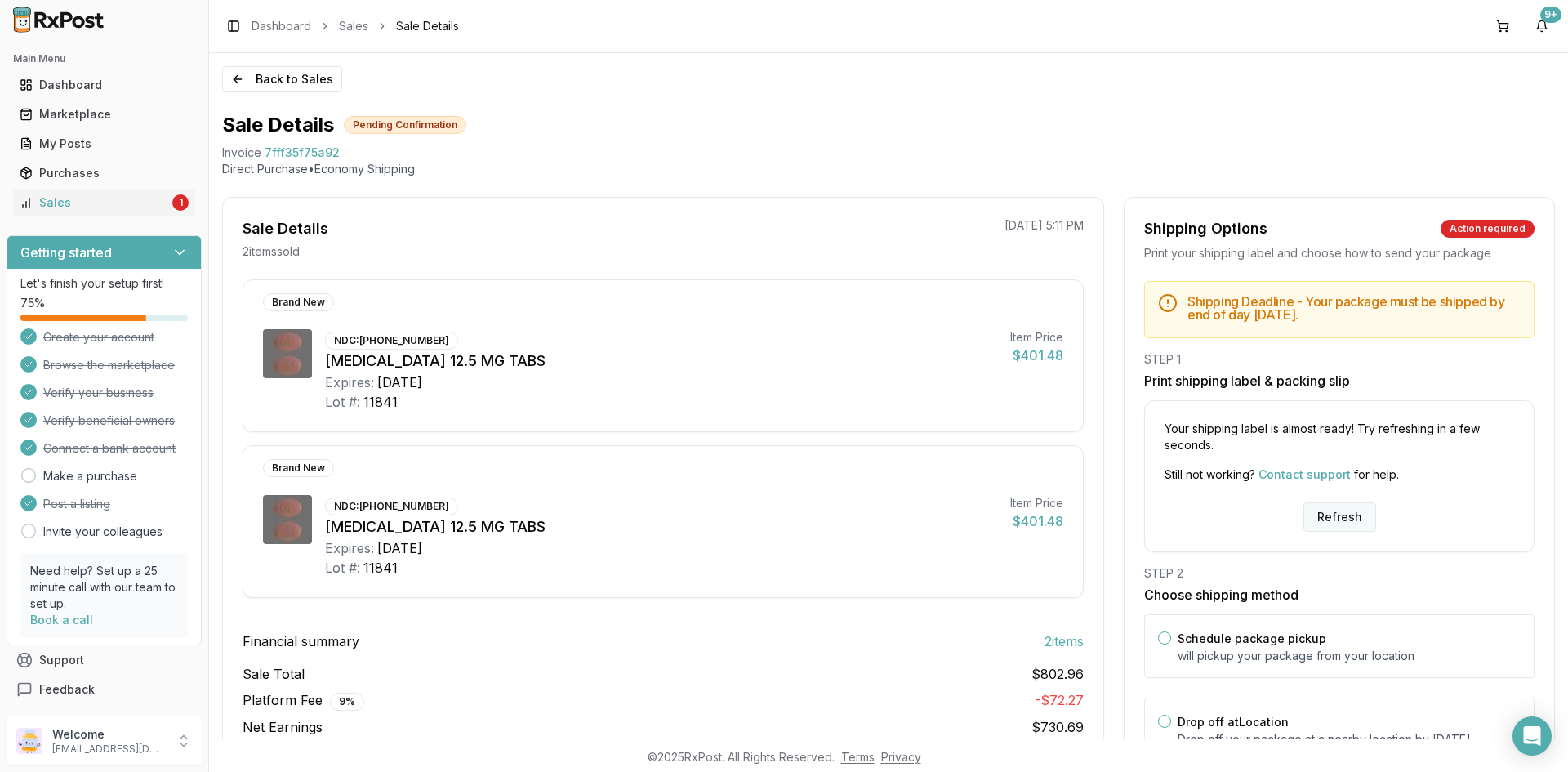
drag, startPoint x: 1329, startPoint y: 534, endPoint x: 1325, endPoint y: 519, distance: 15.5
click at [1325, 529] on div "Your shipping label is almost ready! Try refreshing in a few seconds. Still not…" at bounding box center [1339, 476] width 390 height 152
click at [1324, 517] on button "Refresh" at bounding box center [1340, 517] width 73 height 29
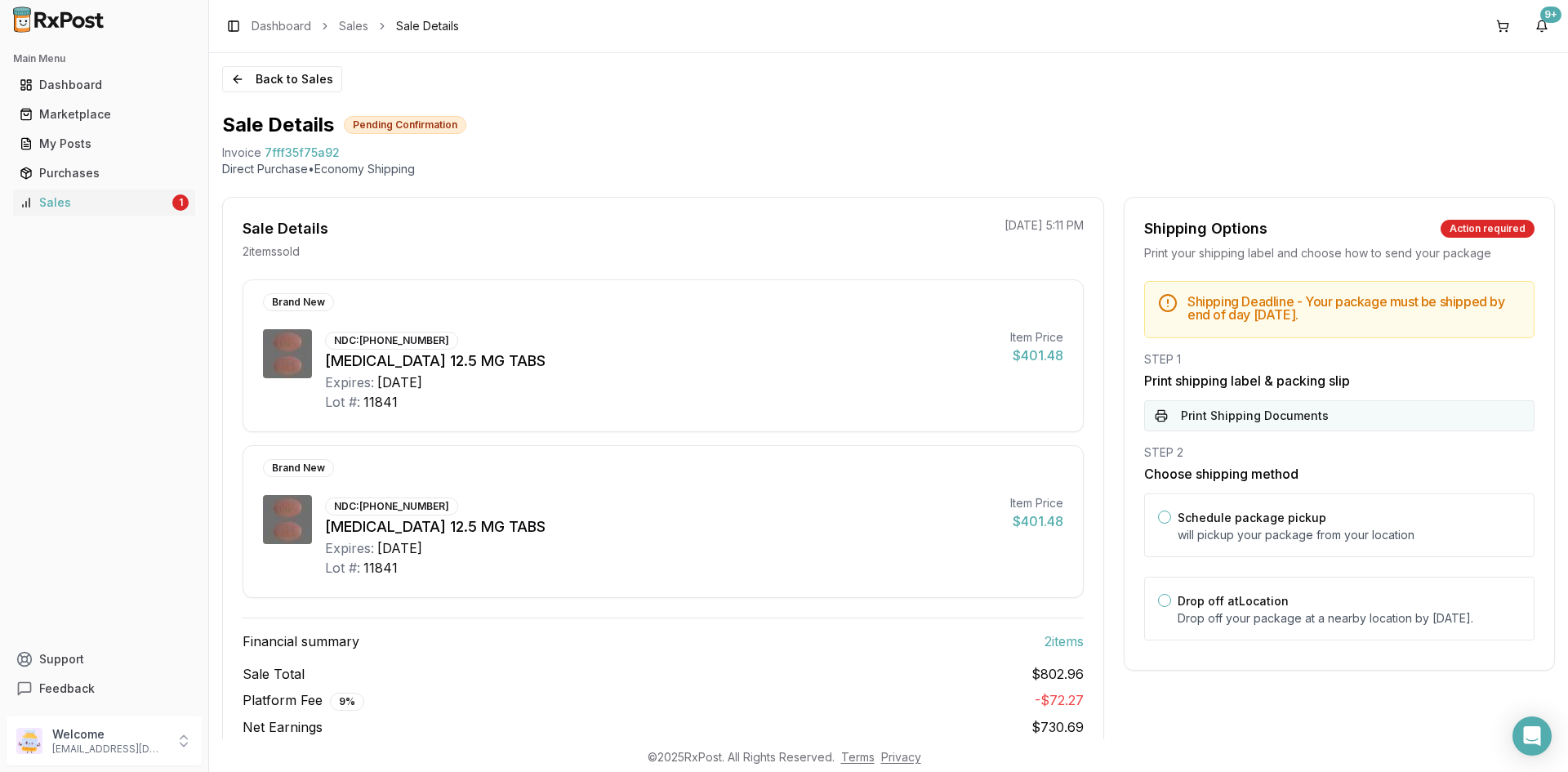
drag, startPoint x: 1242, startPoint y: 439, endPoint x: 1234, endPoint y: 426, distance: 15.3
click at [1240, 435] on div "Shipping Deadline - Your package must be shipped by end of day Wednesday, Septe…" at bounding box center [1339, 465] width 430 height 369
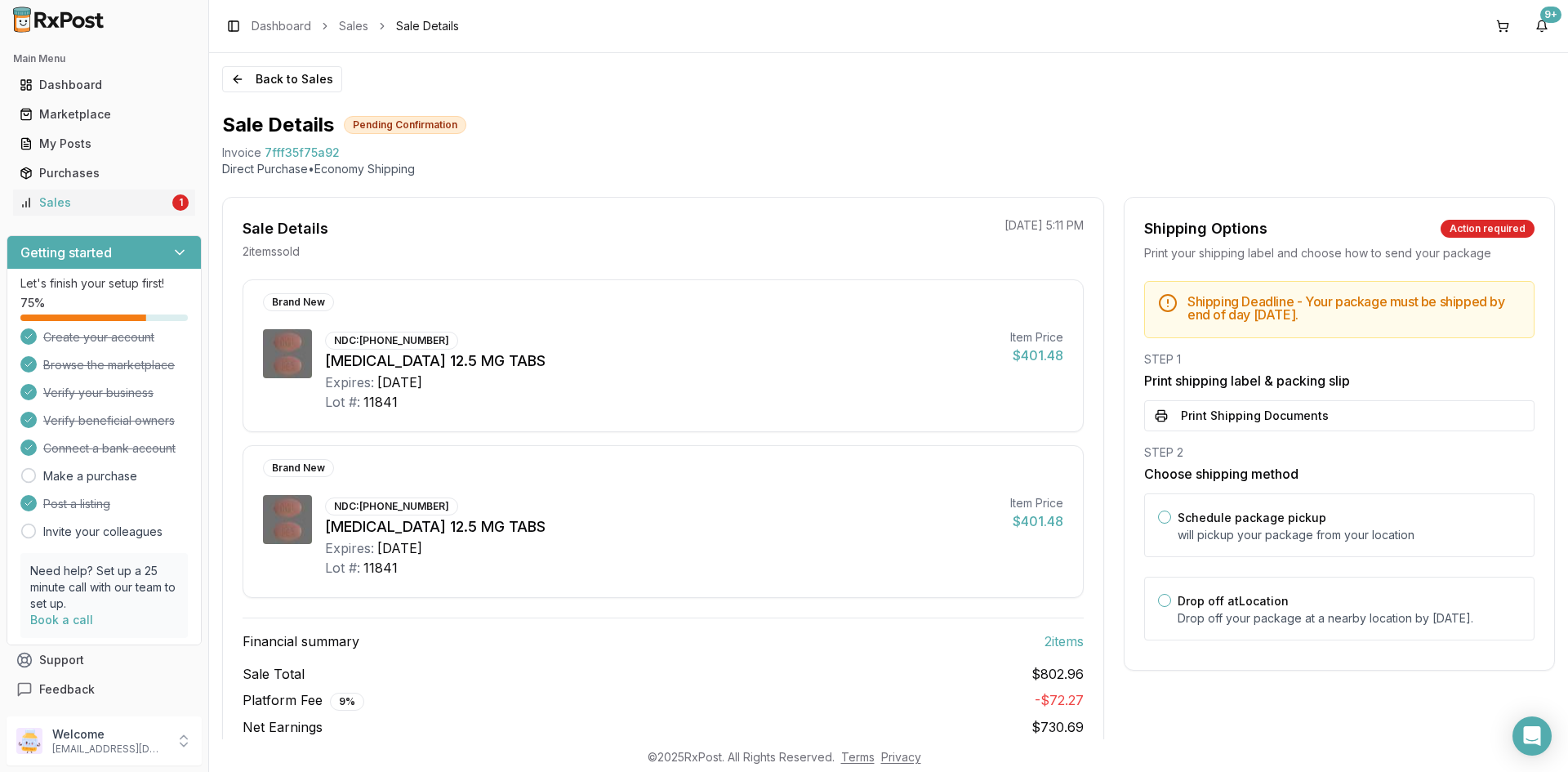
click at [1232, 424] on button "Print Shipping Documents" at bounding box center [1339, 416] width 390 height 31
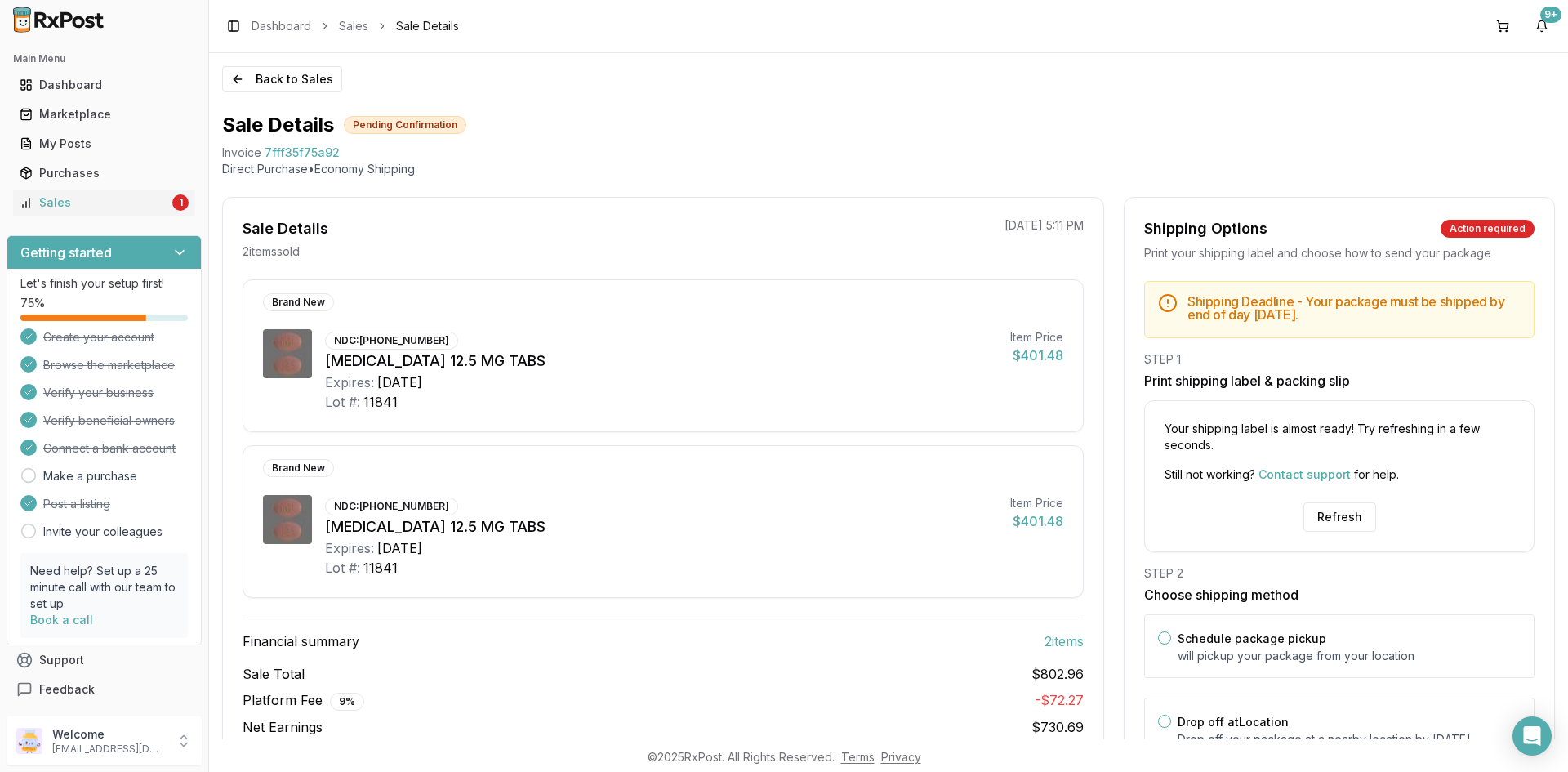
drag, startPoint x: 1336, startPoint y: 523, endPoint x: 1277, endPoint y: 384, distance: 151.0
click at [1336, 522] on button "Refresh" at bounding box center [1340, 517] width 73 height 29
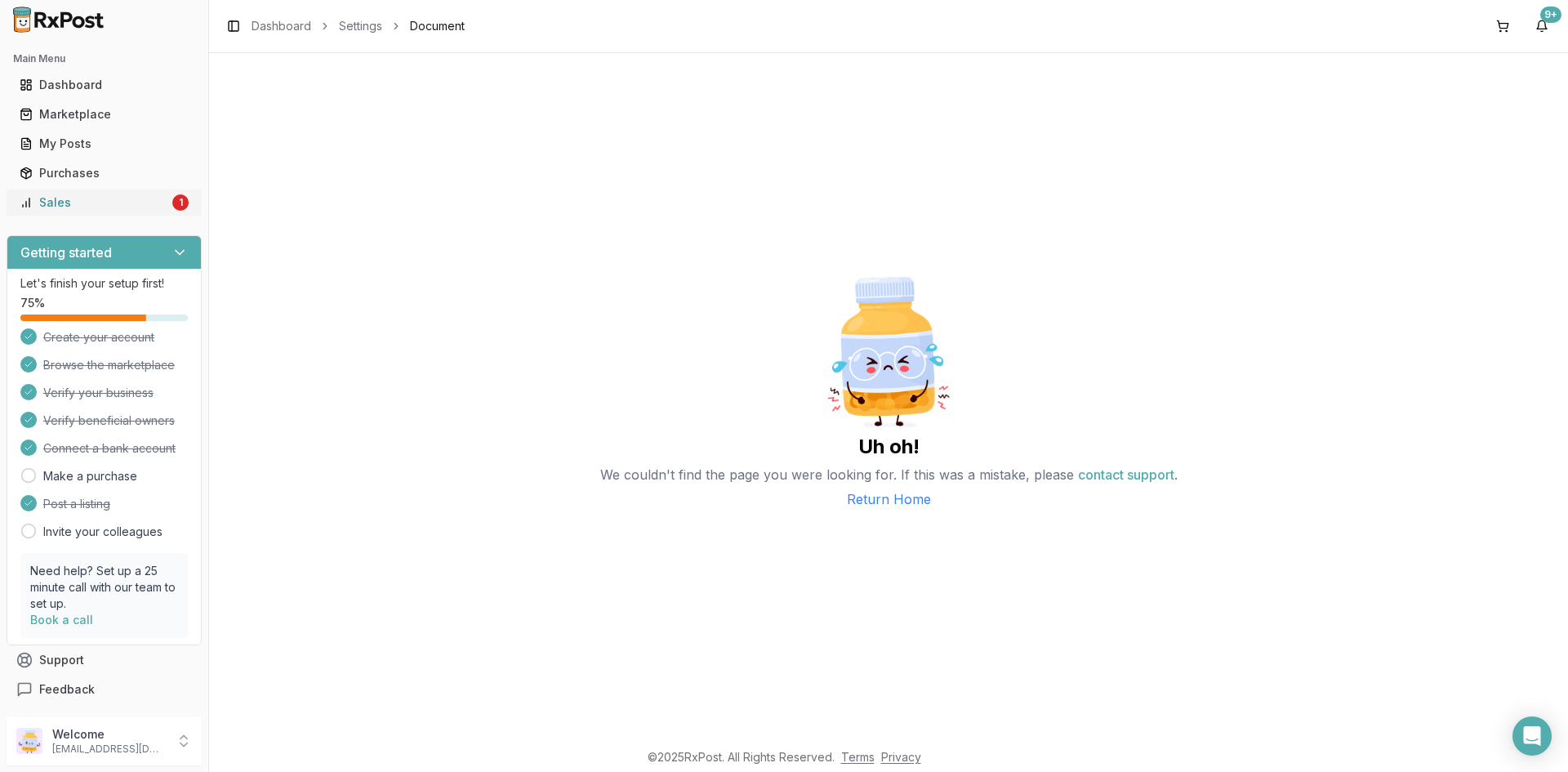
click at [156, 201] on div "Sales" at bounding box center [94, 203] width 150 height 16
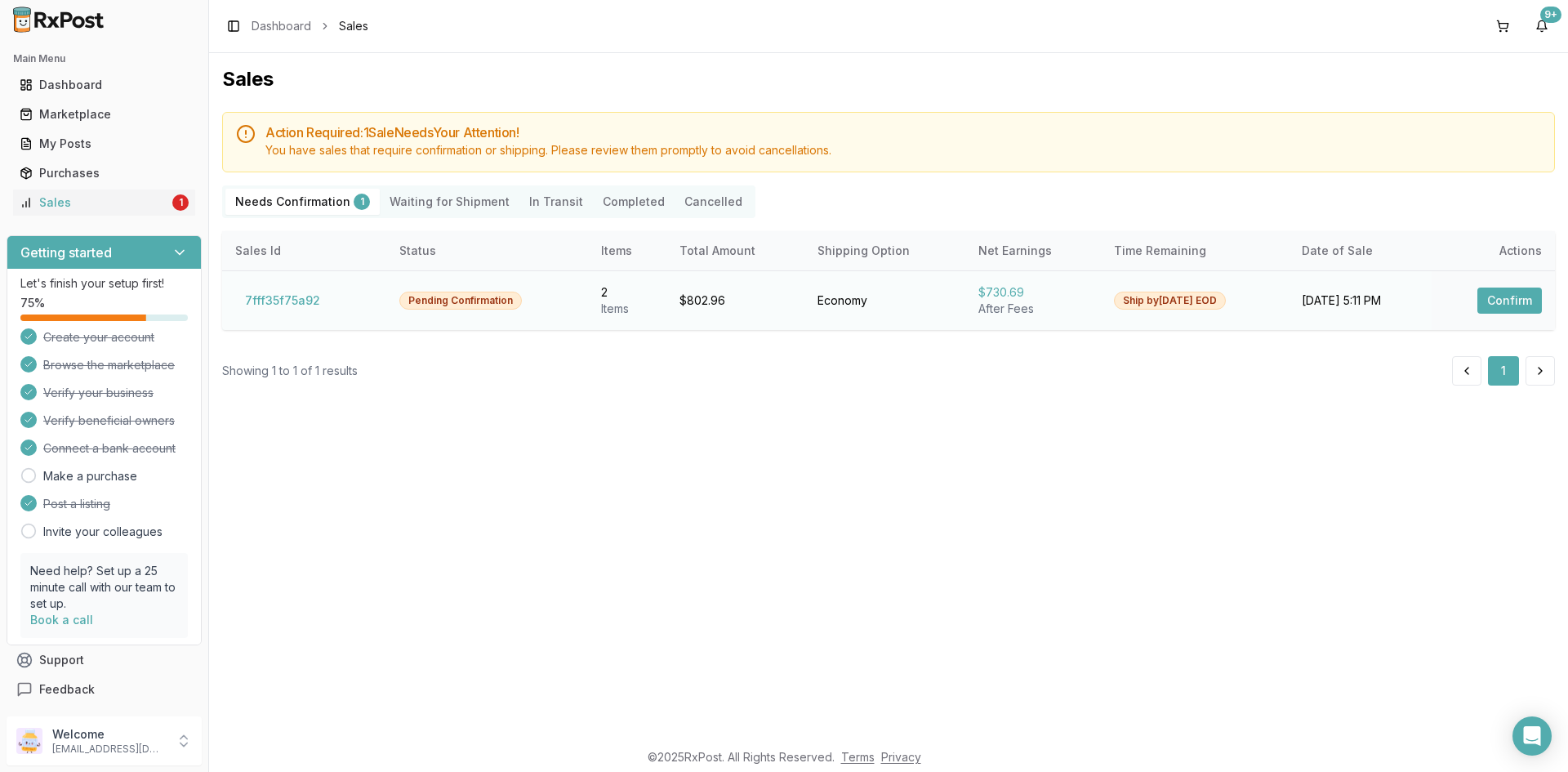
click at [1532, 296] on button "Confirm" at bounding box center [1510, 300] width 65 height 26
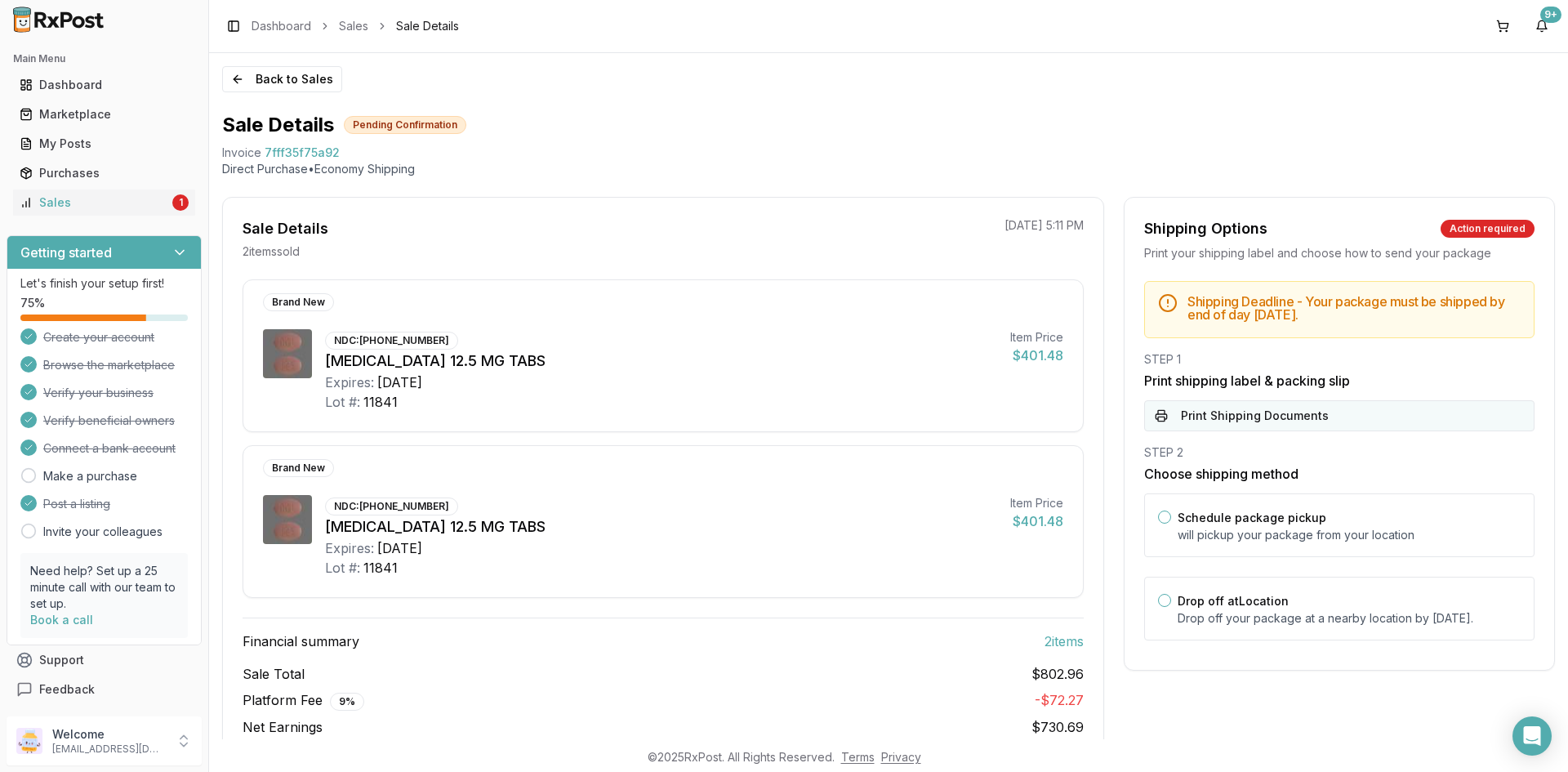
click at [1295, 418] on button "Print Shipping Documents" at bounding box center [1339, 416] width 390 height 31
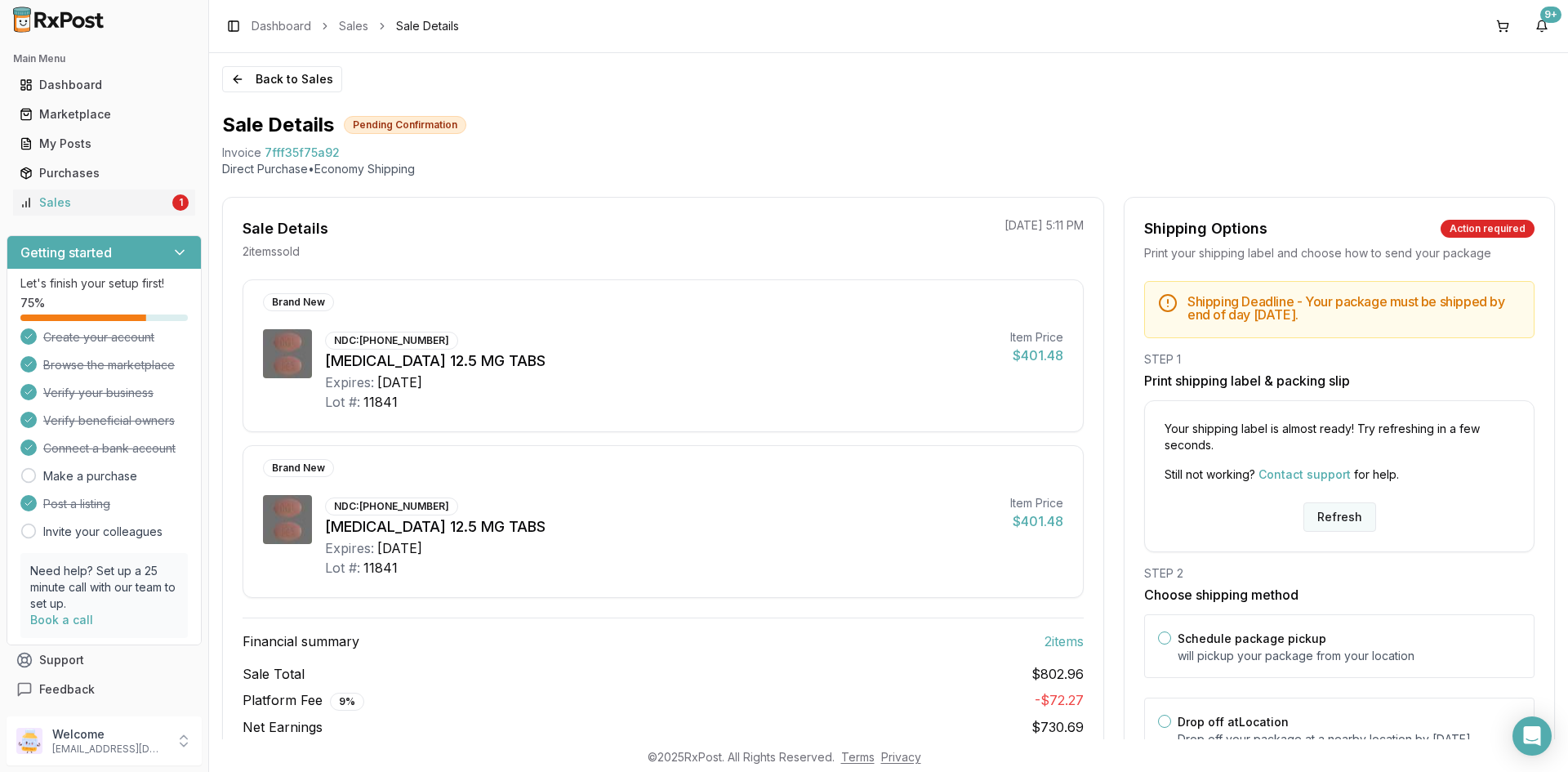
click at [1342, 519] on button "Refresh" at bounding box center [1340, 517] width 73 height 29
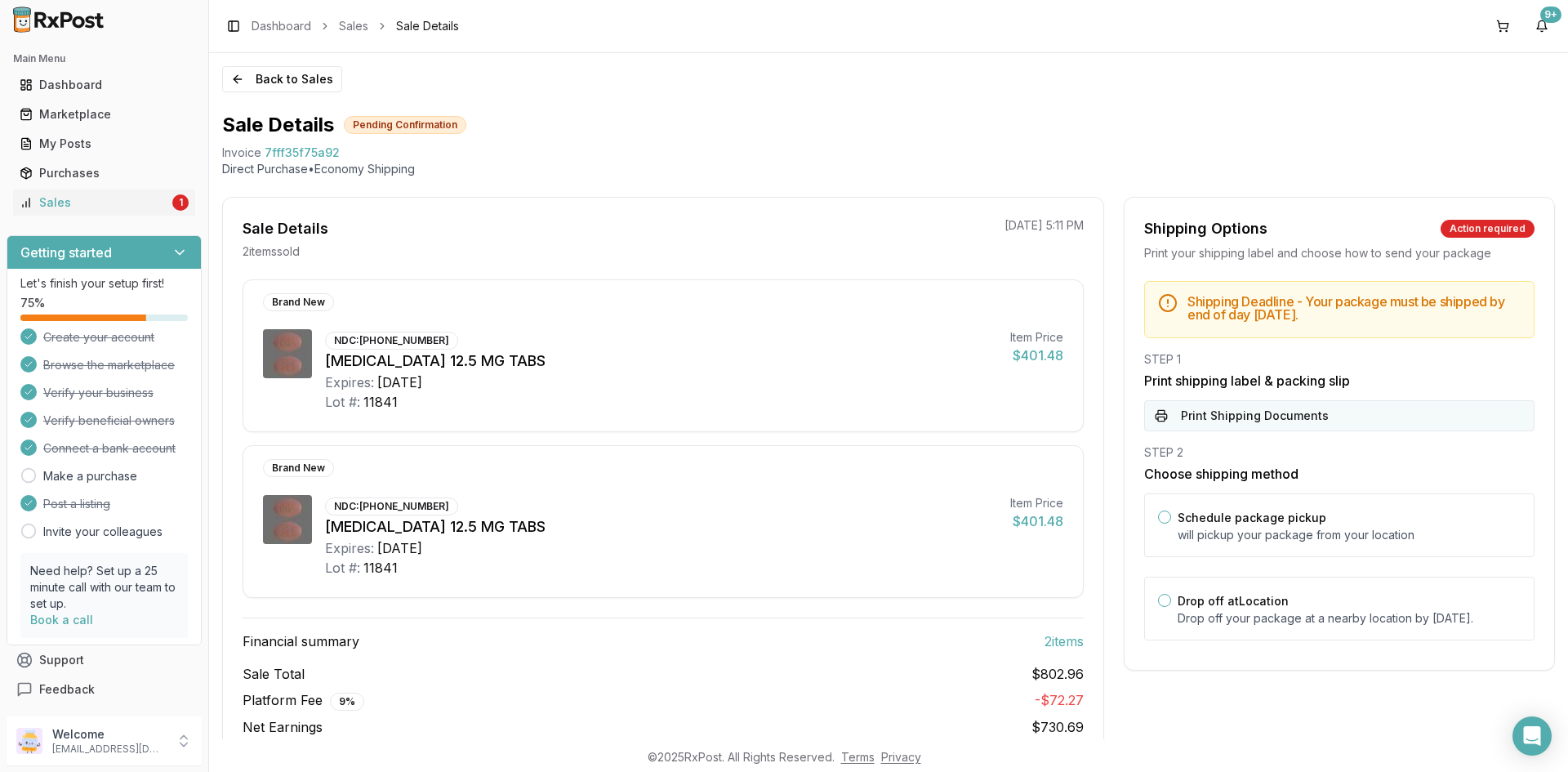
click at [1242, 409] on button "Print Shipping Documents" at bounding box center [1339, 416] width 390 height 31
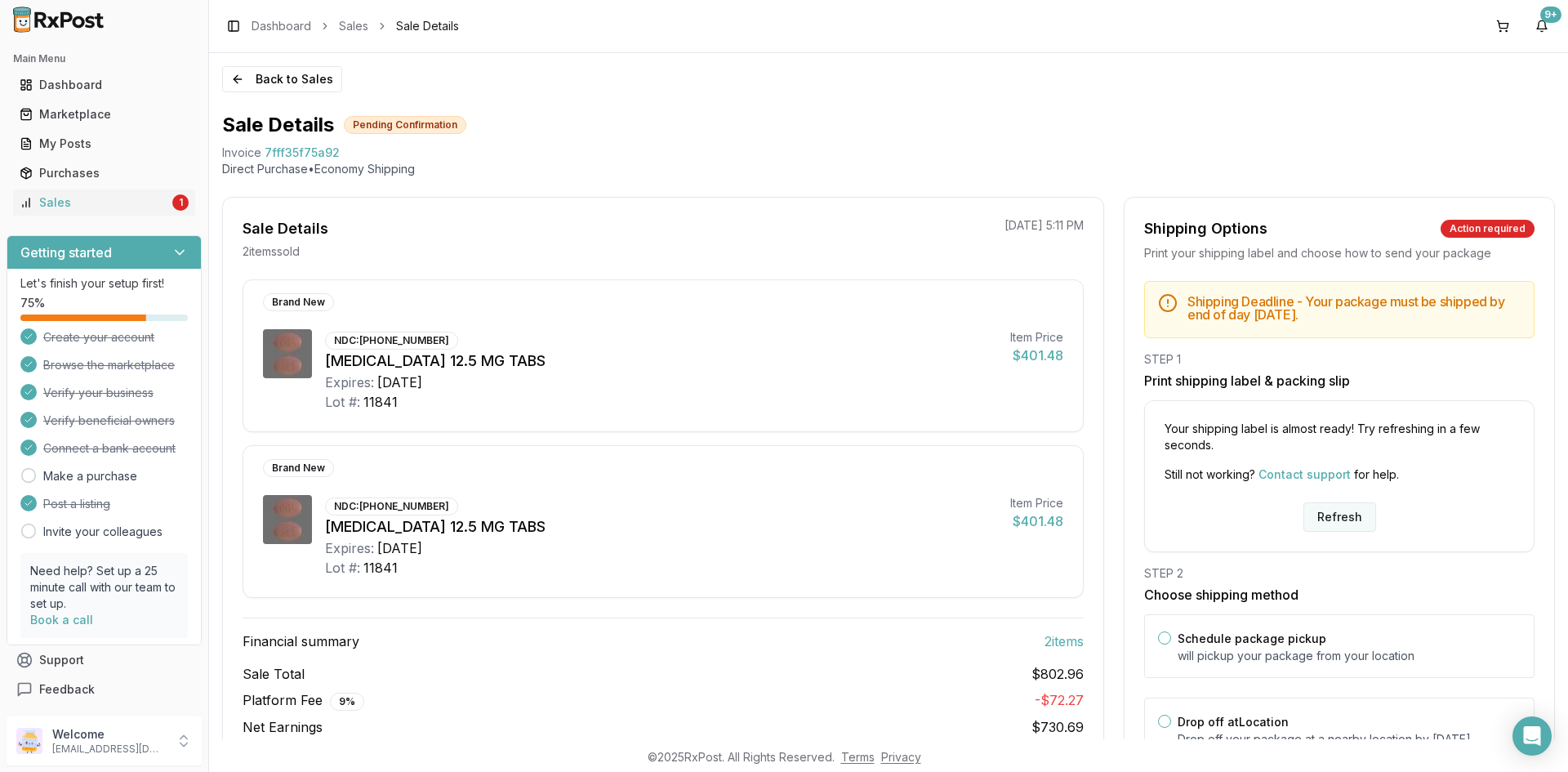
click at [1337, 519] on button "Refresh" at bounding box center [1340, 517] width 73 height 29
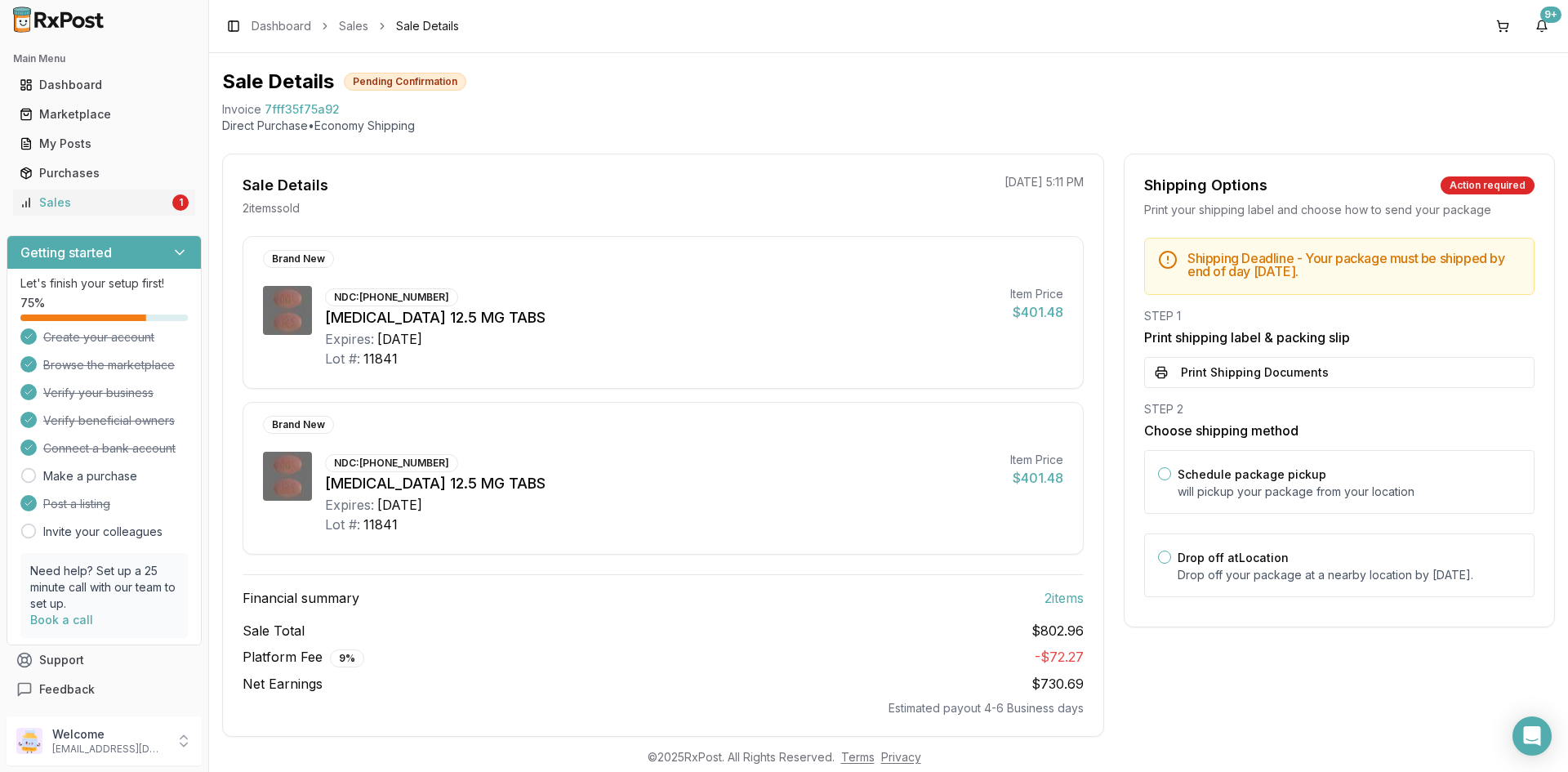
scroll to position [67, 0]
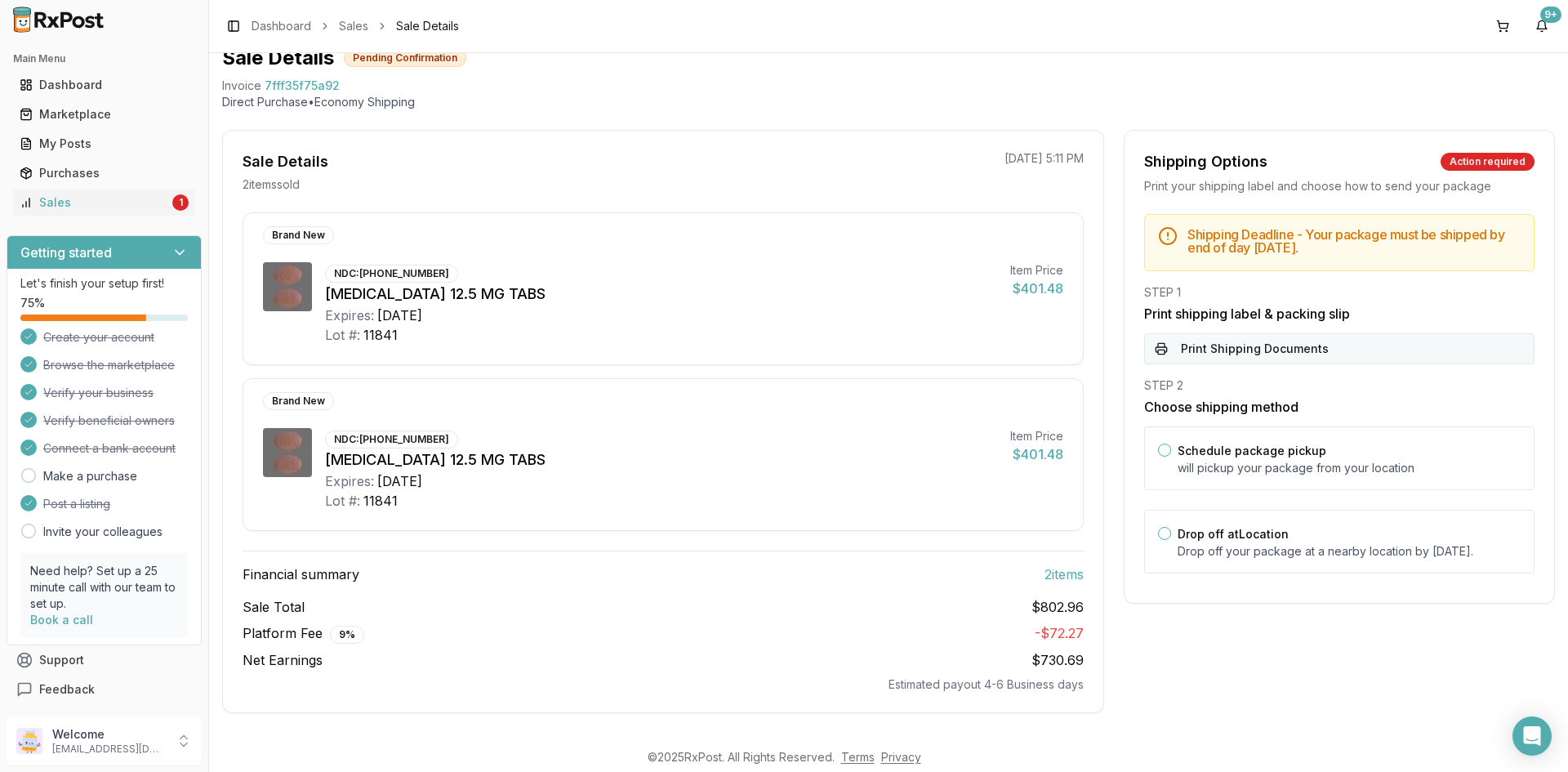
click at [1192, 345] on button "Print Shipping Documents" at bounding box center [1339, 349] width 390 height 31
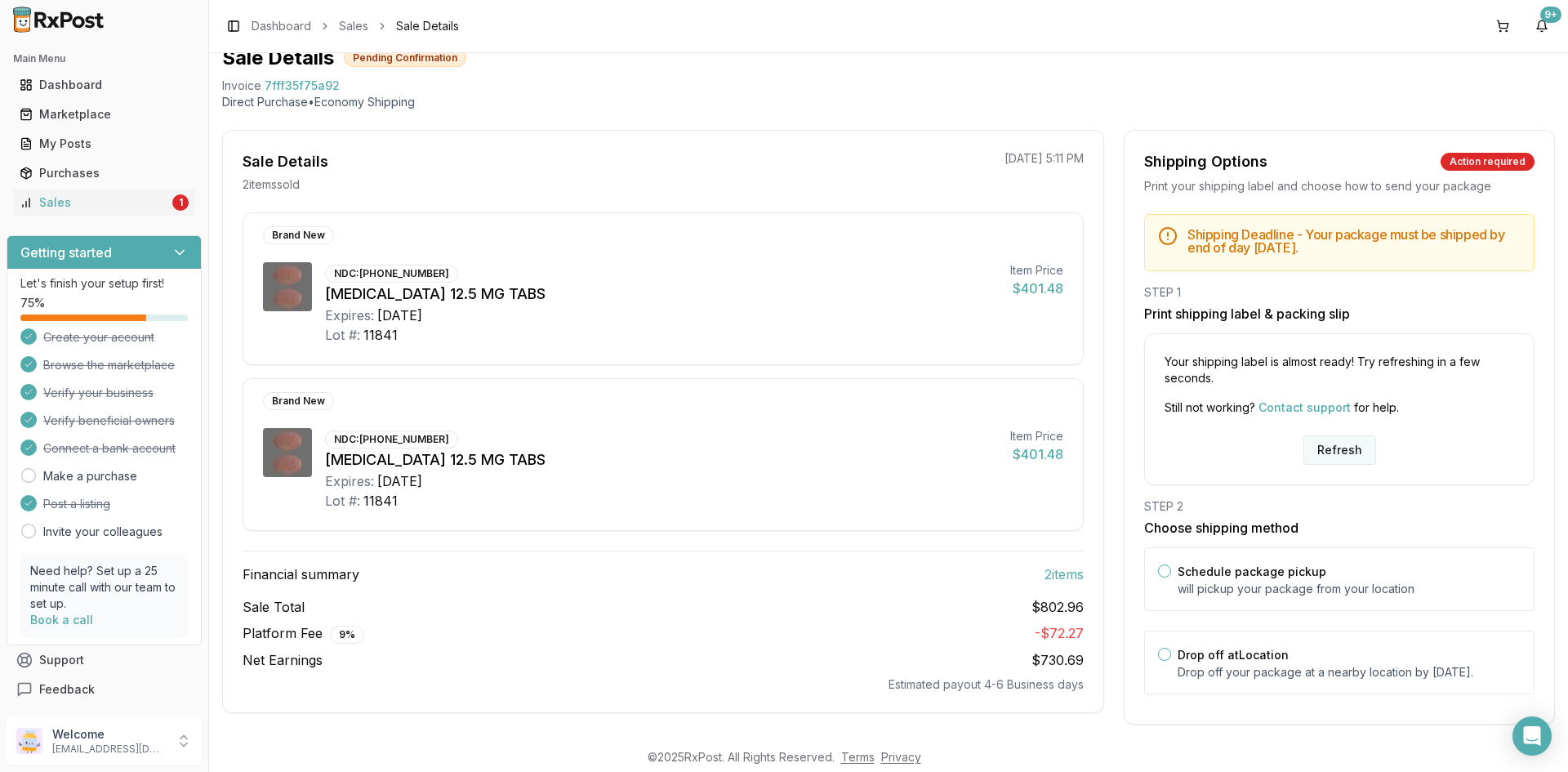
click at [1331, 445] on button "Refresh" at bounding box center [1340, 450] width 73 height 29
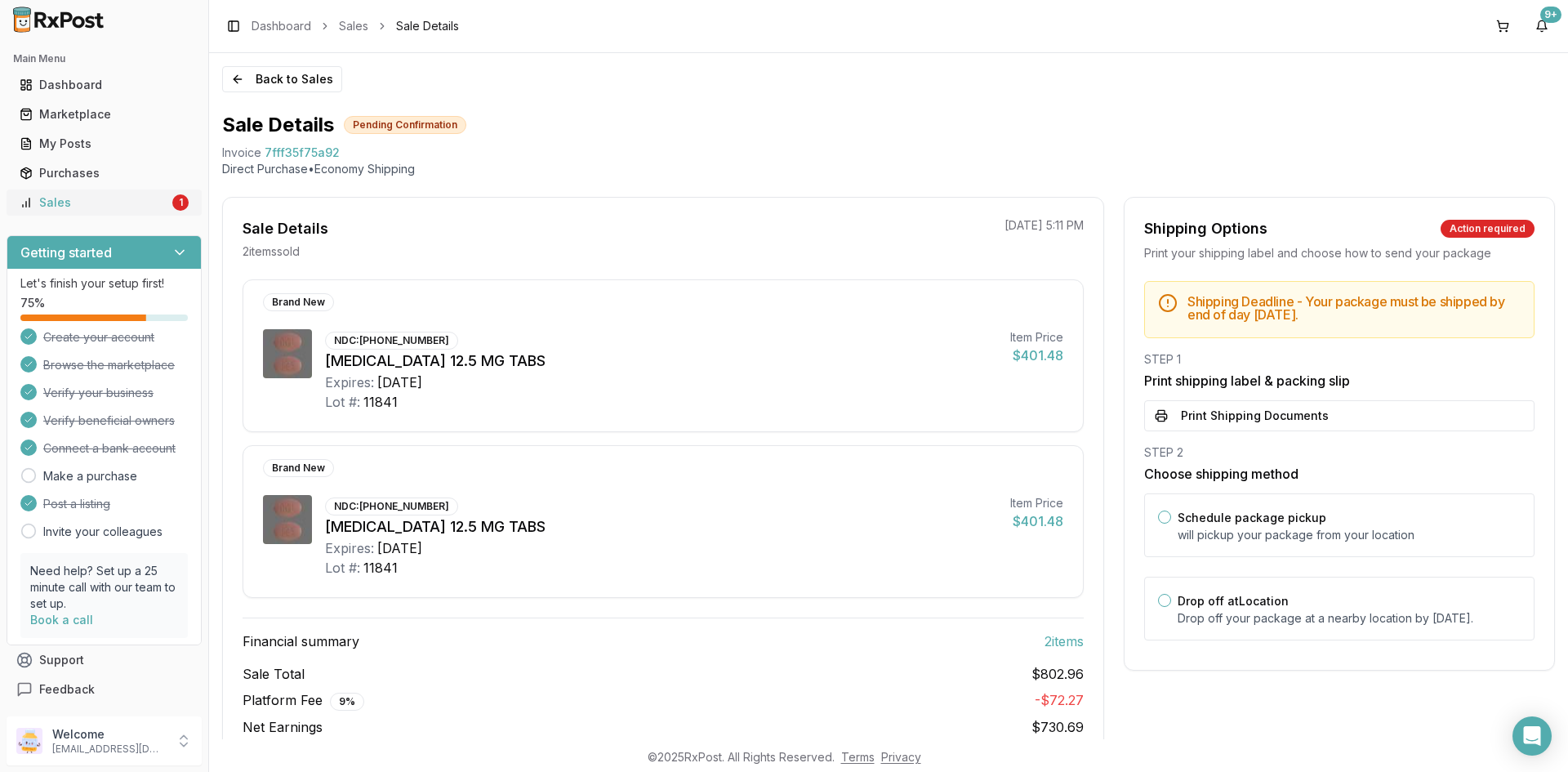
click at [97, 208] on div "Sales" at bounding box center [94, 203] width 150 height 16
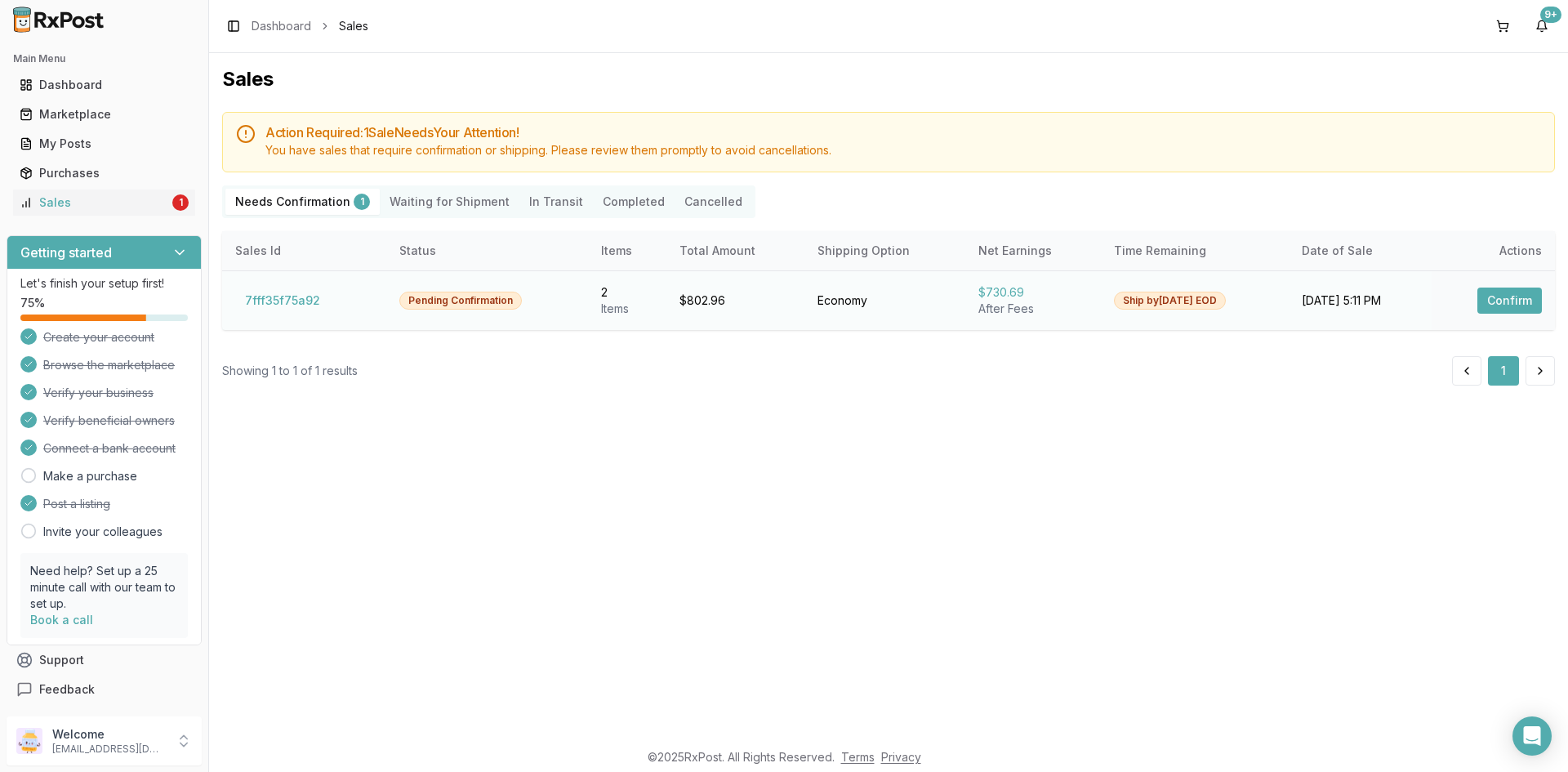
click at [1516, 300] on button "Confirm" at bounding box center [1510, 300] width 65 height 26
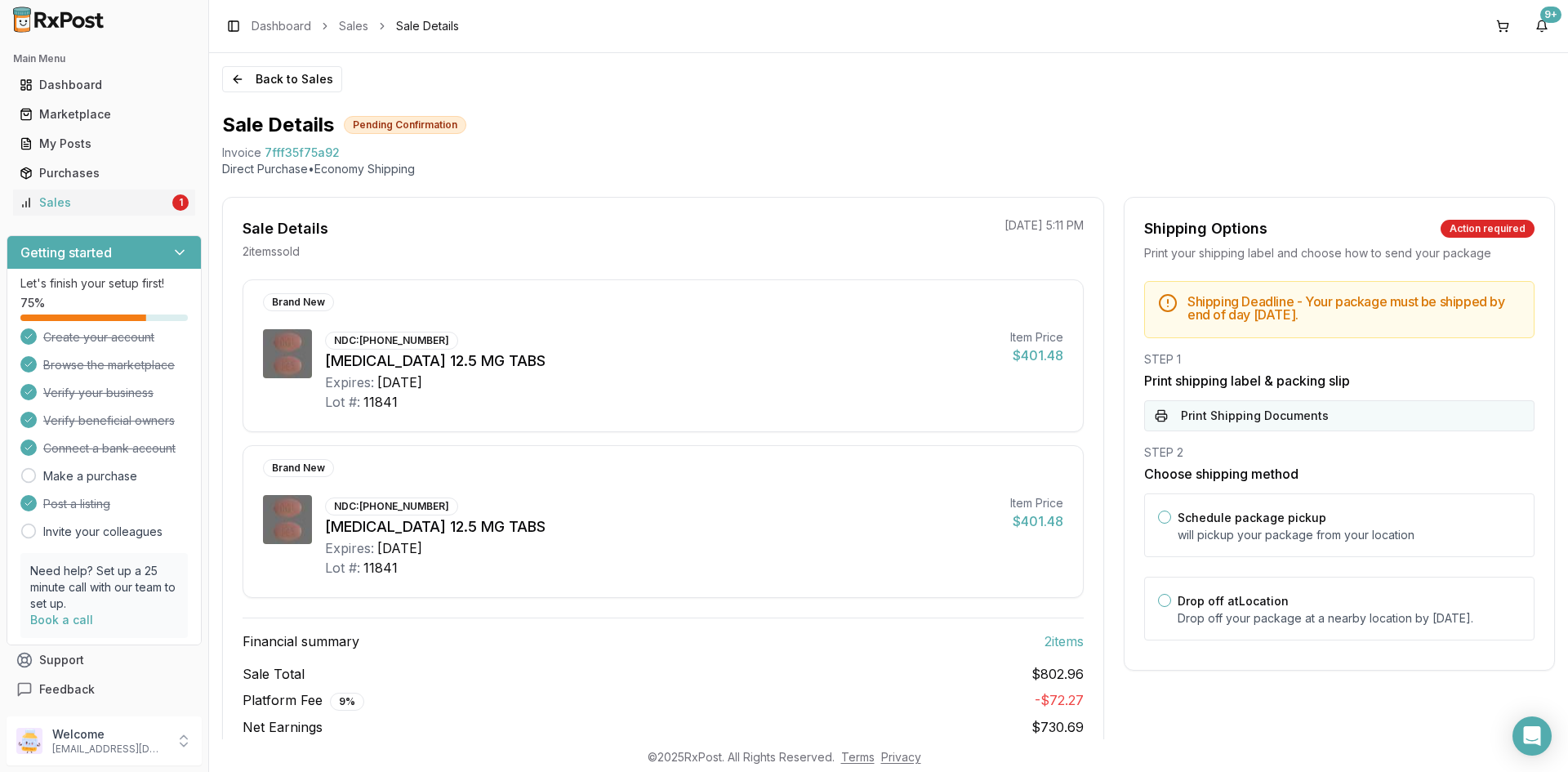
click at [1163, 417] on button "Print Shipping Documents" at bounding box center [1339, 416] width 390 height 31
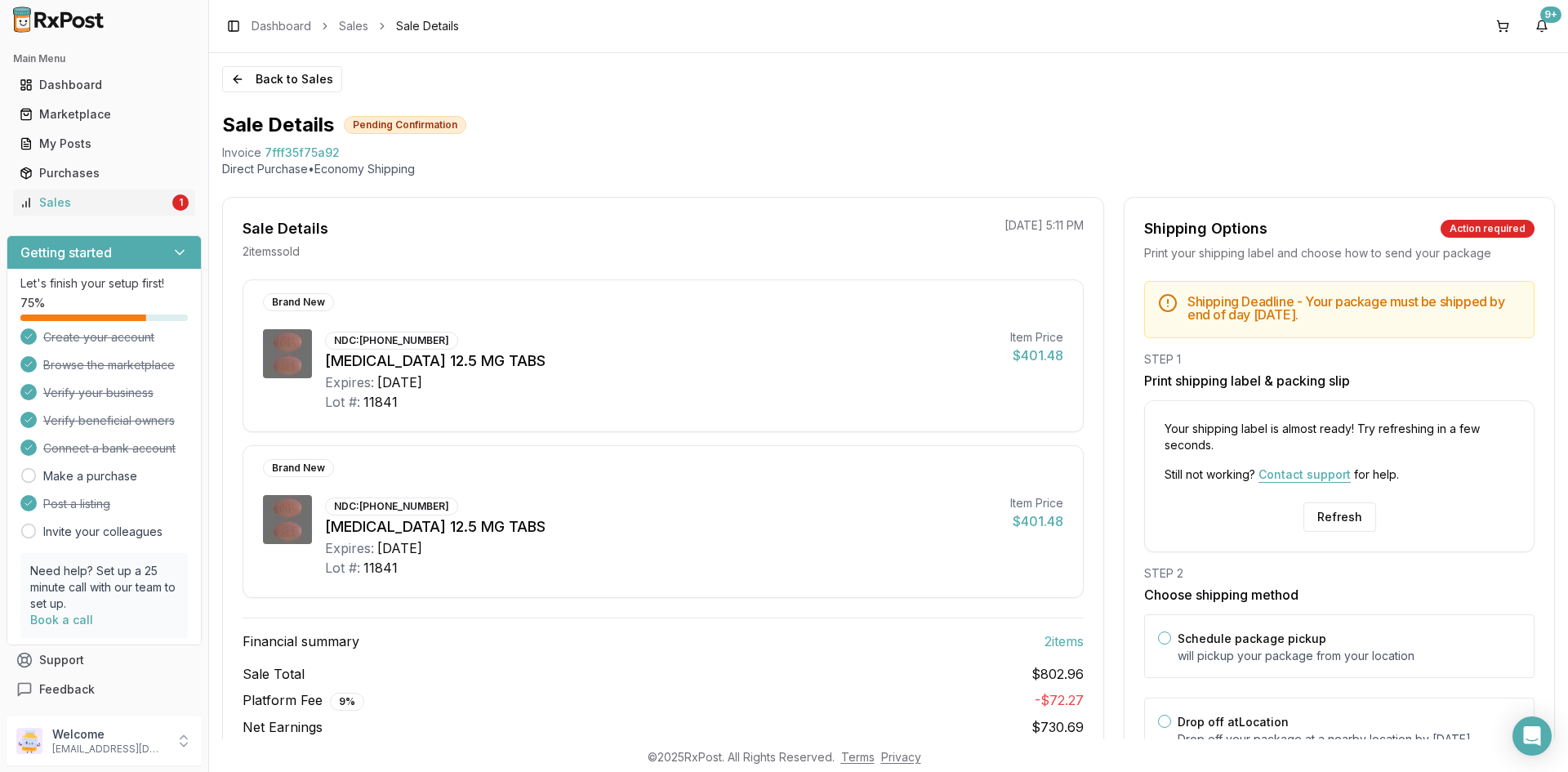
click at [1316, 475] on button "Contact support" at bounding box center [1304, 475] width 92 height 0
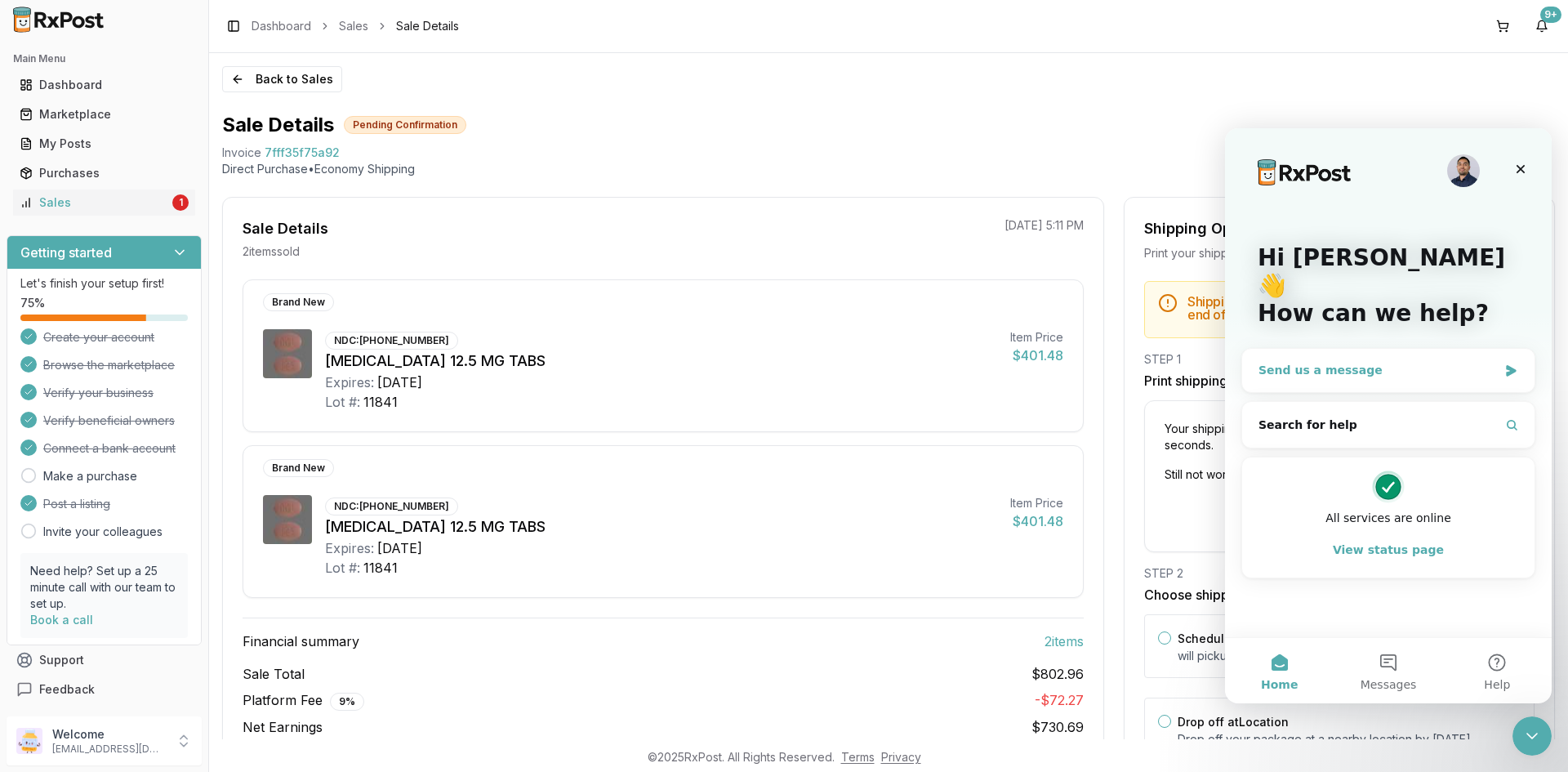
click at [1359, 352] on div "Send us a message" at bounding box center [1388, 370] width 292 height 43
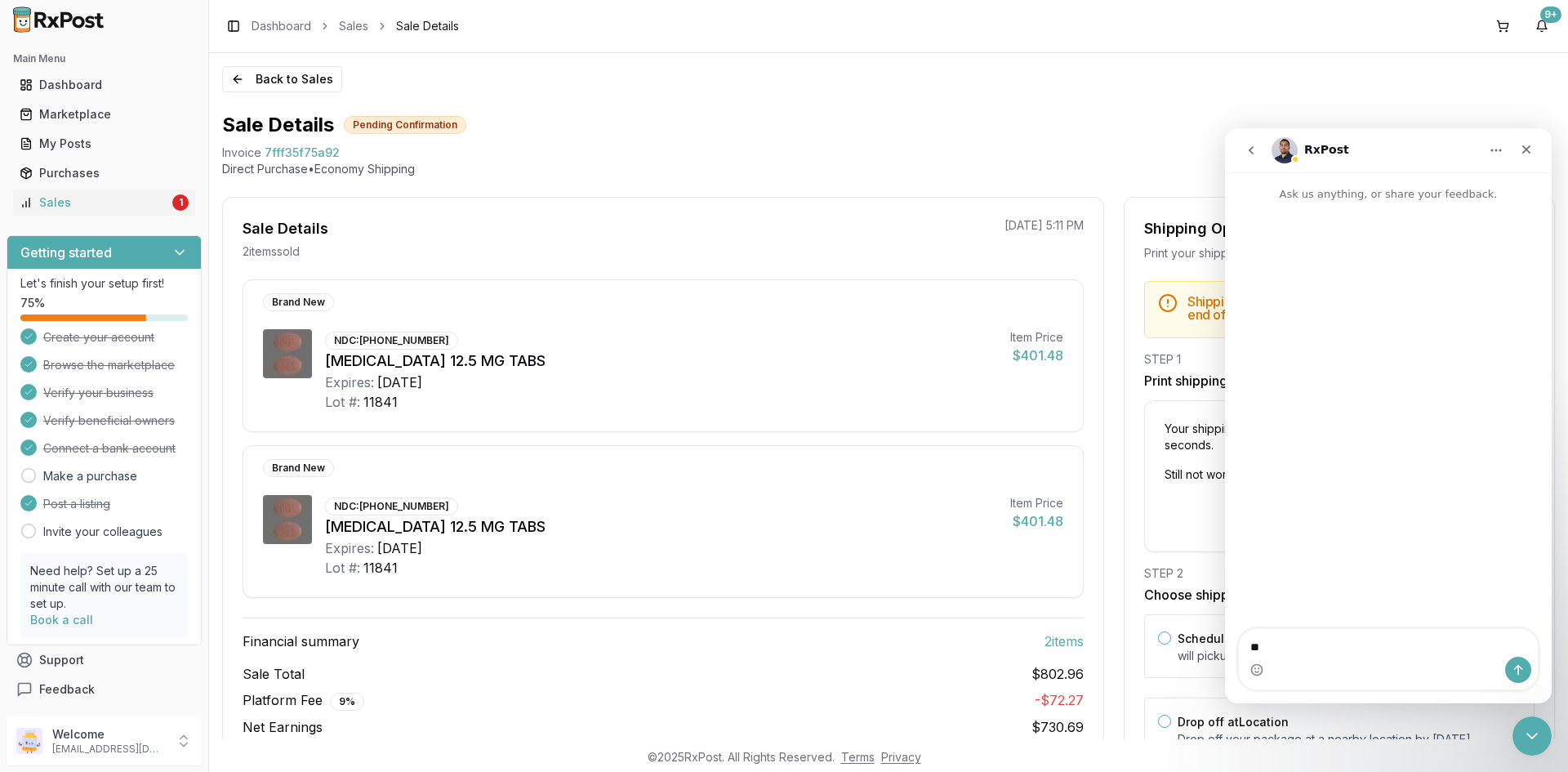
type textarea "*"
type textarea "**********"
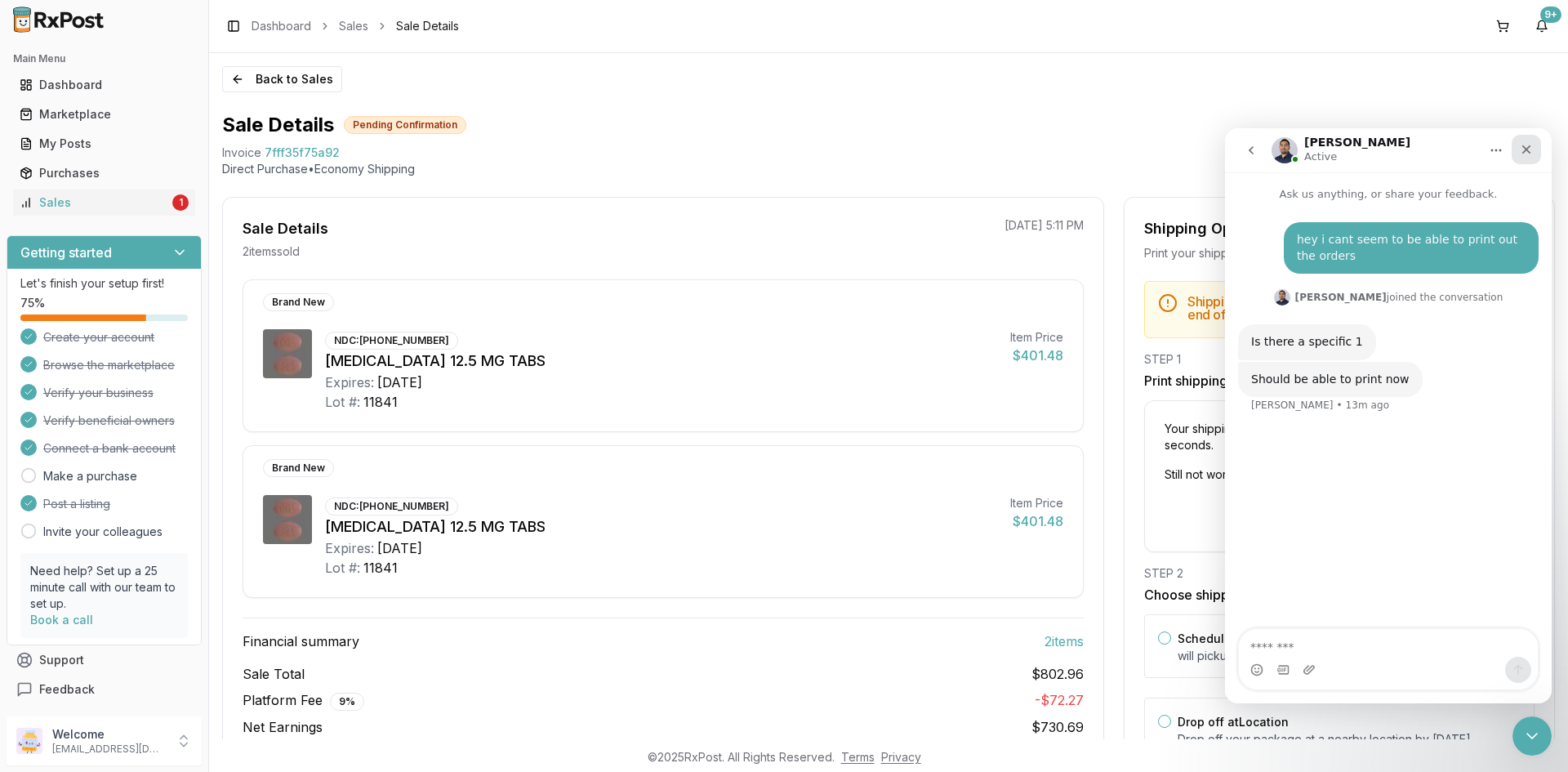
click at [1525, 145] on icon "Close" at bounding box center [1527, 150] width 13 height 13
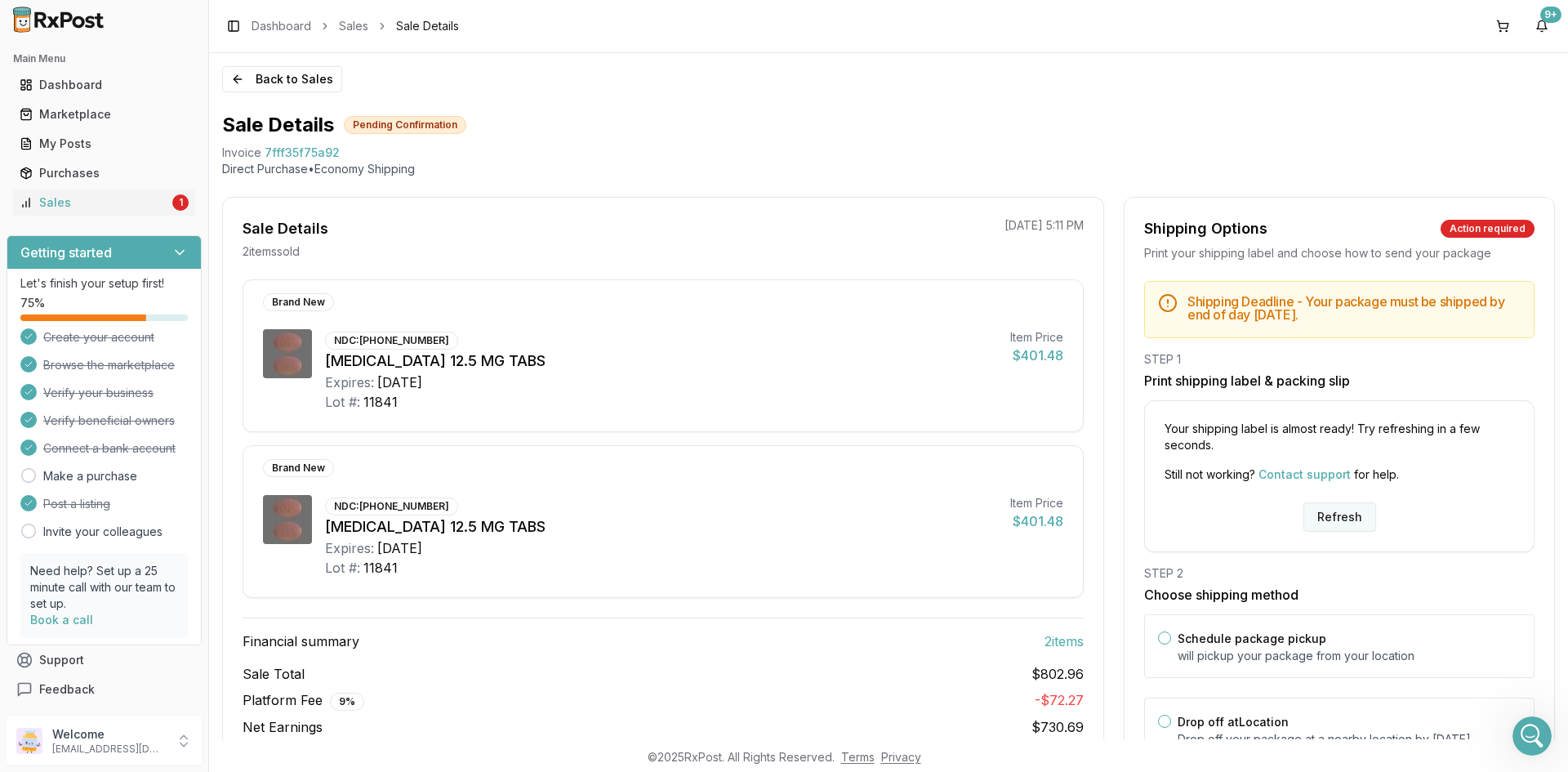
click at [1340, 515] on button "Refresh" at bounding box center [1340, 517] width 73 height 29
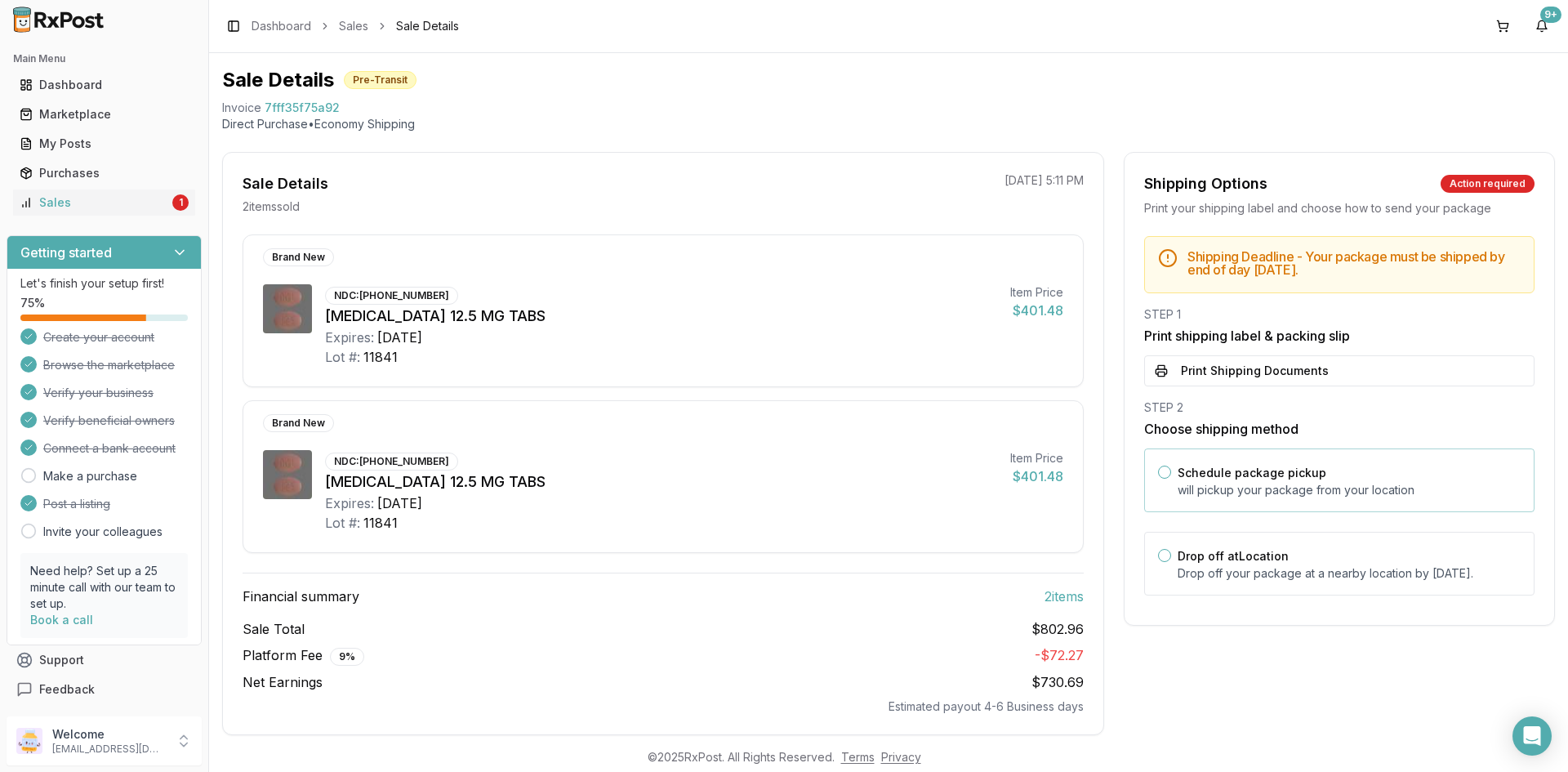
scroll to position [67, 0]
